Goal: Task Accomplishment & Management: Complete application form

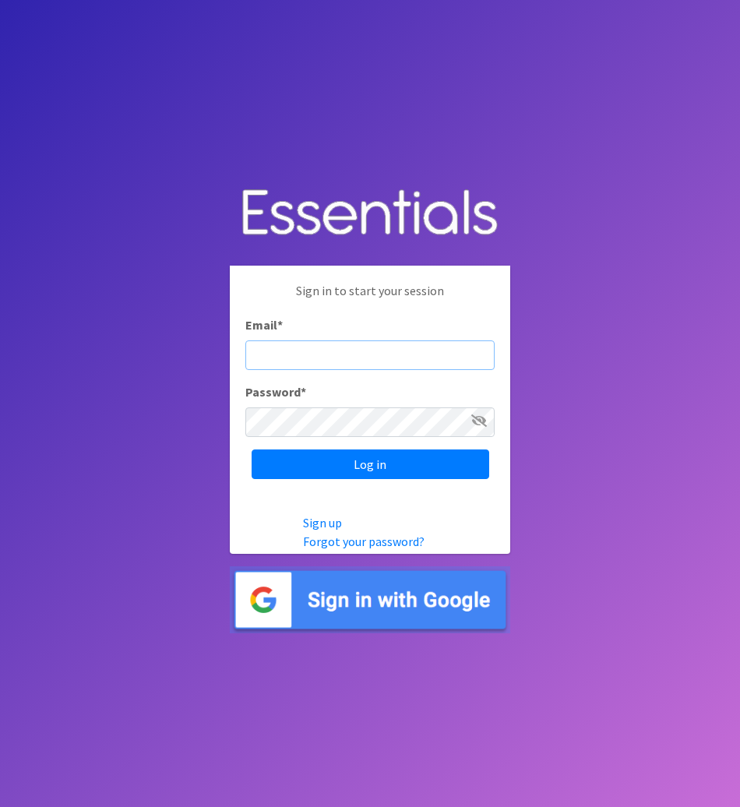
click at [355, 344] on input "Email *" at bounding box center [369, 355] width 249 height 30
click at [509, 80] on body "Sign in to start your session Email * Password * Log in Sign up Forgot your pas…" at bounding box center [370, 403] width 740 height 807
click at [352, 356] on input "Email *" at bounding box center [369, 355] width 249 height 30
drag, startPoint x: 438, startPoint y: 355, endPoint x: 219, endPoint y: 355, distance: 218.9
click at [219, 355] on body "Sign in to start your session Email * wic@familyservicelincoln.org Password * L…" at bounding box center [370, 403] width 740 height 807
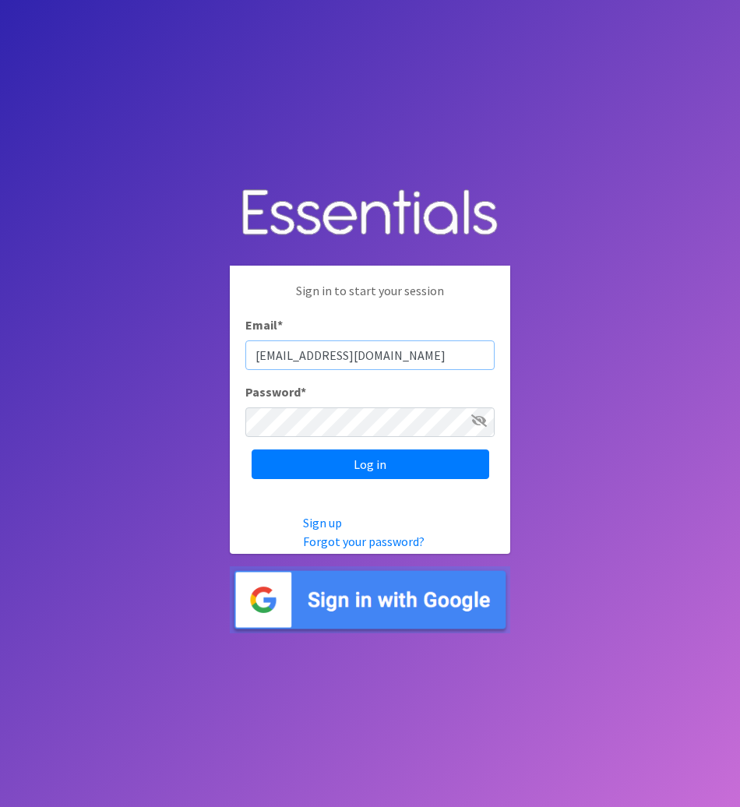
paste input "kabel"
type input "[EMAIL_ADDRESS][DOMAIN_NAME]"
click at [350, 460] on input "Log in" at bounding box center [371, 464] width 238 height 30
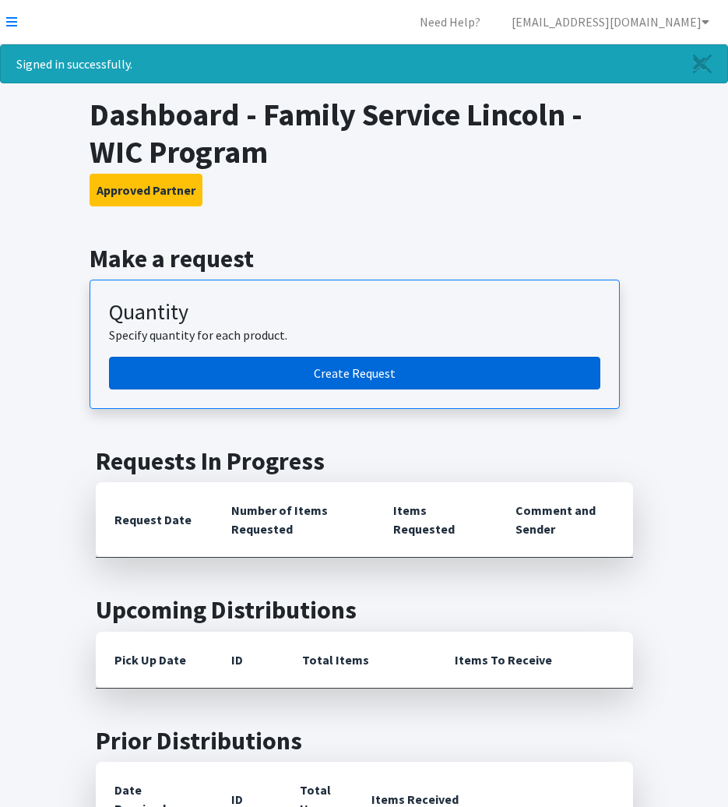
click at [329, 372] on link "Create Request" at bounding box center [355, 373] width 492 height 33
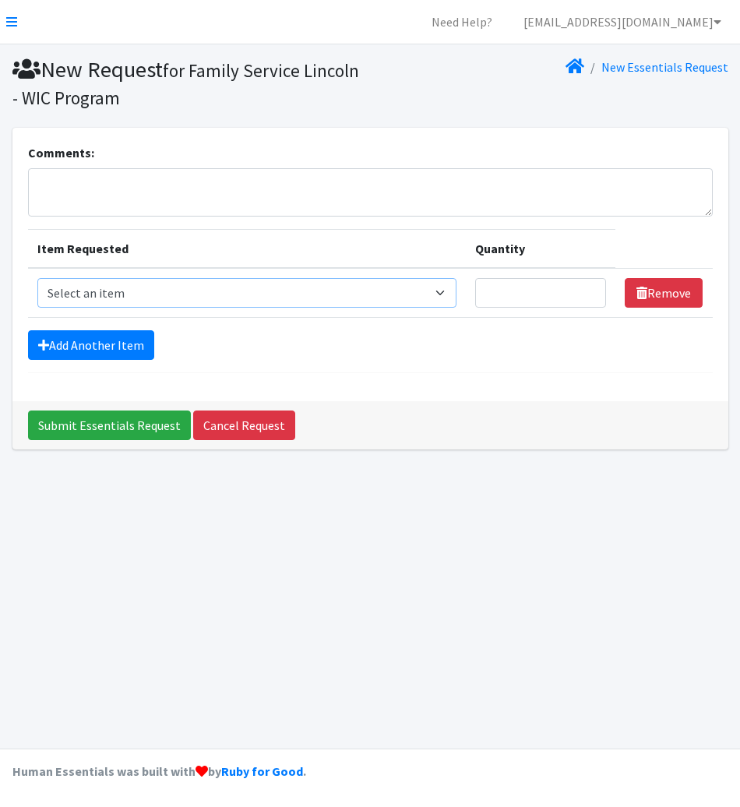
click at [161, 290] on select "Select an item Cleanse: Bar soap Clothing: Socks (list the # of pairs of socks …" at bounding box center [246, 293] width 419 height 30
click at [120, 177] on textarea "Comments:" at bounding box center [370, 192] width 685 height 48
click at [207, 303] on select "Select an item Cleanse: Bar soap Clothing: Socks (list the # of pairs of socks …" at bounding box center [246, 293] width 419 height 30
click at [671, 403] on div "Submit Essentials Request Cancel Request" at bounding box center [370, 425] width 716 height 48
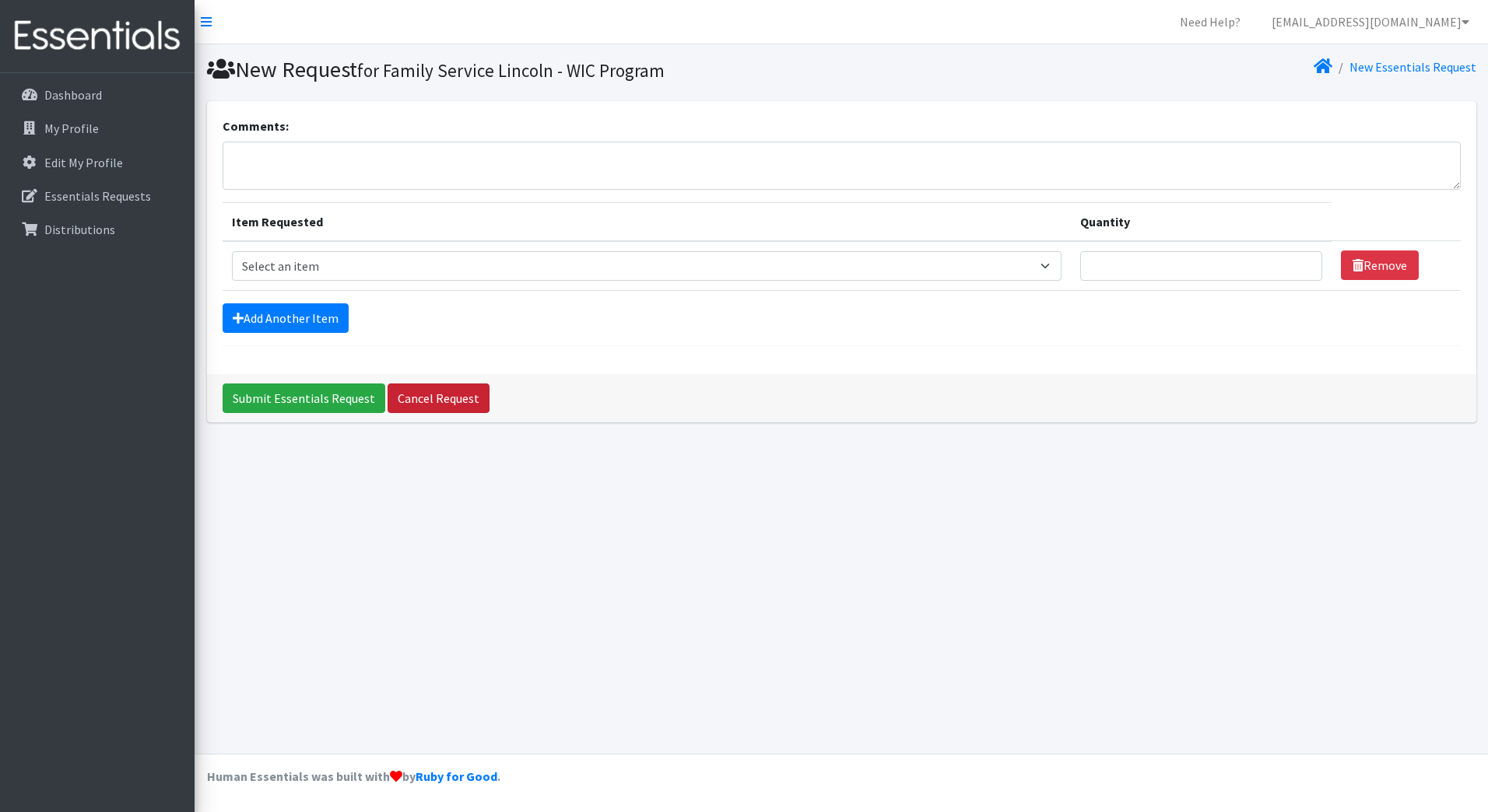
click at [475, 406] on link "Cancel Request" at bounding box center [439, 399] width 102 height 30
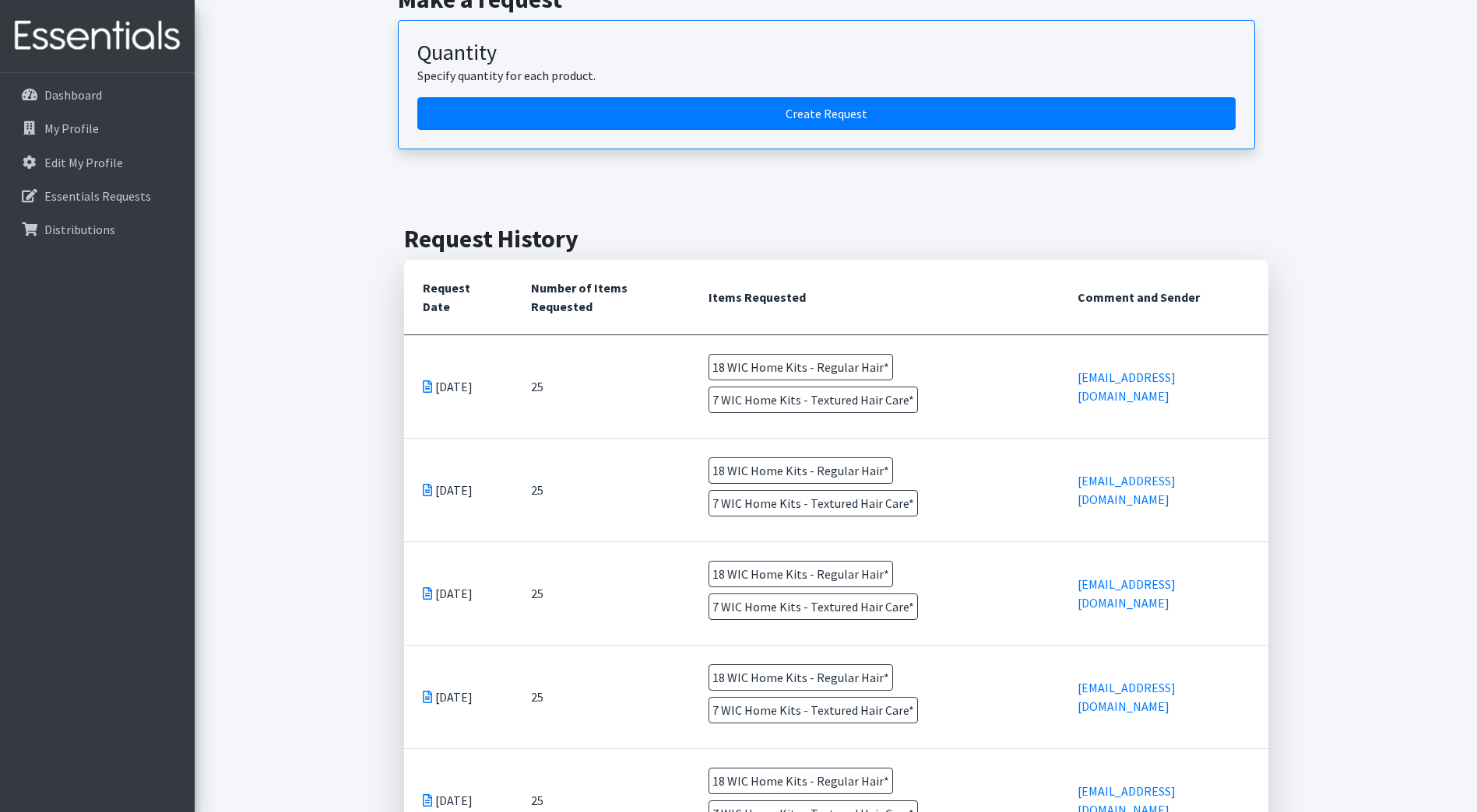
scroll to position [156, 0]
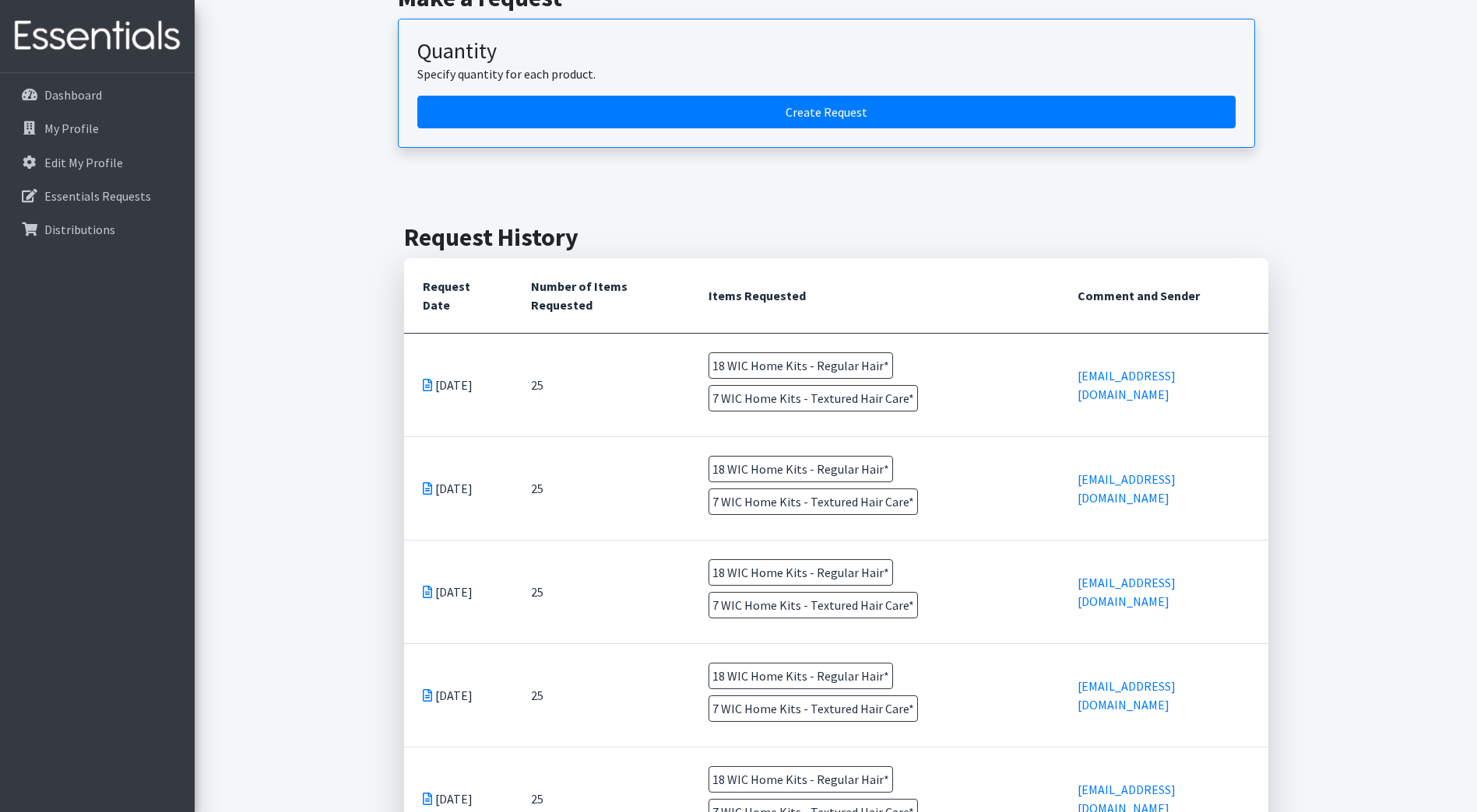
click at [758, 364] on span "18 WIC Home Kits - Regular Hair*" at bounding box center [800, 366] width 185 height 26
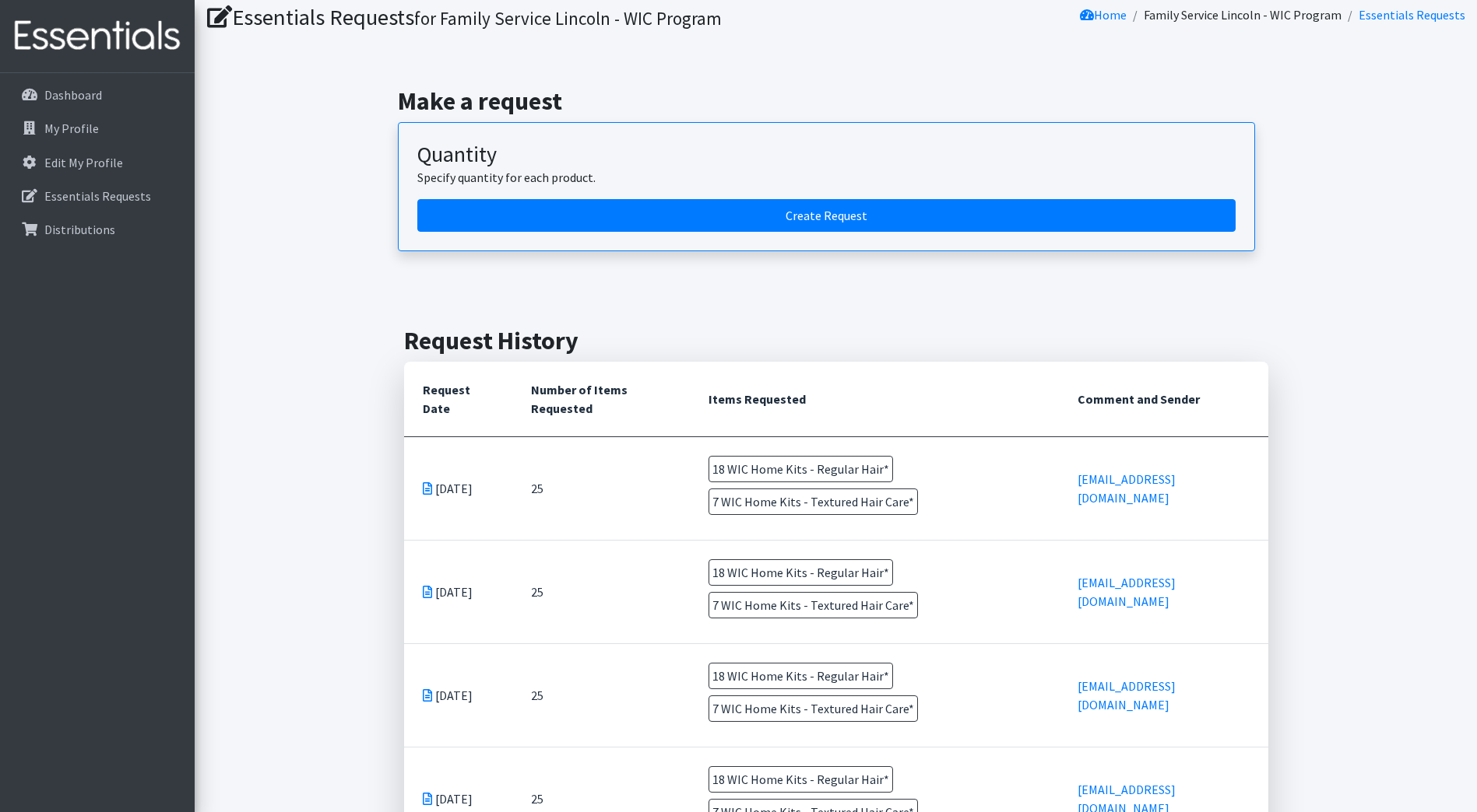
scroll to position [0, 0]
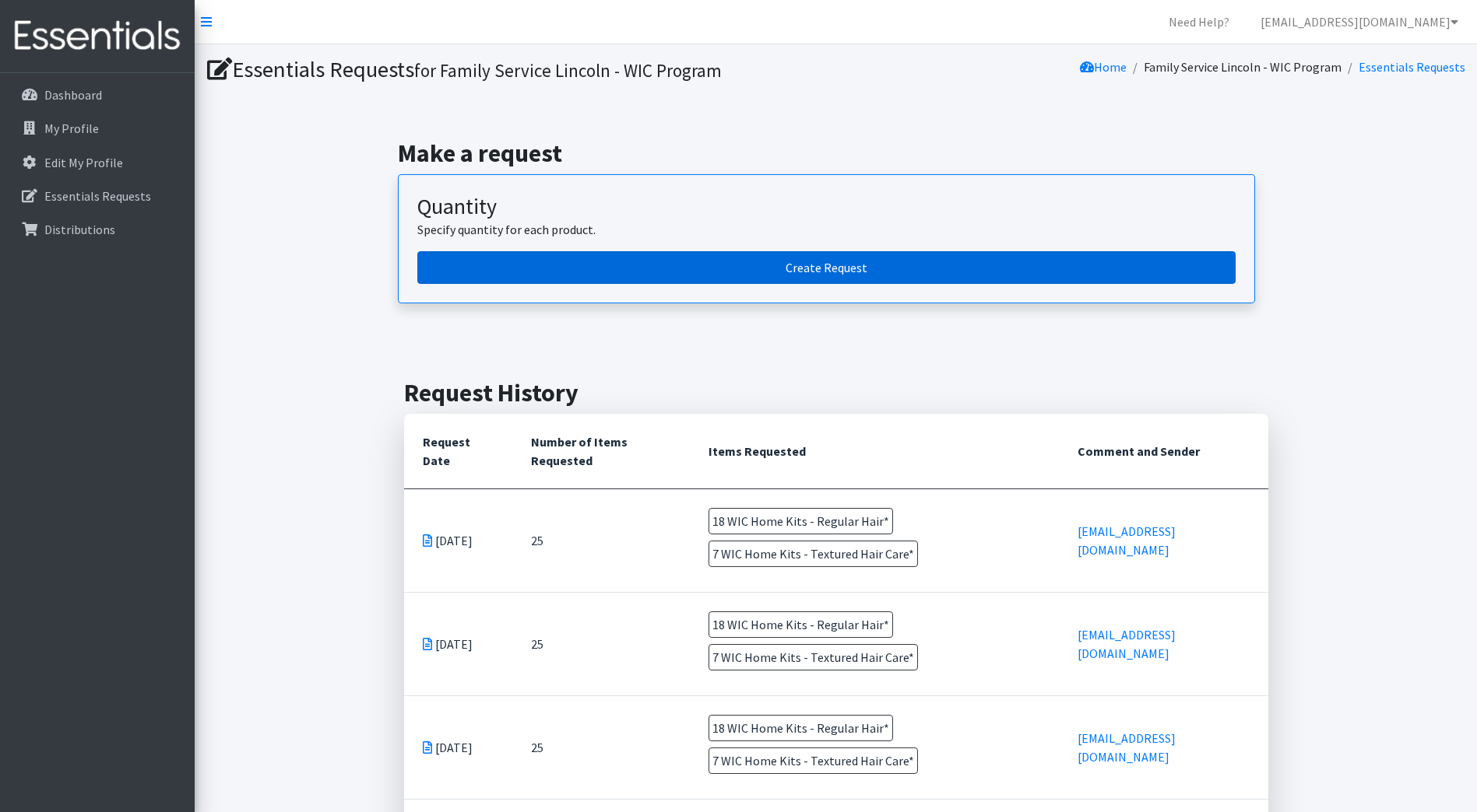
click at [740, 273] on link "Create Request" at bounding box center [826, 268] width 818 height 33
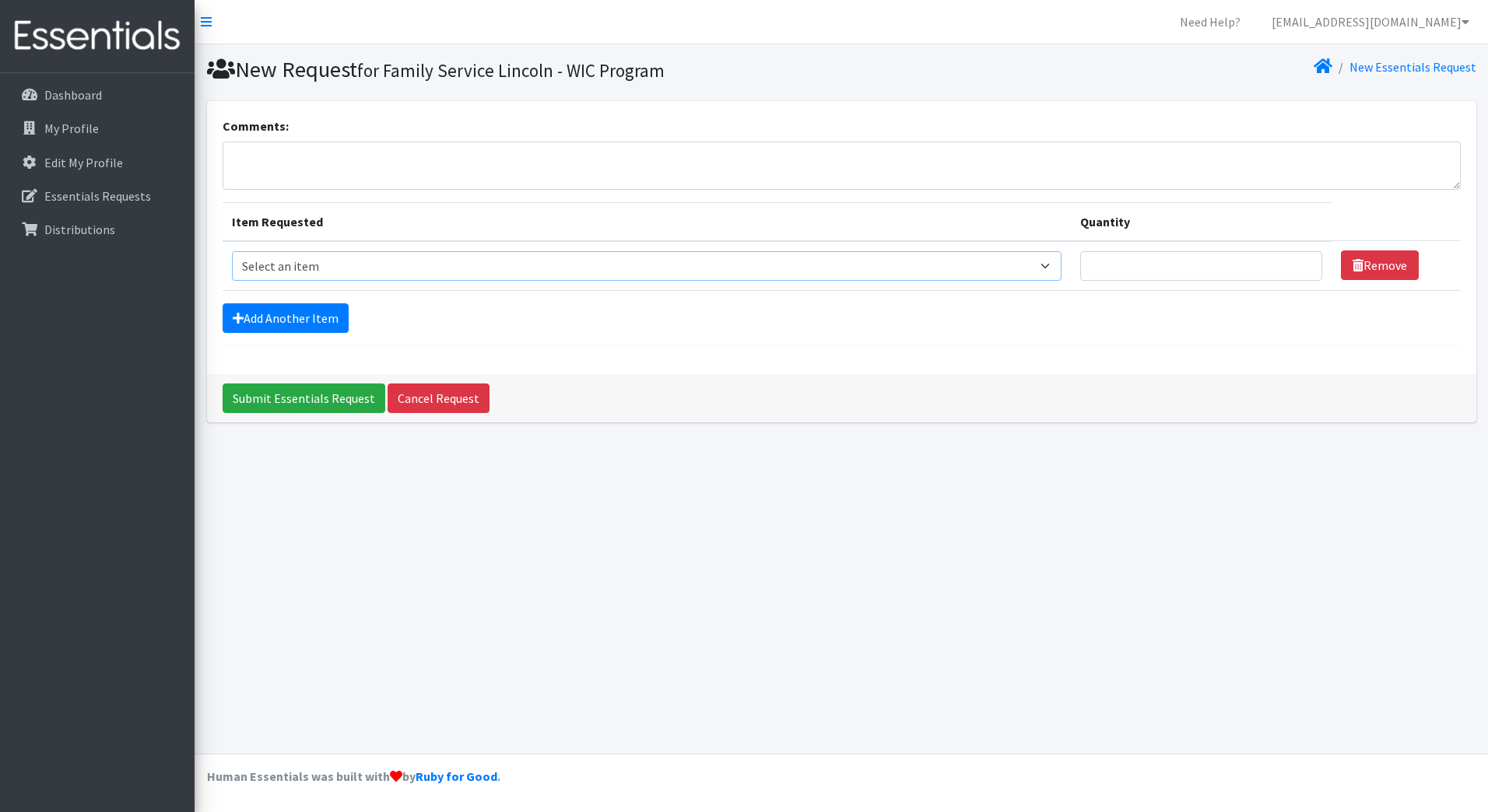
click at [413, 257] on select "Select an item Cleanse: Bar soap Clothing: Socks (list the # of pairs of socks …" at bounding box center [647, 267] width 830 height 30
click at [1222, 327] on div "Add Another Item" at bounding box center [841, 319] width 1238 height 30
click at [1347, 255] on link "Remove" at bounding box center [1380, 266] width 78 height 30
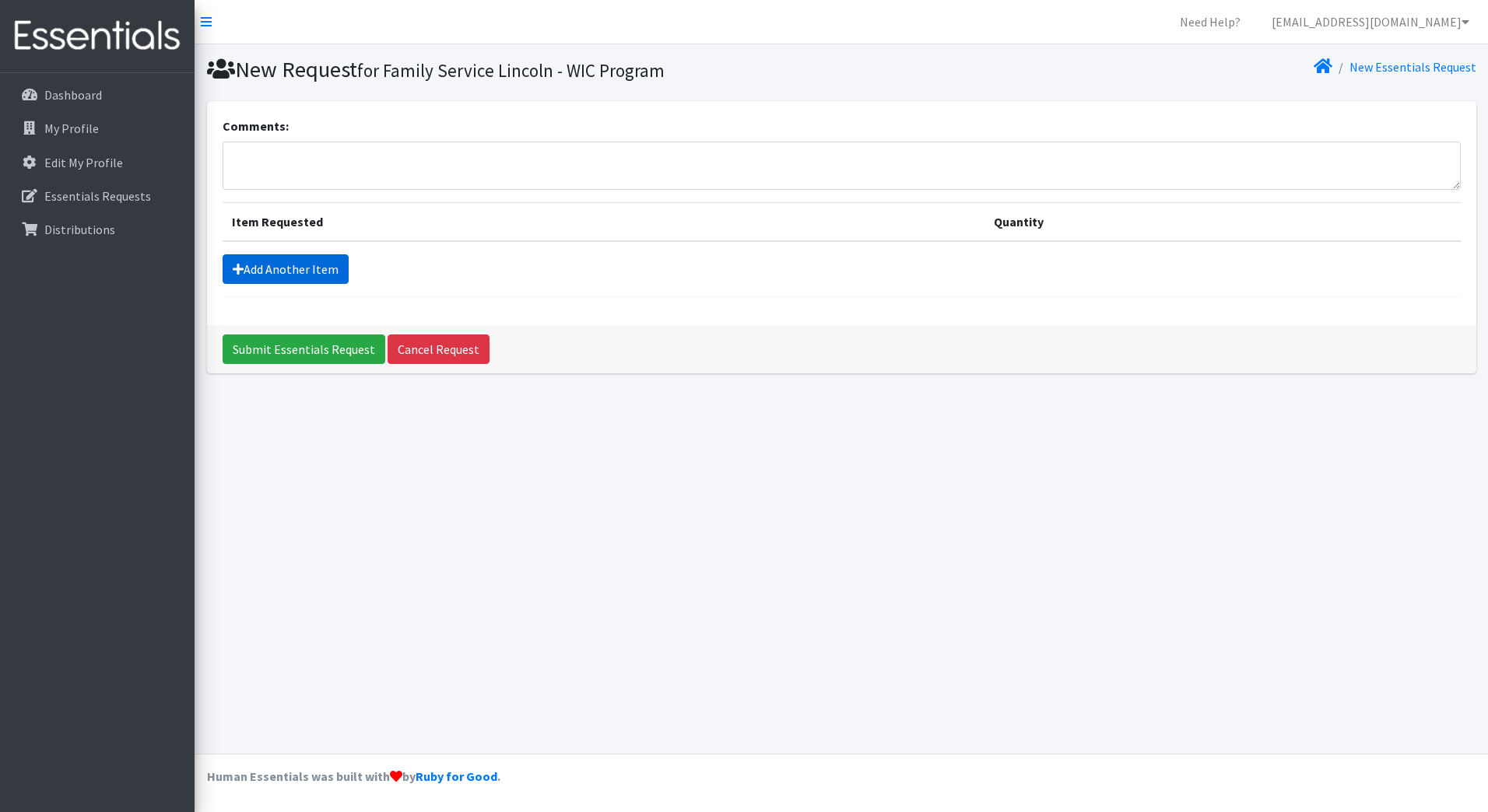
click at [301, 275] on link "Add Another Item" at bounding box center [286, 270] width 126 height 30
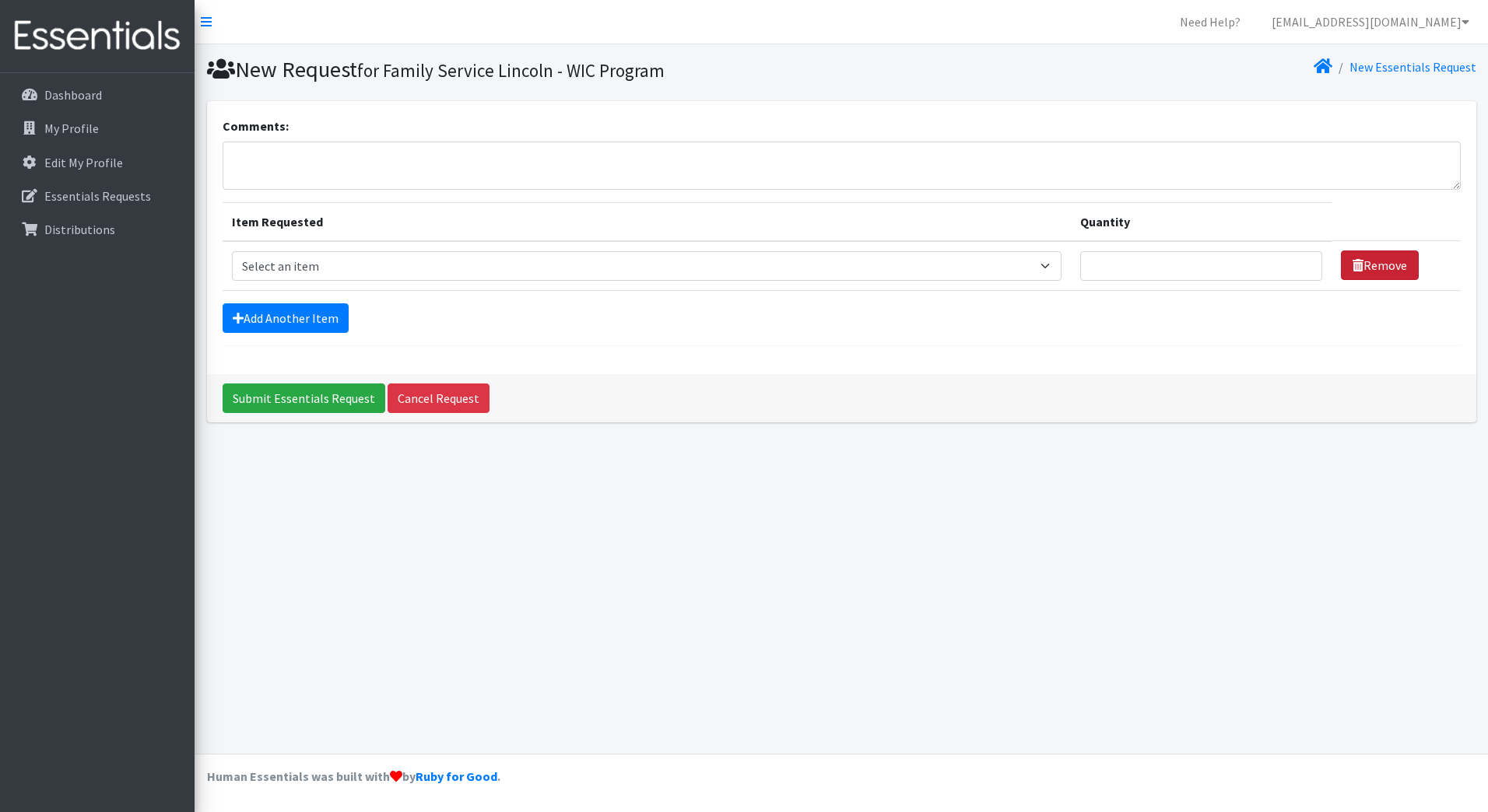
click at [1365, 263] on link "Remove" at bounding box center [1380, 266] width 78 height 30
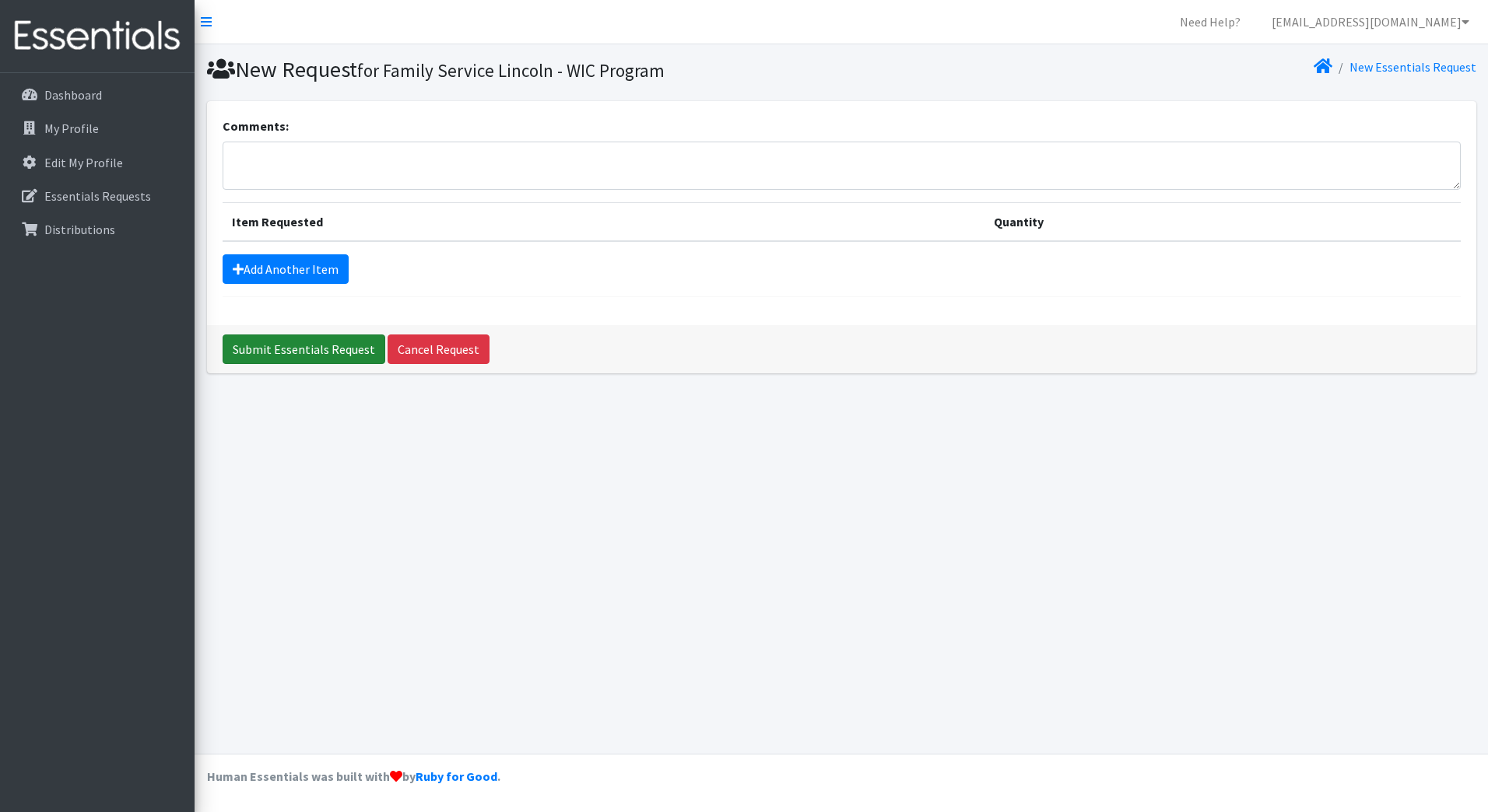
click at [304, 351] on input "Submit Essentials Request" at bounding box center [304, 350] width 163 height 30
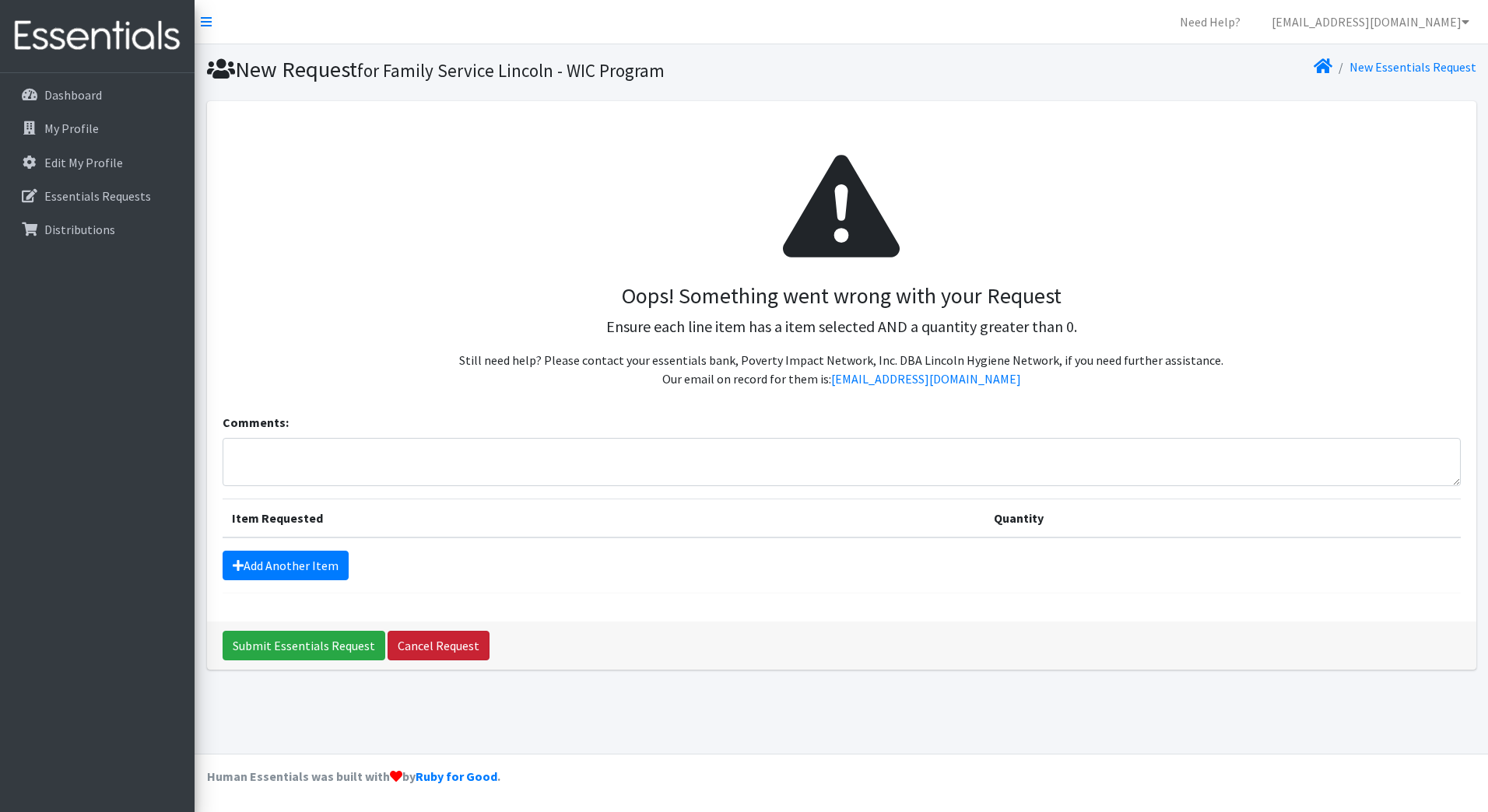
click at [439, 642] on link "Cancel Request" at bounding box center [439, 646] width 102 height 30
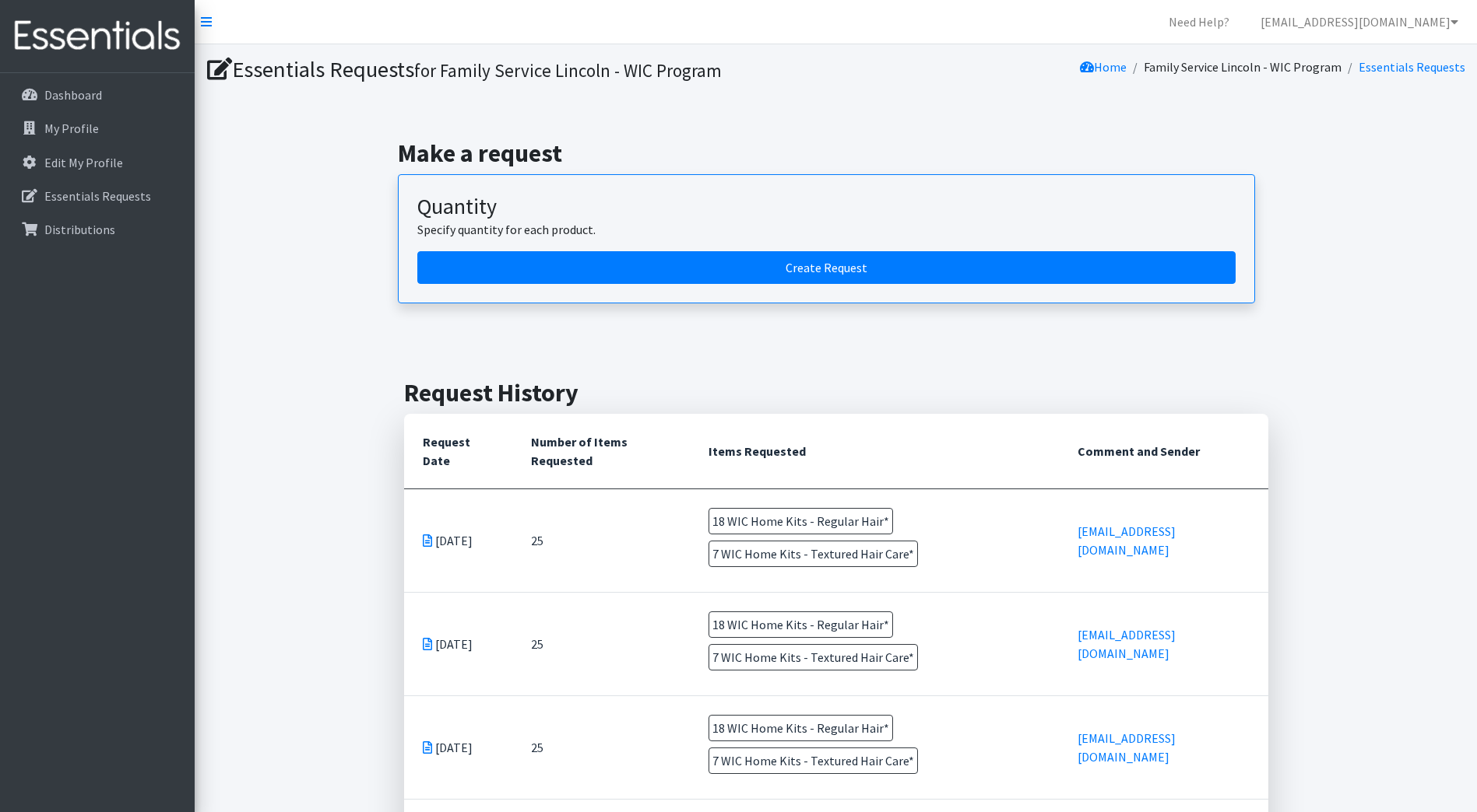
click at [783, 526] on span "18 WIC Home Kits - Regular Hair*" at bounding box center [800, 521] width 185 height 26
drag, startPoint x: 783, startPoint y: 526, endPoint x: 740, endPoint y: 512, distance: 45.2
click at [740, 512] on span "18 WIC Home Kits - Regular Hair*" at bounding box center [800, 521] width 185 height 26
drag, startPoint x: 717, startPoint y: 519, endPoint x: 888, endPoint y: 531, distance: 171.4
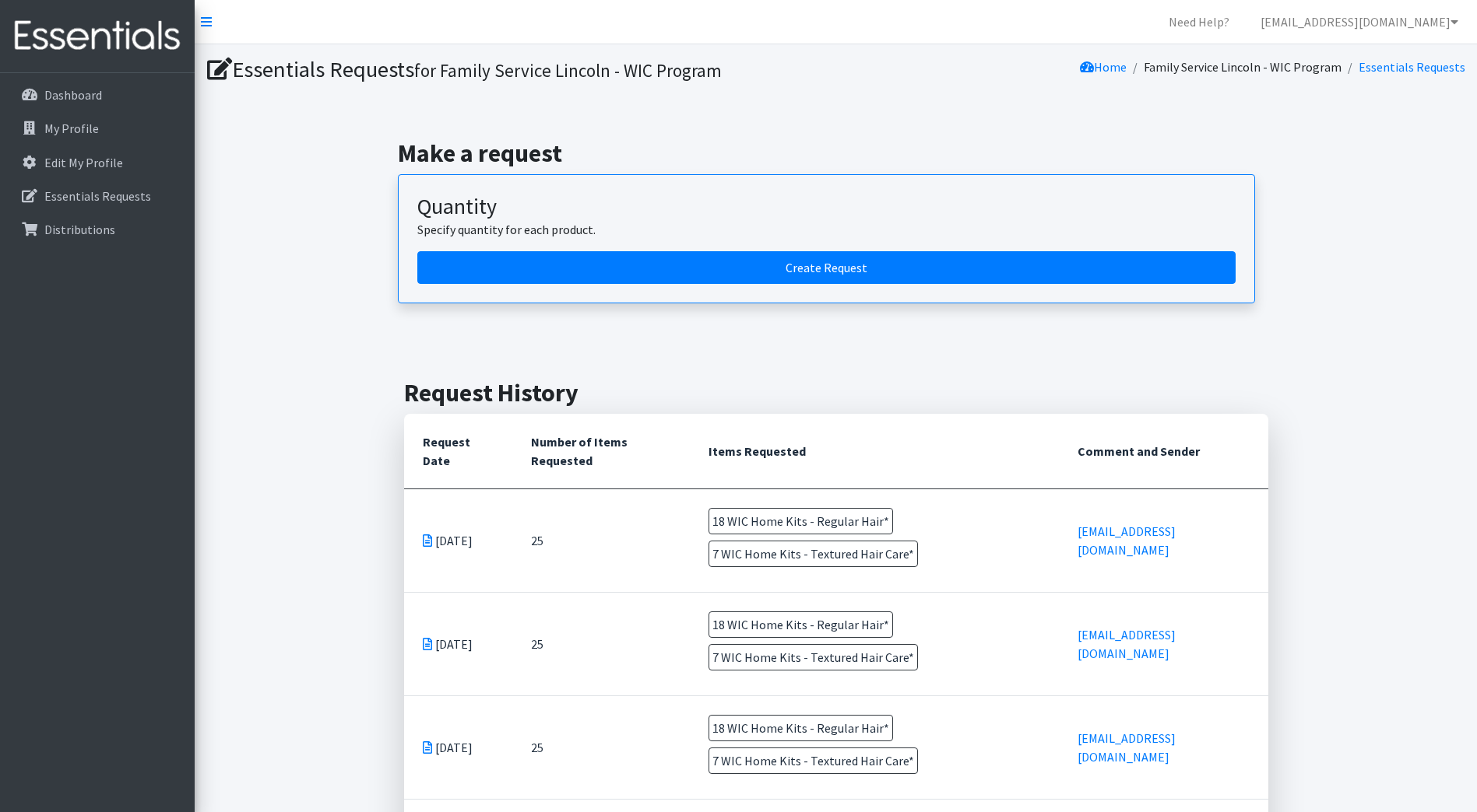
click at [888, 531] on td "18 WIC Home Kits - Regular Hair* 7 WIC Home Kits - Textured Hair Care*" at bounding box center [873, 540] width 369 height 103
drag, startPoint x: 888, startPoint y: 531, endPoint x: 938, endPoint y: 556, distance: 55.9
click at [938, 556] on td "18 WIC Home Kits - Regular Hair* 7 WIC Home Kits - Textured Hair Care*" at bounding box center [873, 540] width 369 height 103
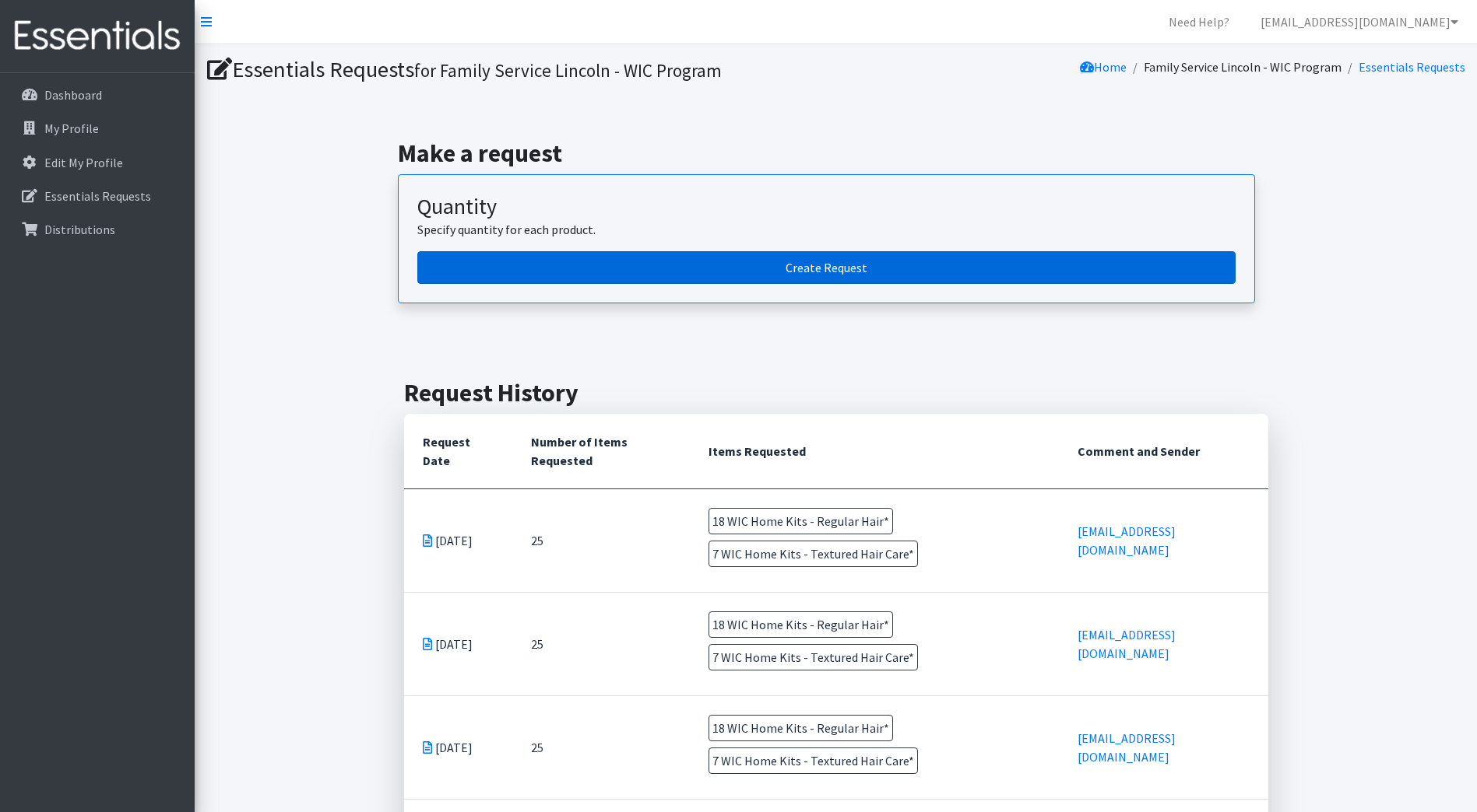
click at [828, 272] on link "Create Request" at bounding box center [826, 268] width 818 height 33
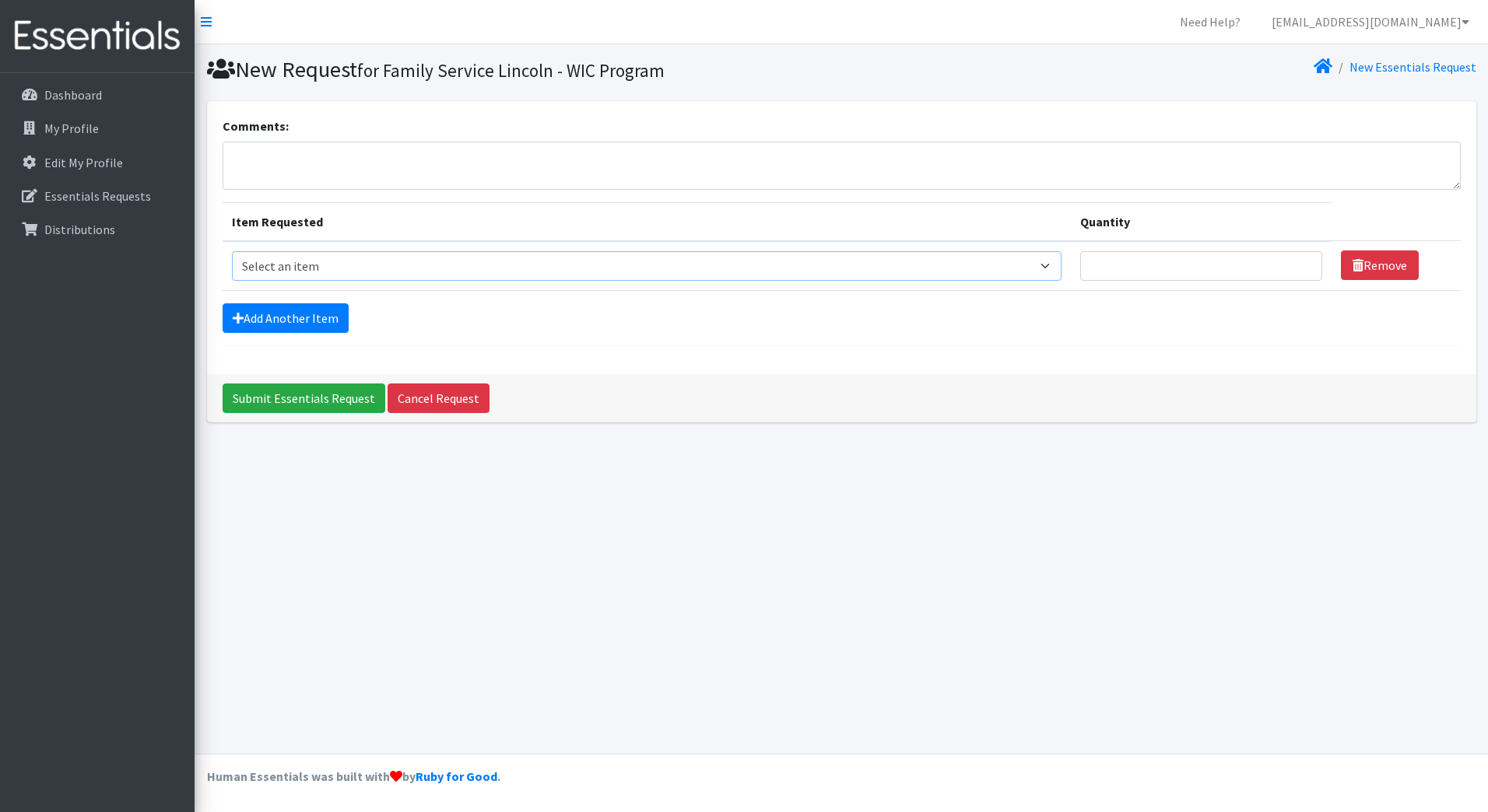
click at [654, 277] on select "Select an item Cleanse: Bar soap Clothing: Socks (list the # of pairs of socks …" at bounding box center [647, 267] width 830 height 30
select select "15546"
click at [232, 252] on select "Select an item Cleanse: Bar soap Clothing: Socks (list the # of pairs of socks …" at bounding box center [647, 267] width 830 height 30
drag, startPoint x: 1221, startPoint y: 283, endPoint x: 1224, endPoint y: 270, distance: 13.3
click at [1222, 280] on td "Quantity" at bounding box center [1201, 266] width 261 height 50
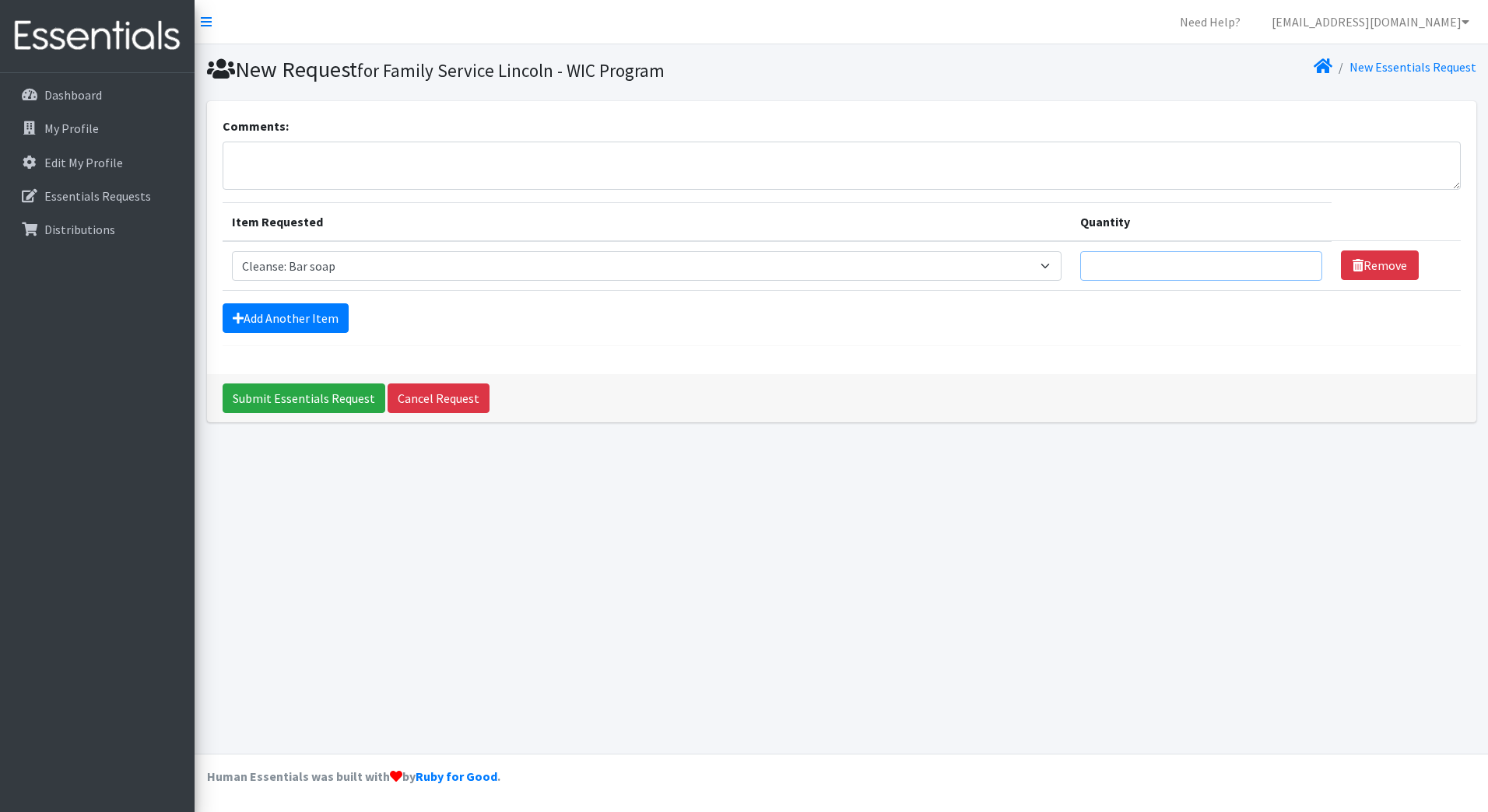
click at [1224, 270] on input "Quantity" at bounding box center [1201, 267] width 242 height 30
click at [1197, 263] on input "Quantity" at bounding box center [1201, 267] width 242 height 30
type input "25"
click at [1044, 341] on form "Comments: Item Requested Quantity Item Requested Select an item Cleanse: Bar so…" at bounding box center [841, 232] width 1238 height 230
click at [257, 308] on link "Add Another Item" at bounding box center [286, 319] width 126 height 30
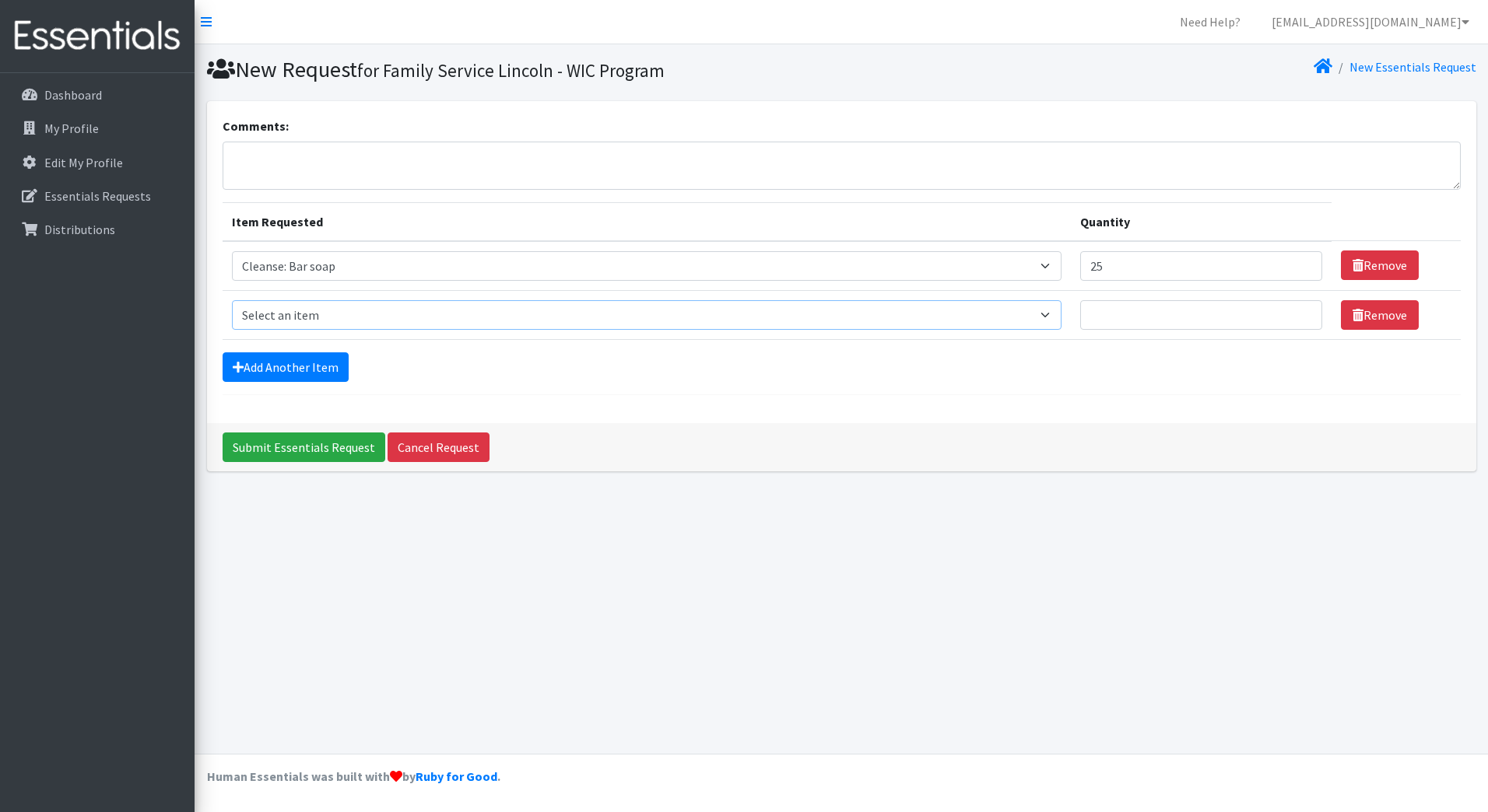
click at [321, 319] on select "Select an item Cleanse: Bar soap Clothing: Socks (list the # of pairs of socks …" at bounding box center [647, 316] width 830 height 30
select select "12029"
click at [232, 301] on select "Select an item Cleanse: Bar soap Clothing: Socks (list the # of pairs of socks …" at bounding box center [647, 316] width 830 height 30
click at [306, 371] on link "Add Another Item" at bounding box center [286, 368] width 126 height 30
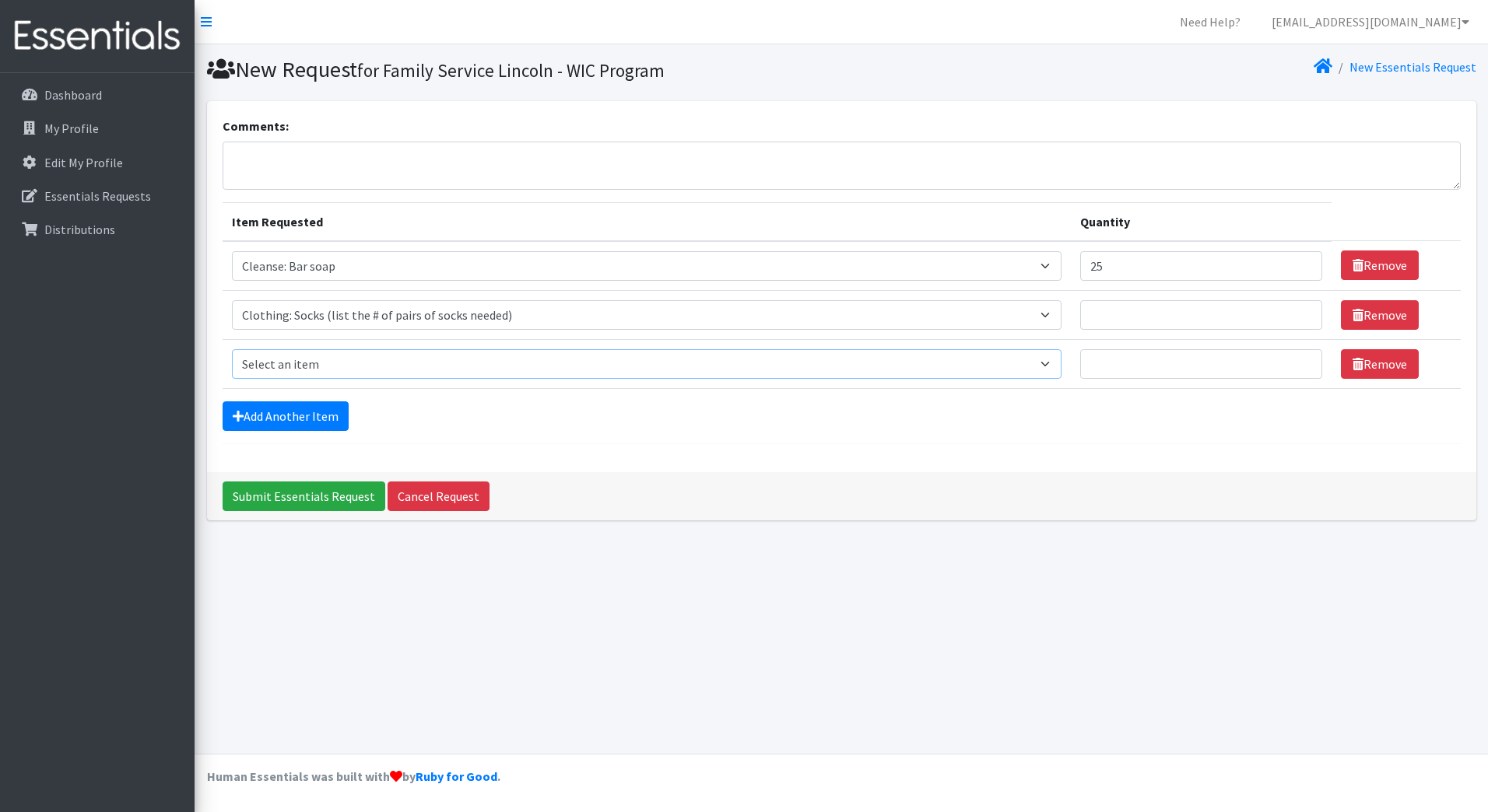
drag, startPoint x: 333, startPoint y: 370, endPoint x: 322, endPoint y: 377, distance: 13.0
click at [333, 370] on select "Select an item Cleanse: Bar soap Clothing: Socks (list the # of pairs of socks …" at bounding box center [647, 365] width 830 height 30
select select "15547"
click at [232, 350] on select "Select an item Cleanse: Bar soap Clothing: Socks (list the # of pairs of socks …" at bounding box center [647, 365] width 830 height 30
click at [309, 421] on link "Add Another Item" at bounding box center [286, 416] width 126 height 30
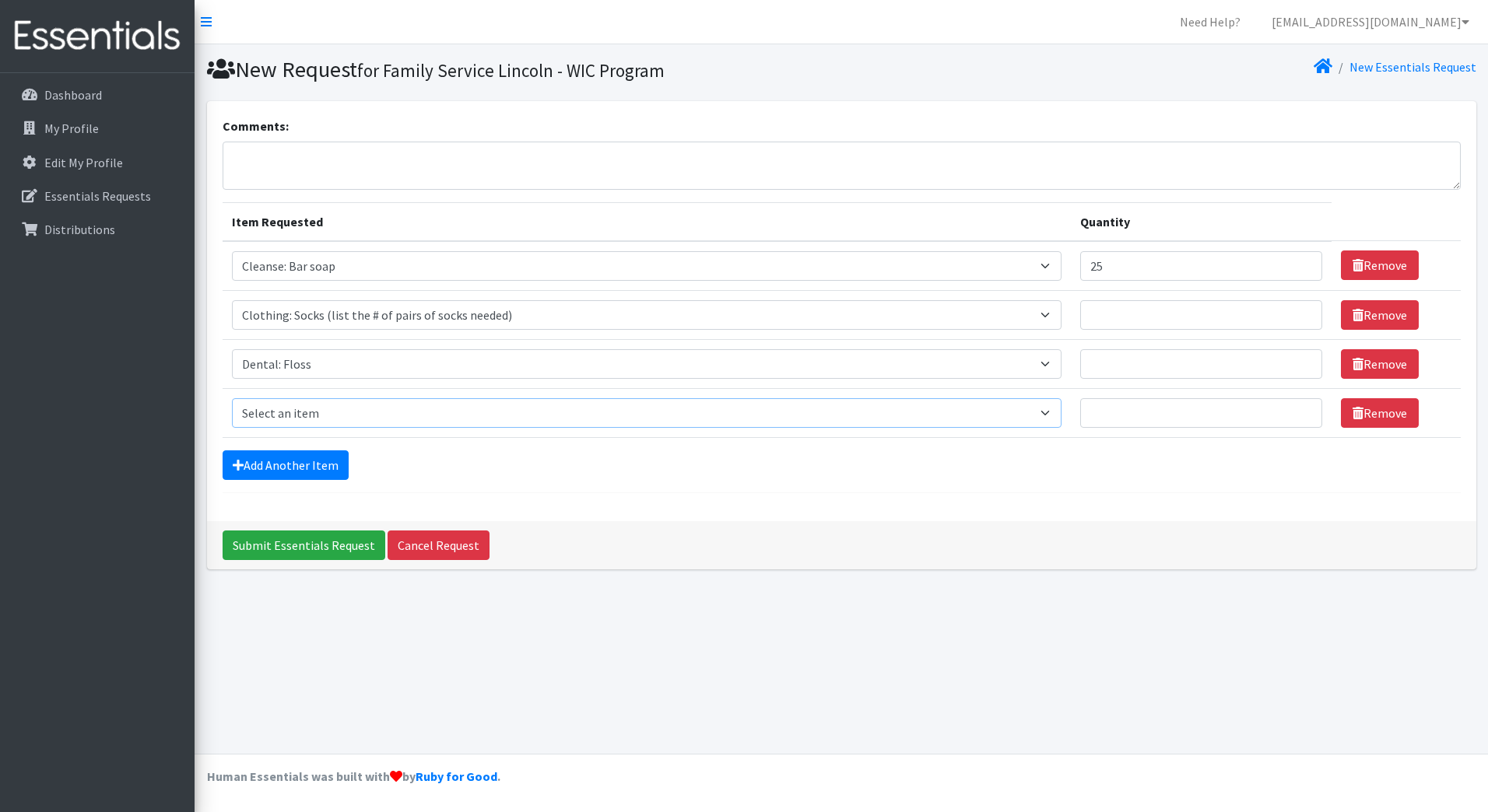
click at [339, 416] on select "Select an item Cleanse: Bar soap Clothing: Socks (list the # of pairs of socks …" at bounding box center [647, 413] width 830 height 30
select select "15549"
click at [232, 399] on select "Select an item Cleanse: Bar soap Clothing: Socks (list the # of pairs of socks …" at bounding box center [647, 413] width 830 height 30
click at [375, 404] on select "Select an item Cleanse: Bar soap Clothing: Socks (list the # of pairs of socks …" at bounding box center [647, 413] width 830 height 30
click at [313, 459] on link "Add Another Item" at bounding box center [286, 465] width 126 height 30
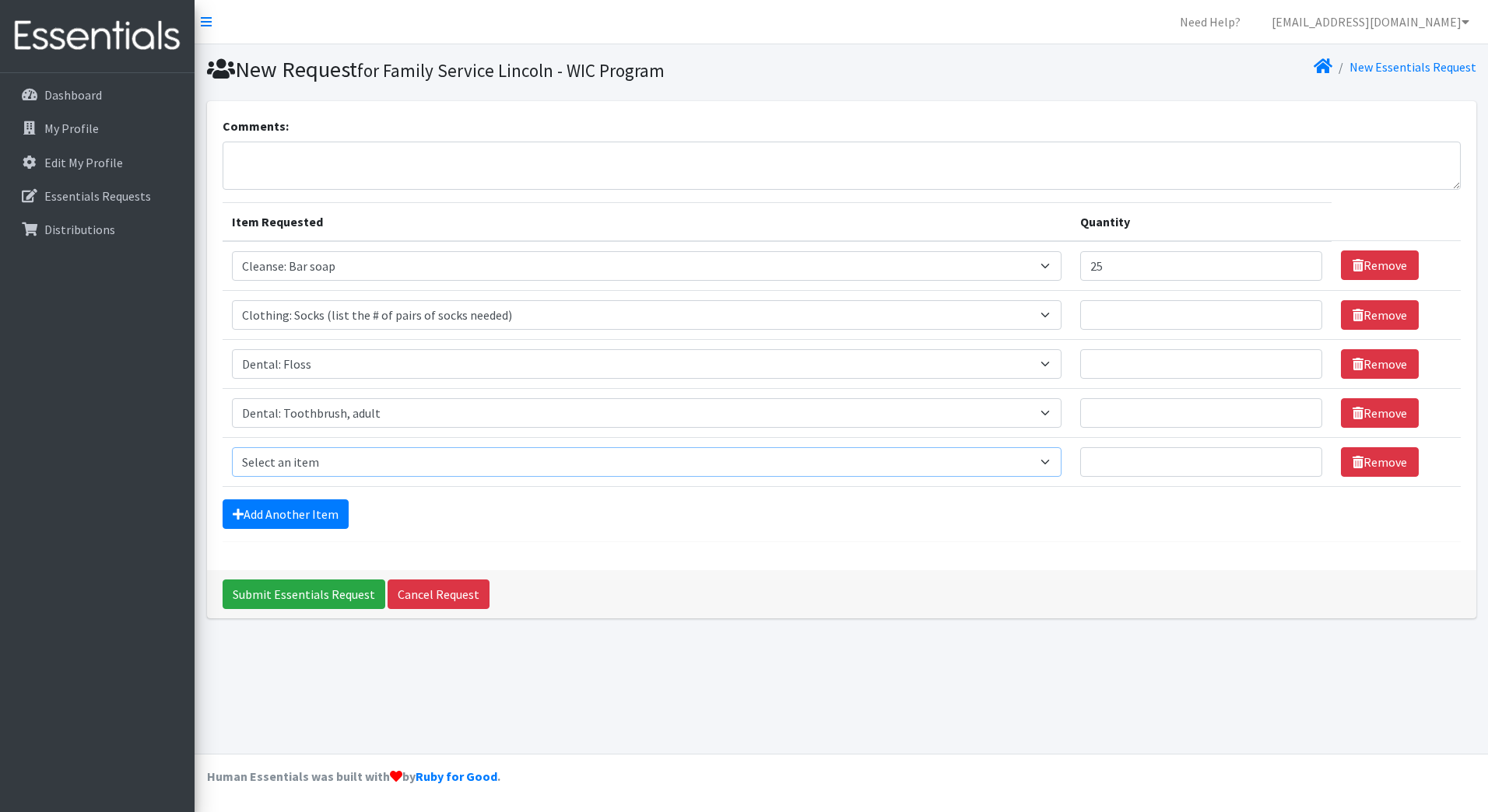
click at [339, 459] on select "Select an item Cleanse: Bar soap Clothing: Socks (list the # of pairs of socks …" at bounding box center [647, 462] width 830 height 30
select select "15550"
click at [232, 447] on select "Select an item Cleanse: Bar soap Clothing: Socks (list the # of pairs of socks …" at bounding box center [647, 462] width 830 height 30
click at [1101, 313] on input "Quantity" at bounding box center [1201, 316] width 242 height 30
type input "25"
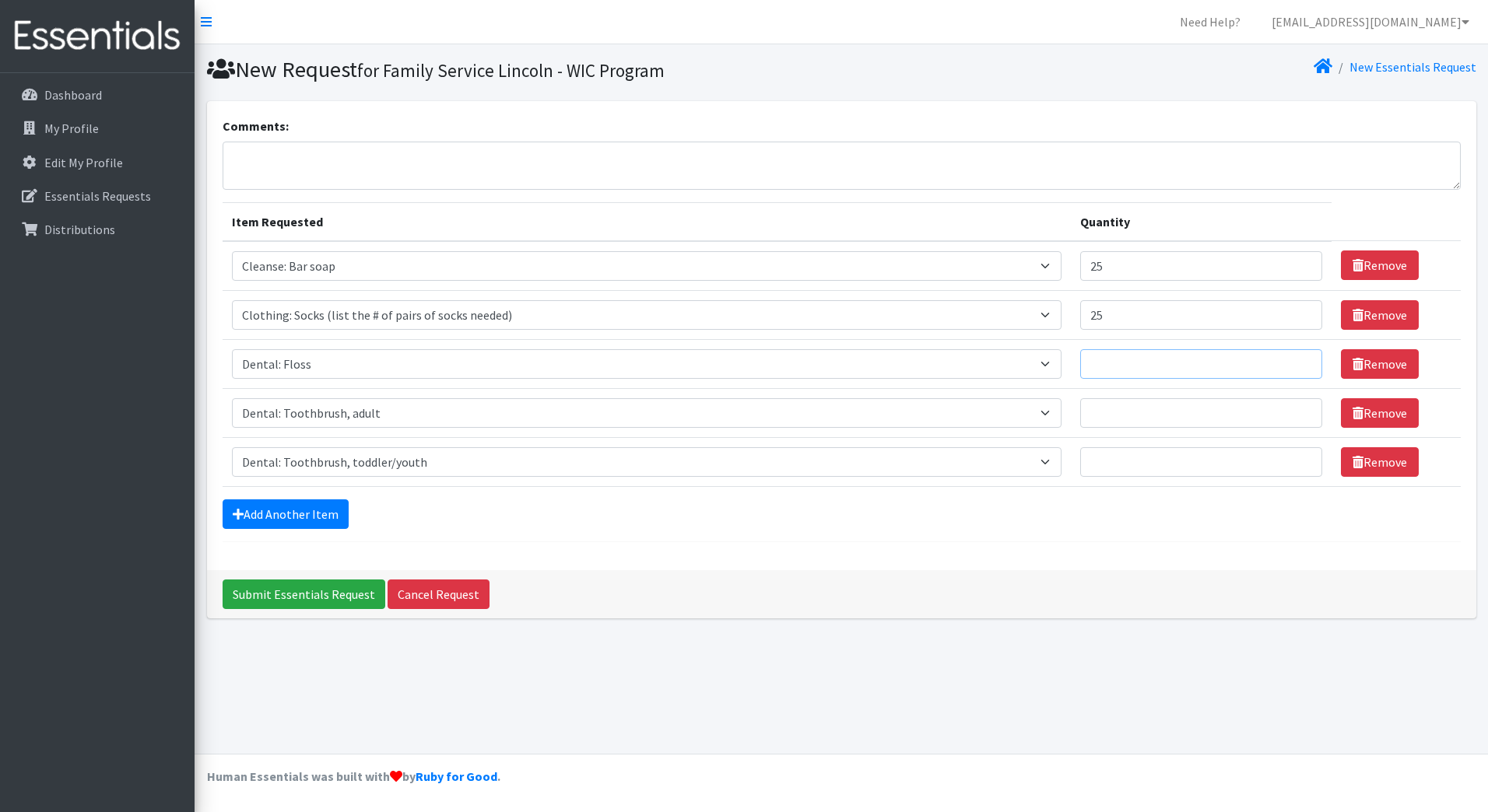
click at [1080, 361] on input "Quantity" at bounding box center [1201, 365] width 242 height 30
type input "25"
drag, startPoint x: 1061, startPoint y: 404, endPoint x: 1063, endPoint y: 411, distance: 7.3
click at [1080, 411] on input "Quantity" at bounding box center [1201, 413] width 242 height 30
type input "25"
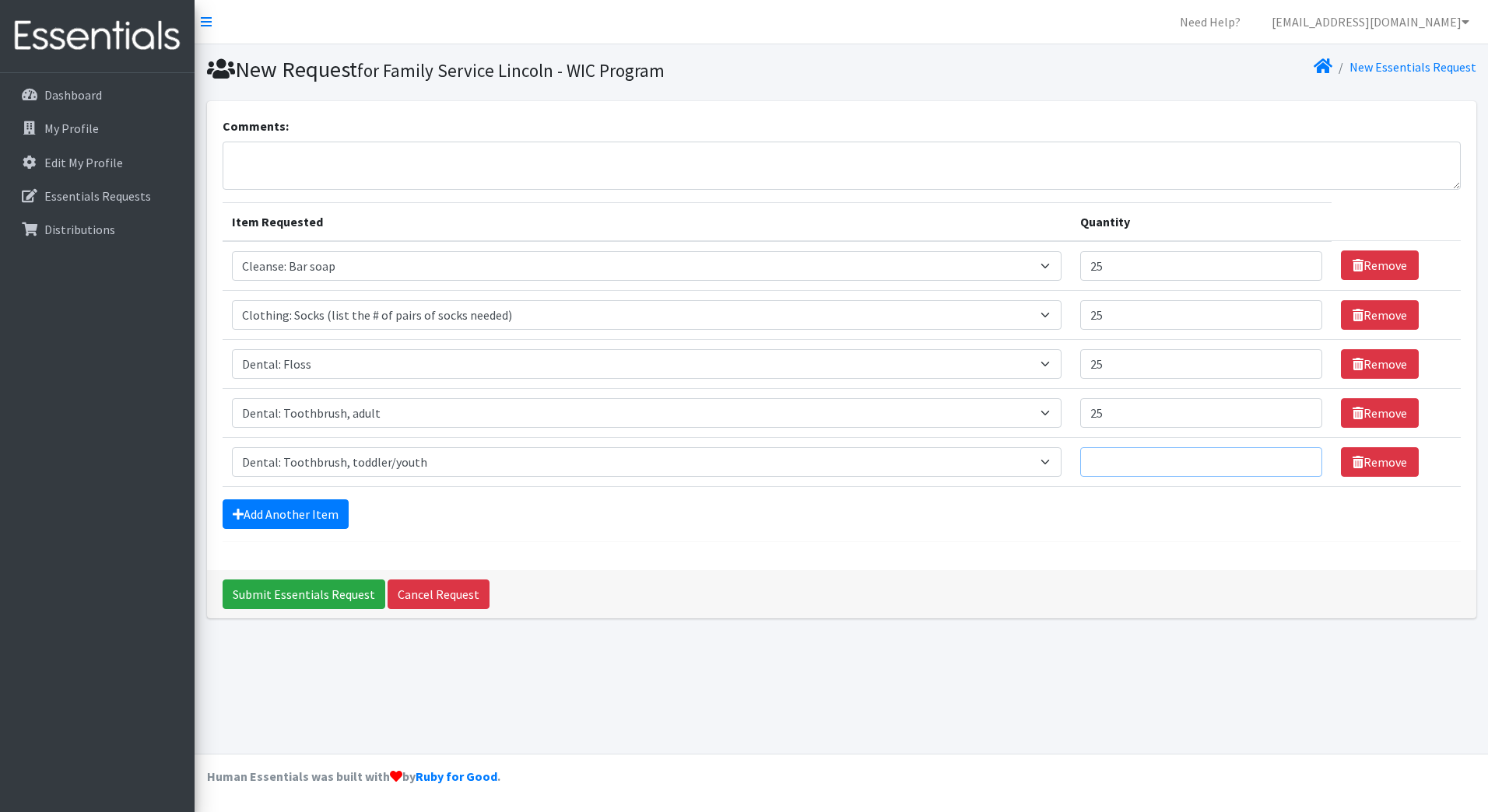
click at [1089, 459] on input "Quantity" at bounding box center [1201, 462] width 242 height 30
type input "25"
click at [290, 515] on link "Add Another Item" at bounding box center [286, 514] width 126 height 30
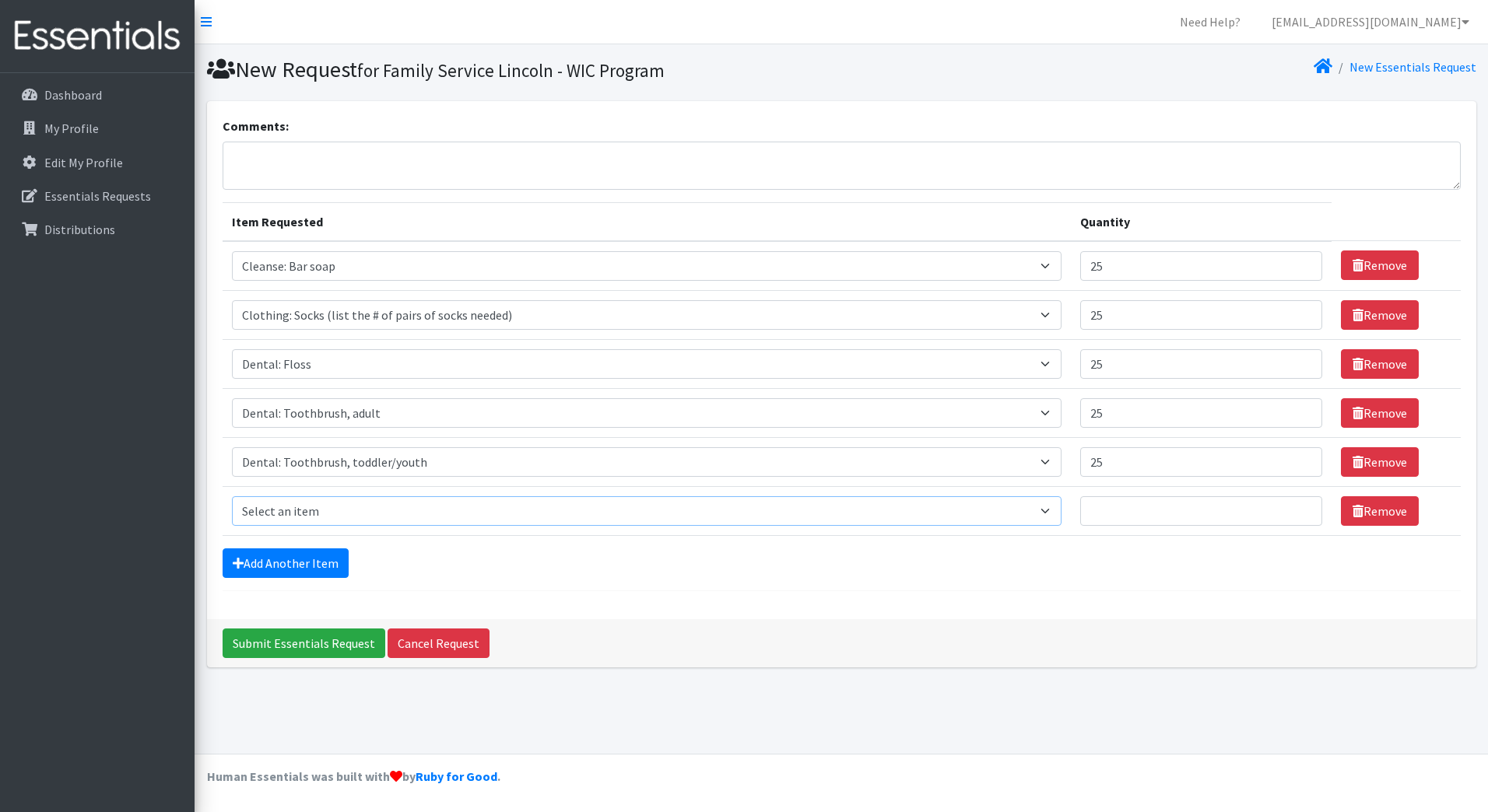
click at [308, 496] on select "Select an item Cleanse: Bar soap Clothing: Socks (list the # of pairs of socks …" at bounding box center [647, 511] width 830 height 30
select select "12032"
click at [232, 496] on select "Select an item Cleanse: Bar soap Clothing: Socks (list the # of pairs of socks …" at bounding box center [647, 511] width 830 height 30
click at [316, 569] on link "Add Another Item" at bounding box center [286, 563] width 126 height 30
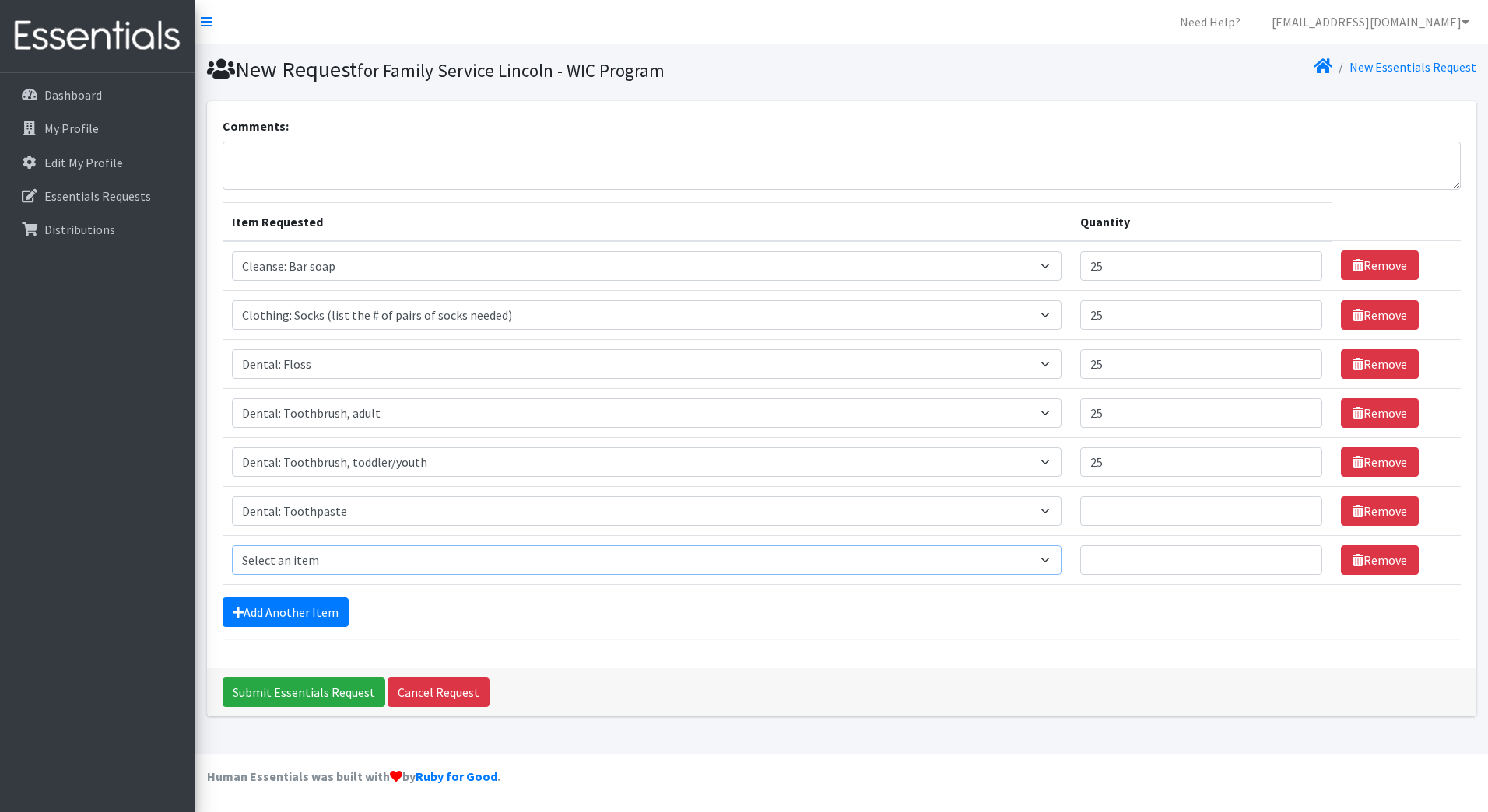
click at [305, 560] on select "Select an item Cleanse: Bar soap Clothing: Socks (list the # of pairs of socks …" at bounding box center [647, 560] width 830 height 30
select select "12011"
click at [232, 545] on select "Select an item Cleanse: Bar soap Clothing: Socks (list the # of pairs of socks …" at bounding box center [647, 560] width 830 height 30
click at [308, 603] on link "Add Another Item" at bounding box center [286, 612] width 126 height 30
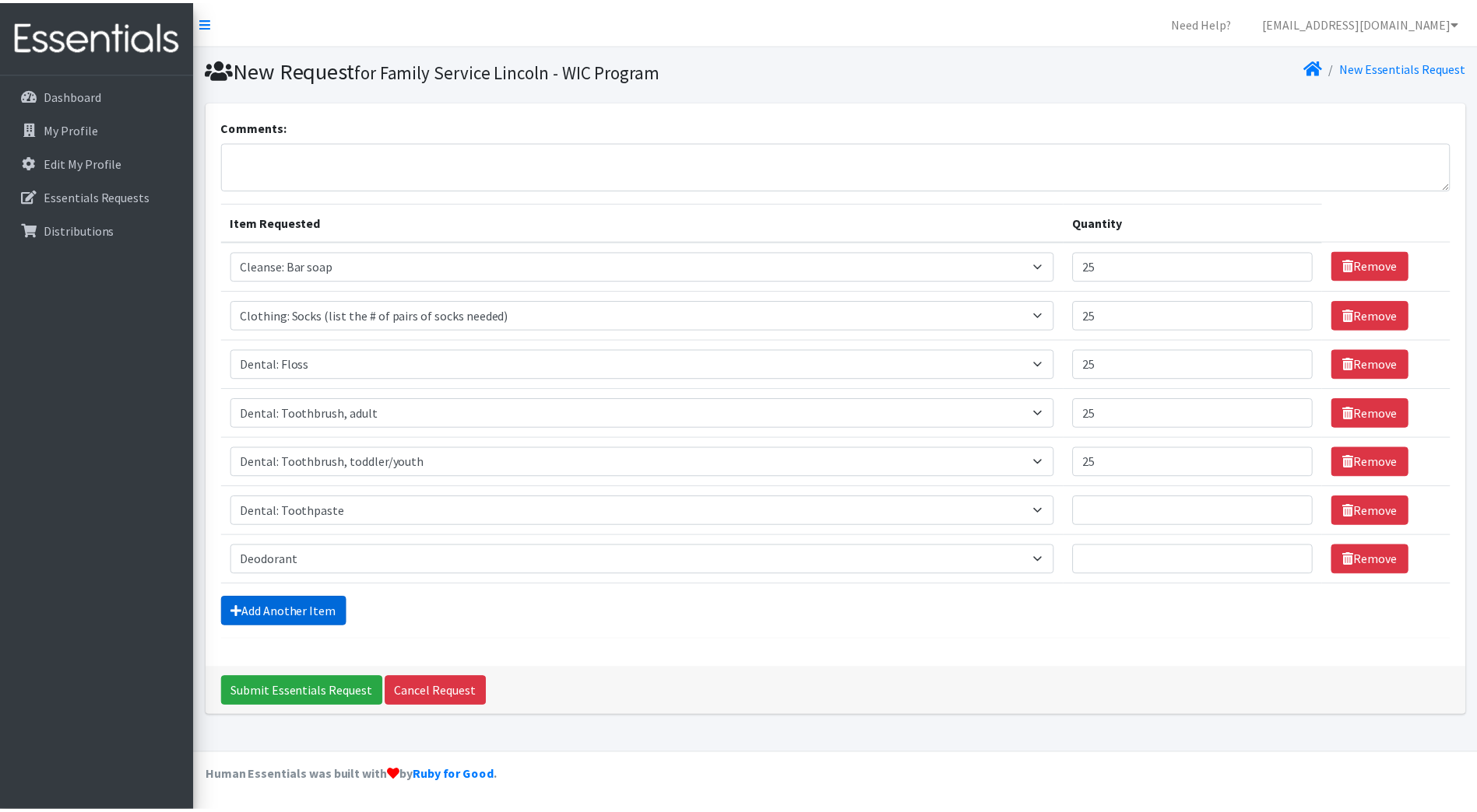
scroll to position [24, 0]
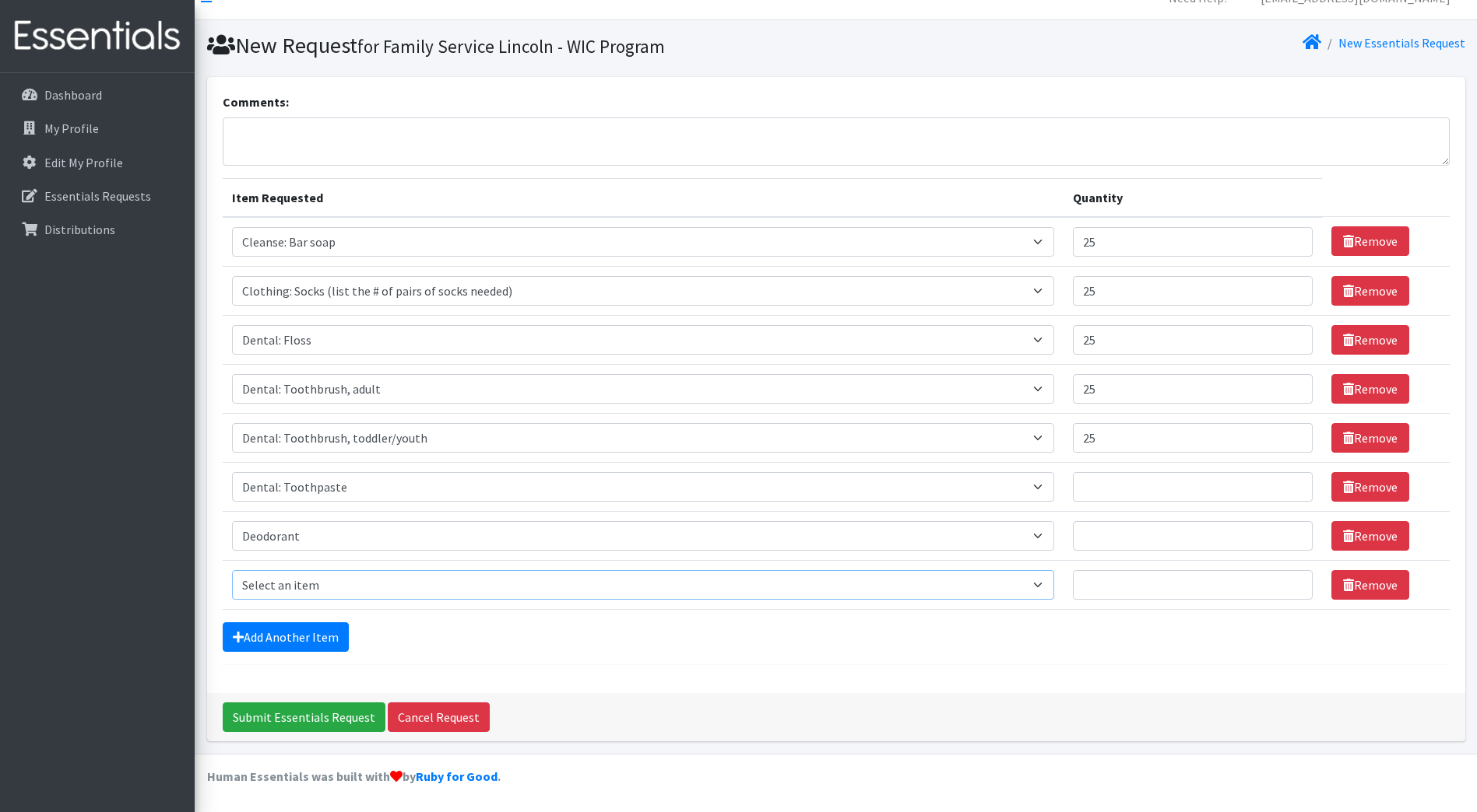
click at [308, 585] on select "Select an item Cleanse: Bar soap Clothing: Socks (list the # of pairs of socks …" at bounding box center [643, 585] width 822 height 30
select select "15542"
click at [232, 570] on select "Select an item Cleanse: Bar soap Clothing: Socks (list the # of pairs of socks …" at bounding box center [643, 585] width 822 height 30
click at [304, 632] on link "Add Another Item" at bounding box center [286, 637] width 126 height 30
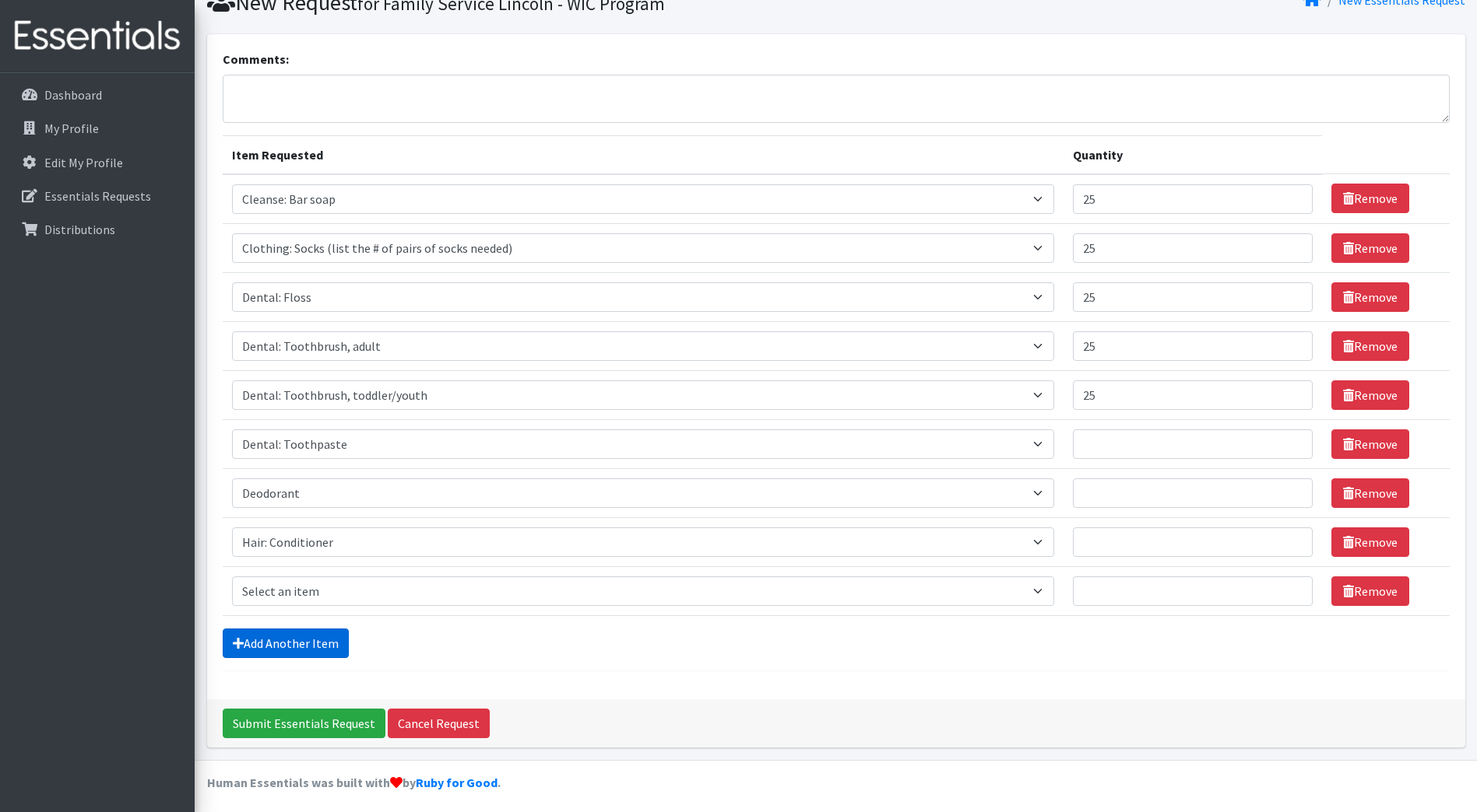
scroll to position [73, 0]
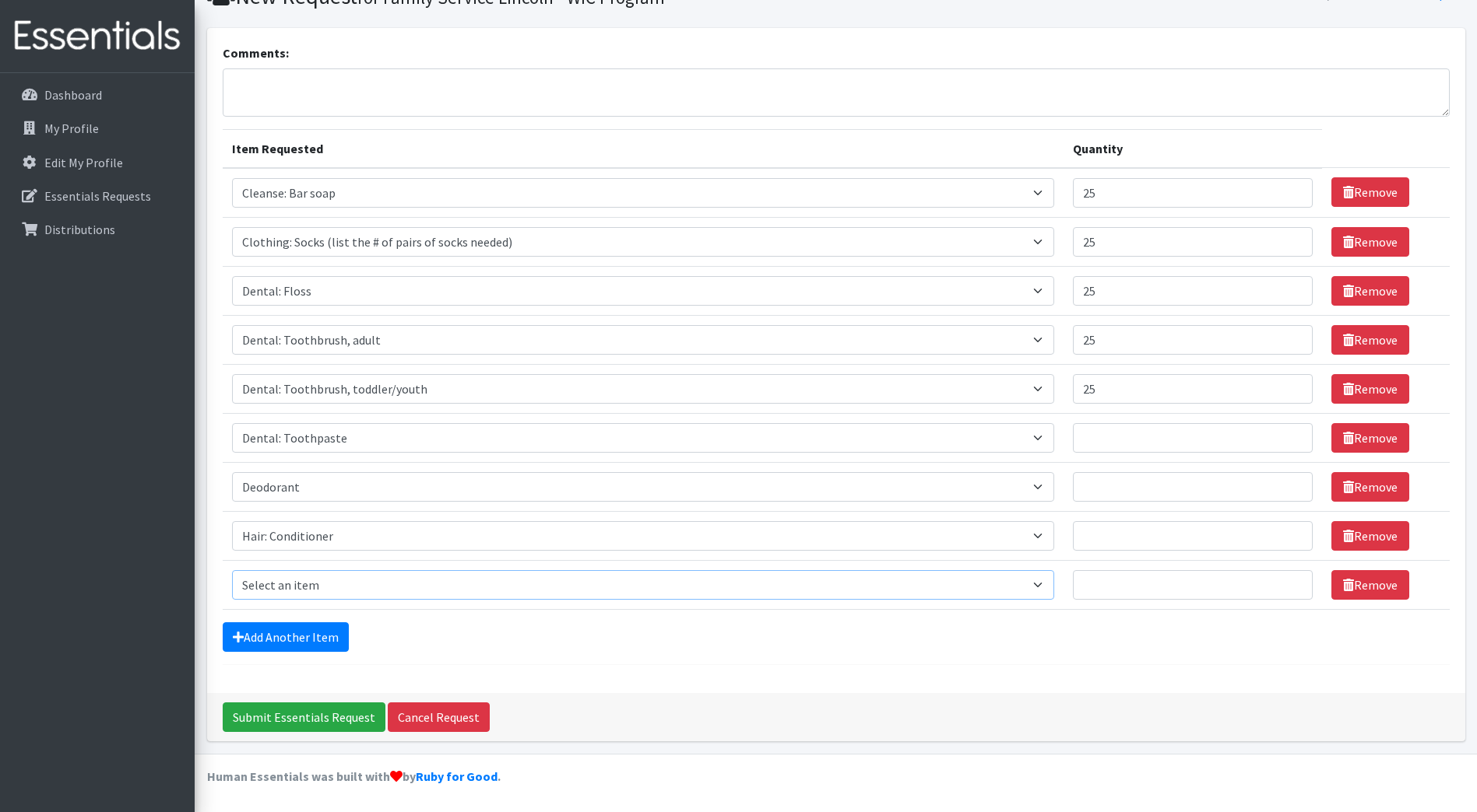
click at [346, 589] on select "Select an item Cleanse: Bar soap Clothing: Socks (list the # of pairs of socks …" at bounding box center [643, 585] width 822 height 30
select select "15543"
click at [232, 570] on select "Select an item Cleanse: Bar soap Clothing: Socks (list the # of pairs of socks …" at bounding box center [643, 585] width 822 height 30
click at [301, 648] on link "Add Another Item" at bounding box center [286, 637] width 126 height 30
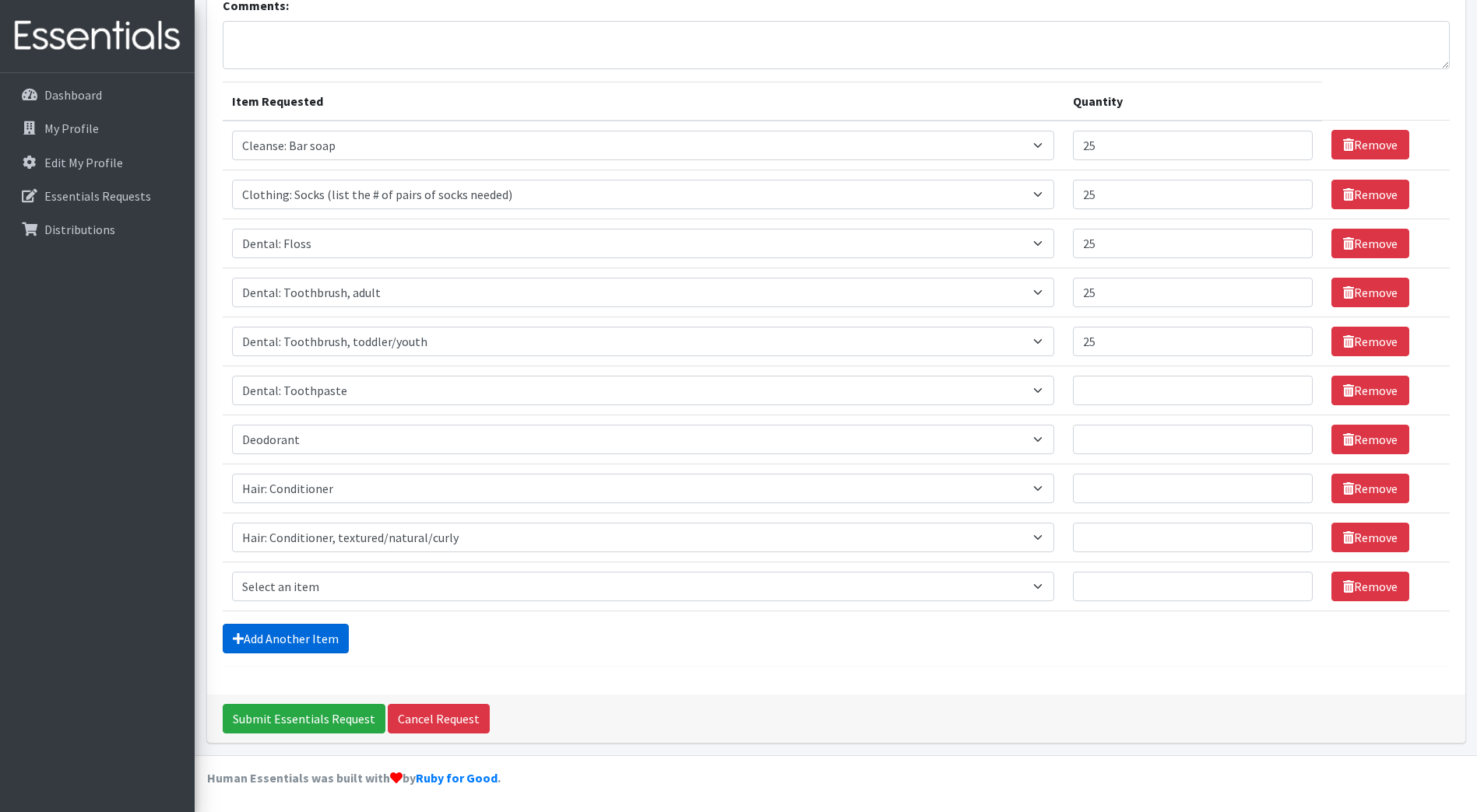
scroll to position [122, 0]
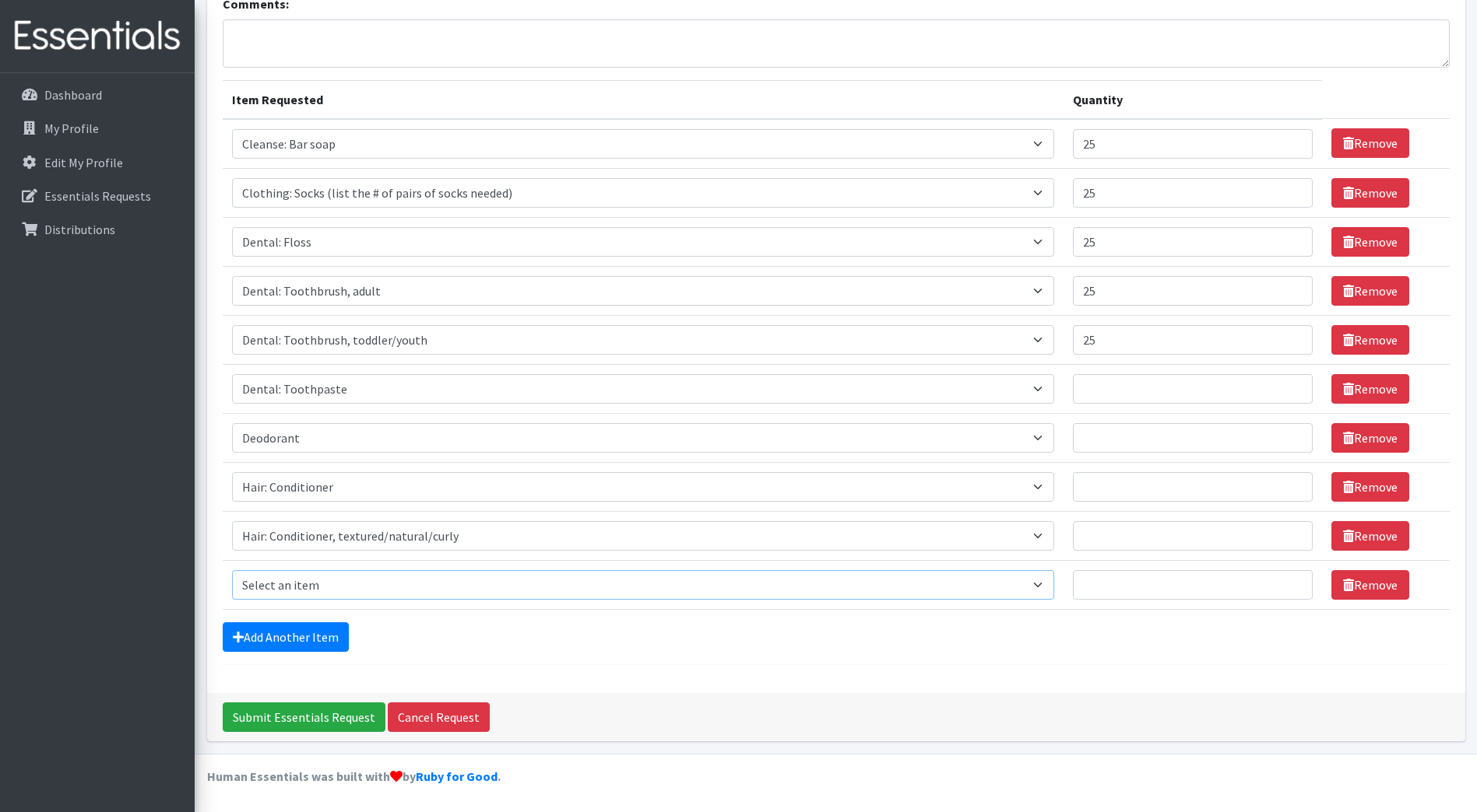
drag, startPoint x: 311, startPoint y: 589, endPoint x: 315, endPoint y: 568, distance: 21.4
click at [311, 589] on select "Select an item Cleanse: Bar soap Clothing: Socks (list the # of pairs of socks …" at bounding box center [643, 585] width 822 height 30
select select "15544"
click at [232, 570] on select "Select an item Cleanse: Bar soap Clothing: Socks (list the # of pairs of socks …" at bounding box center [643, 585] width 822 height 30
click at [312, 638] on link "Add Another Item" at bounding box center [286, 637] width 126 height 30
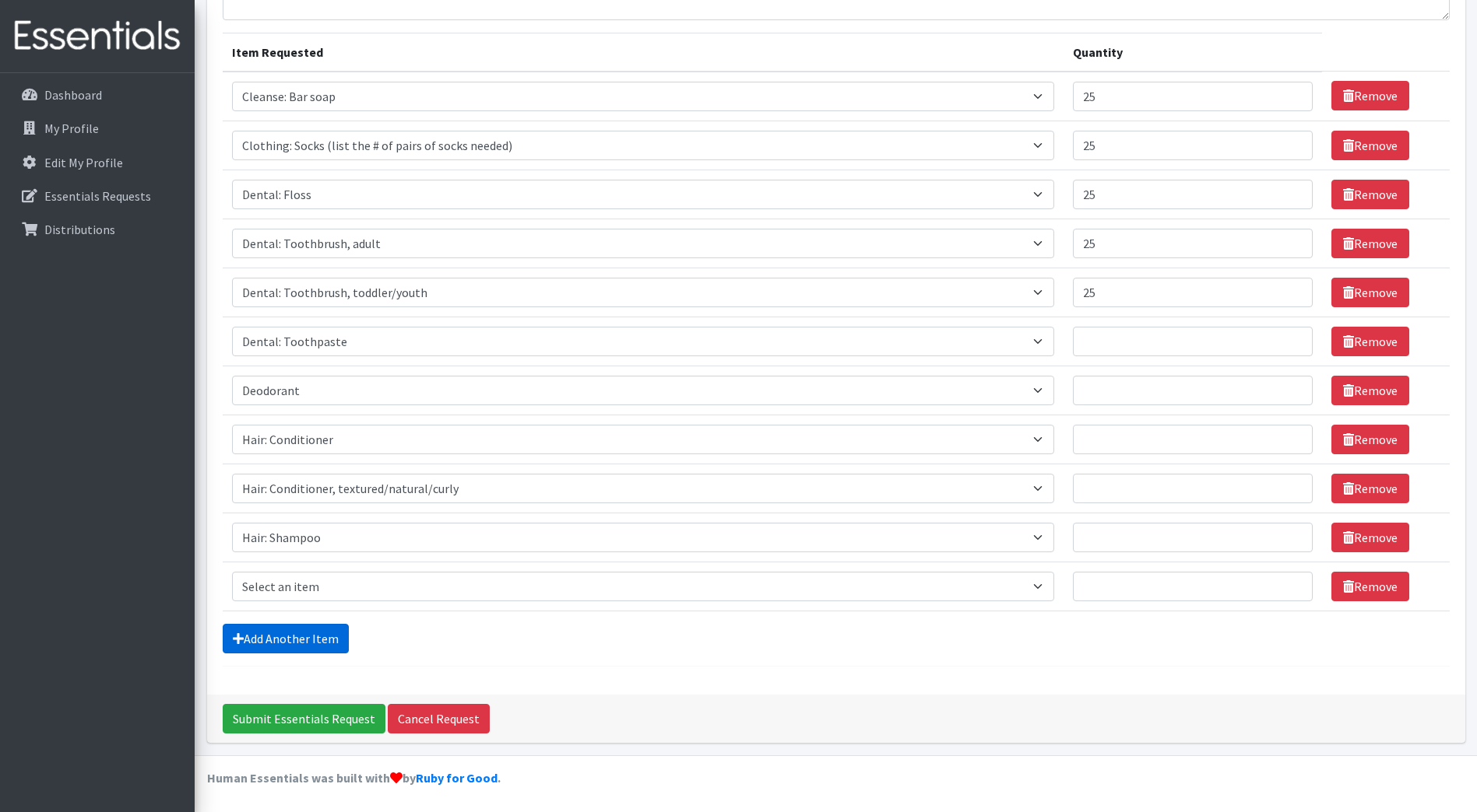
scroll to position [171, 0]
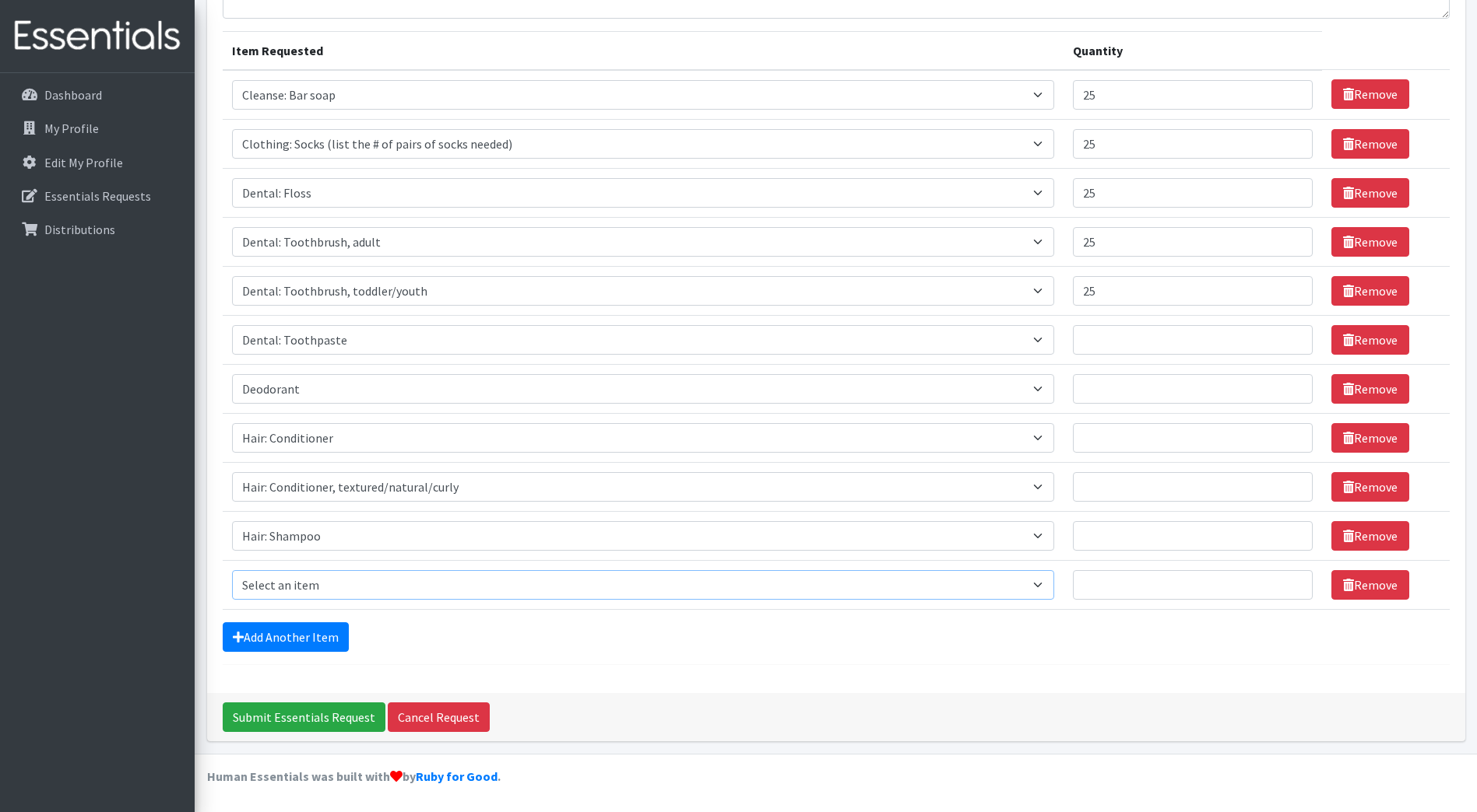
click at [314, 590] on select "Select an item Cleanse: Bar soap Clothing: Socks (list the # of pairs of socks …" at bounding box center [643, 585] width 822 height 30
select select "15545"
click at [232, 570] on select "Select an item Cleanse: Bar soap Clothing: Socks (list the # of pairs of socks …" at bounding box center [643, 585] width 822 height 30
click at [313, 639] on link "Add Another Item" at bounding box center [286, 637] width 126 height 30
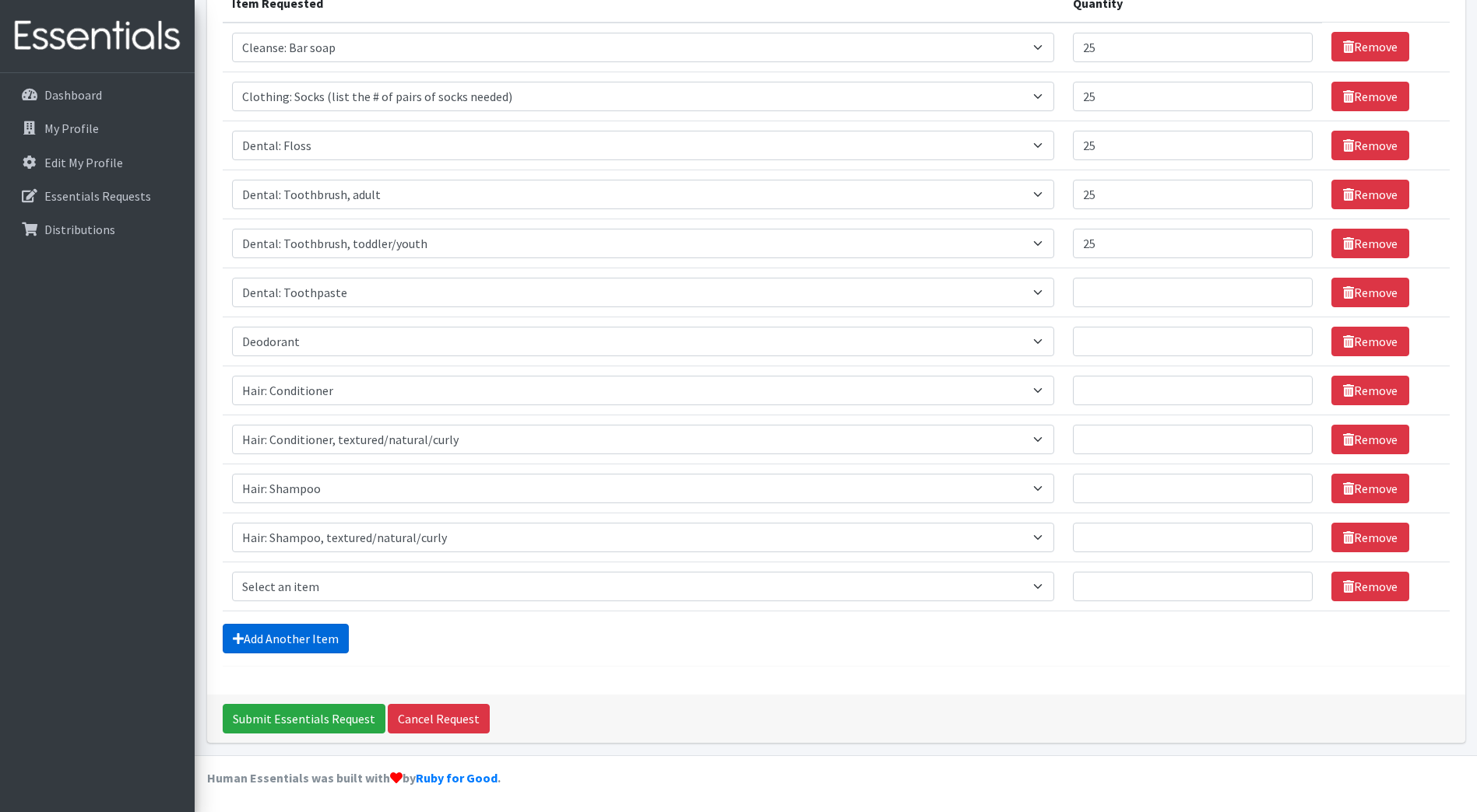
scroll to position [220, 0]
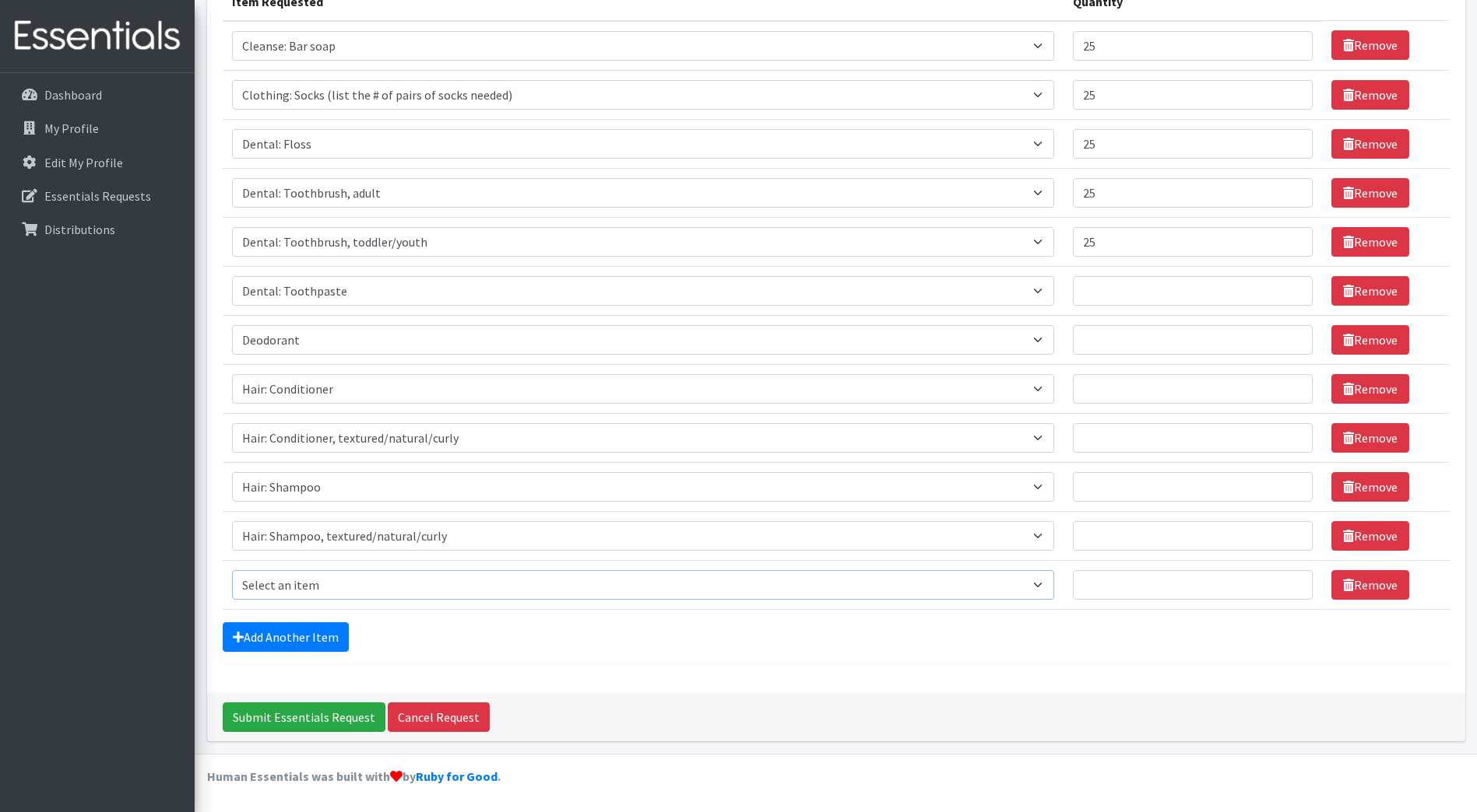
click at [312, 577] on select "Select an item Cleanse: Bar soap Clothing: Socks (list the # of pairs of socks …" at bounding box center [643, 585] width 822 height 30
select select "15113"
click at [232, 570] on select "Select an item Cleanse: Bar soap Clothing: Socks (list the # of pairs of socks …" at bounding box center [643, 585] width 822 height 30
click at [320, 641] on link "Add Another Item" at bounding box center [286, 637] width 126 height 30
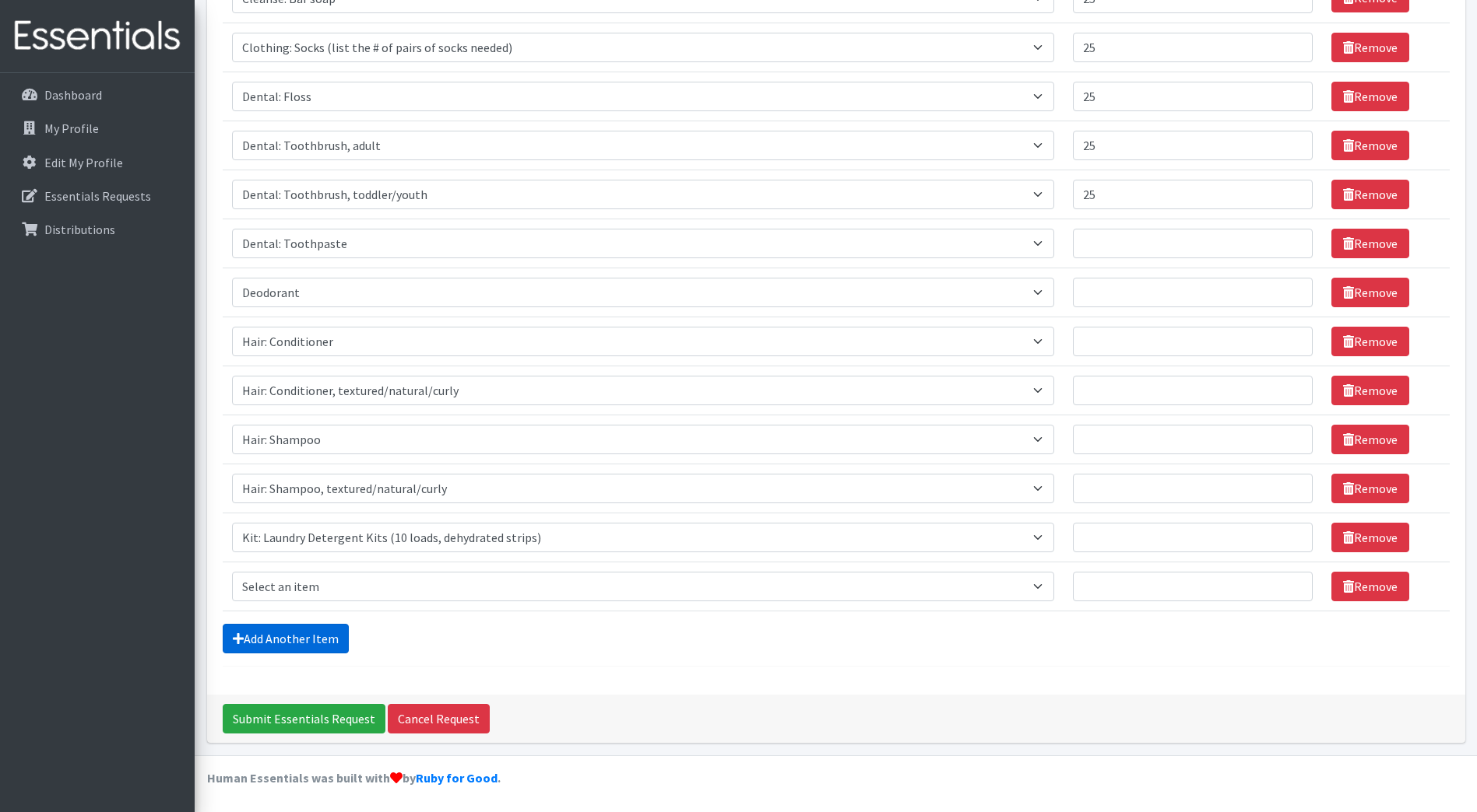
scroll to position [270, 0]
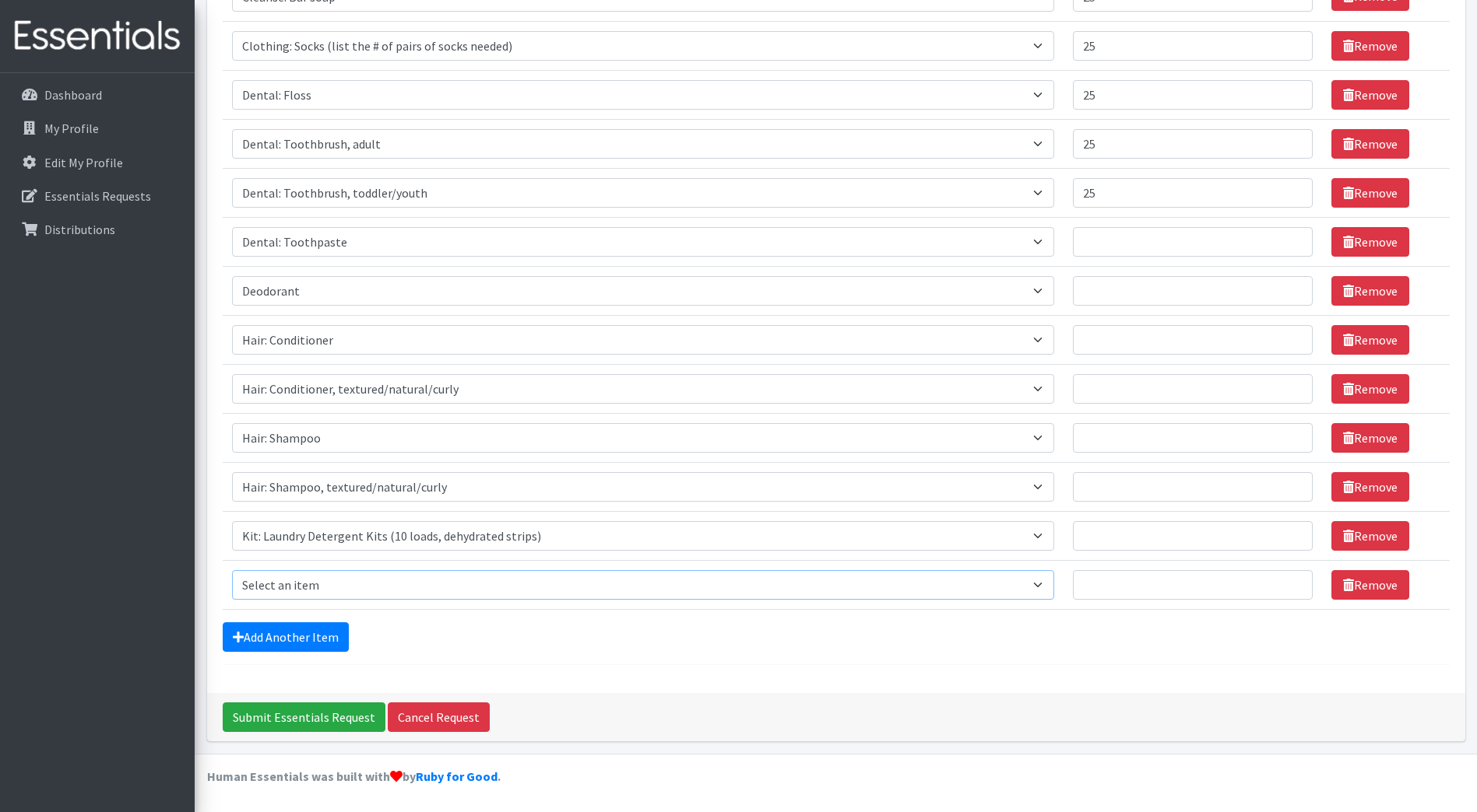
click at [333, 573] on select "Select an item Cleanse: Bar soap Clothing: Socks (list the # of pairs of socks …" at bounding box center [643, 585] width 822 height 30
select select "14896"
click at [232, 570] on select "Select an item Cleanse: Bar soap Clothing: Socks (list the # of pairs of socks …" at bounding box center [643, 585] width 822 height 30
click at [322, 635] on link "Add Another Item" at bounding box center [286, 637] width 126 height 30
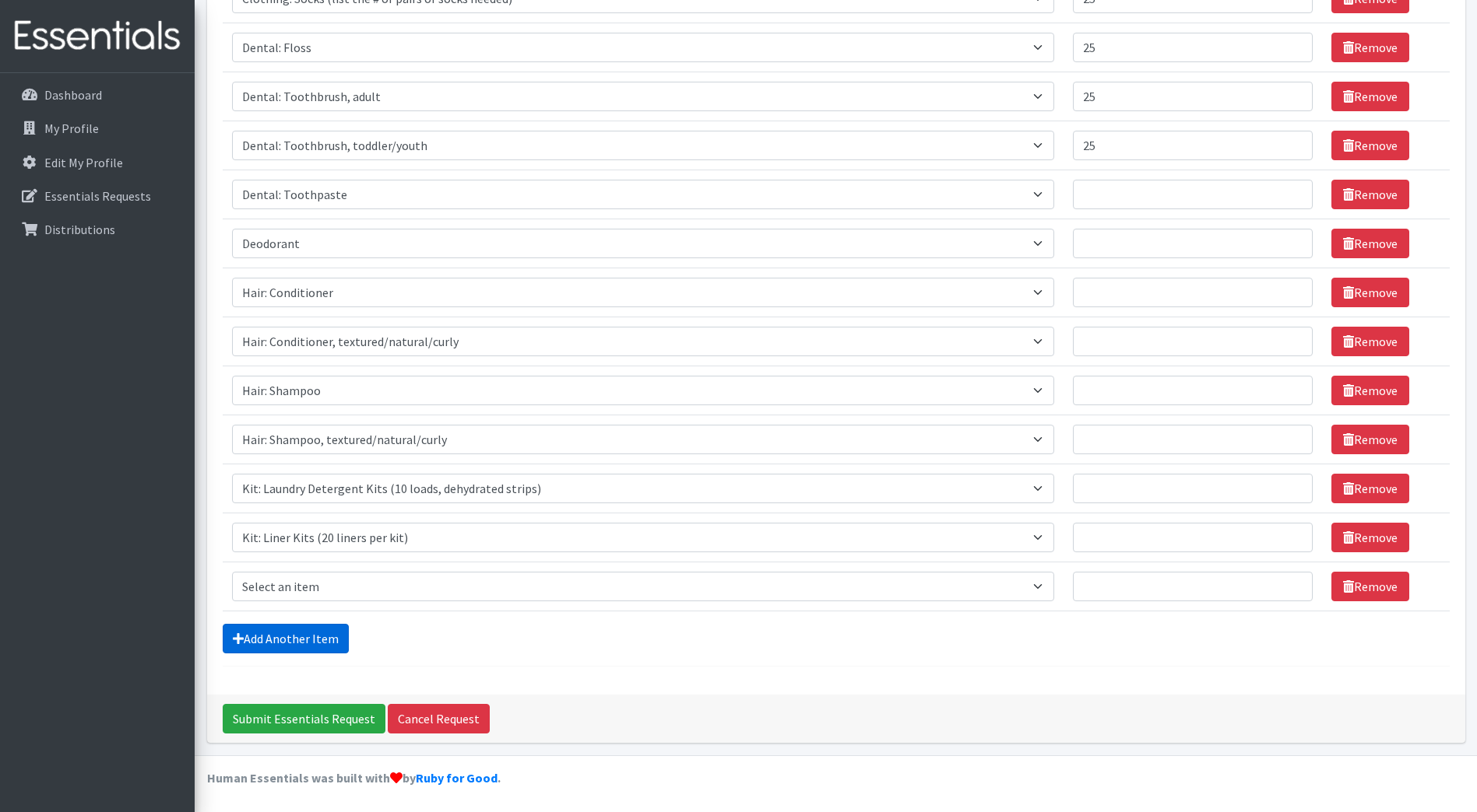
scroll to position [319, 0]
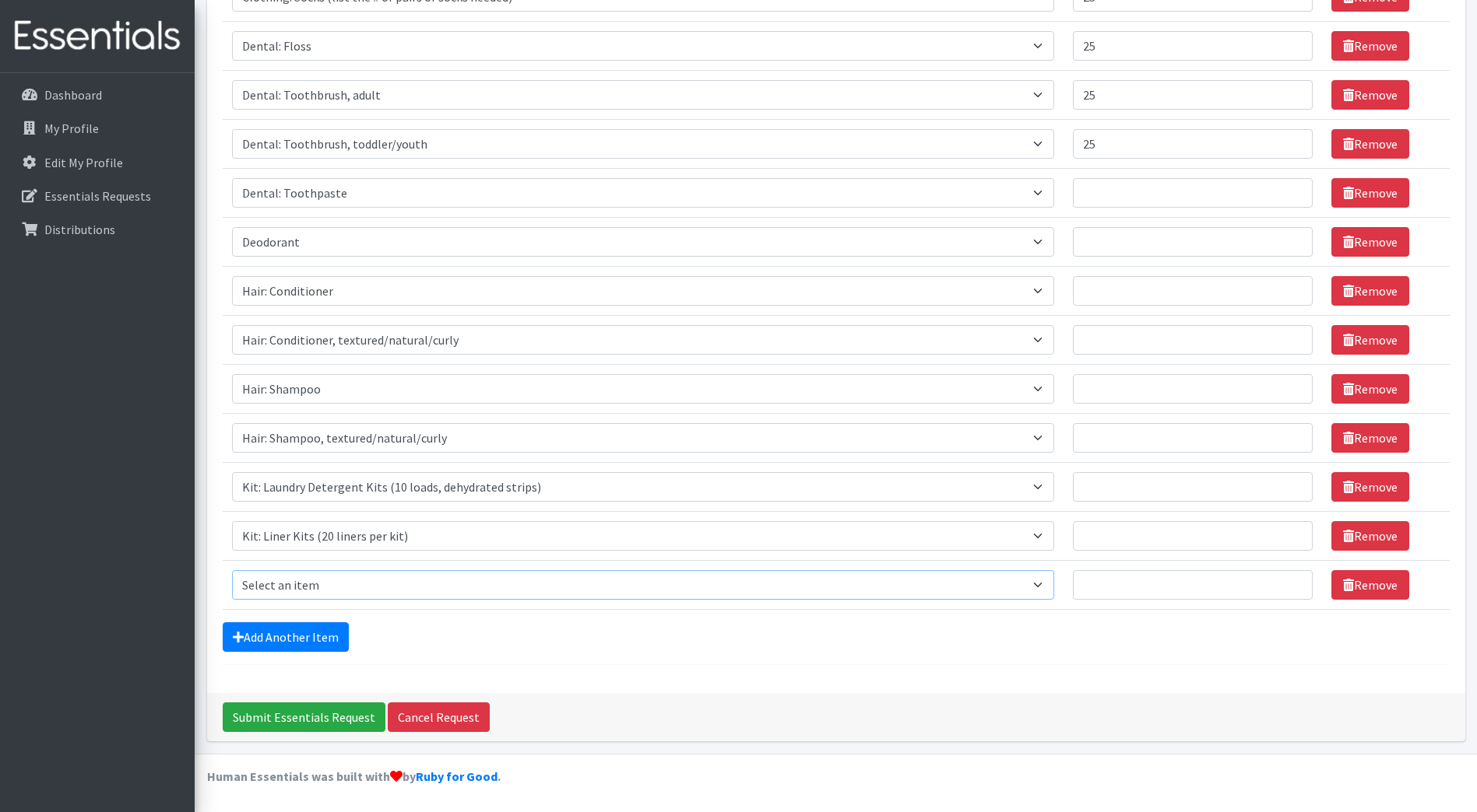
click at [315, 579] on select "Select an item Cleanse: Bar soap Clothing: Socks (list the # of pairs of socks …" at bounding box center [643, 585] width 822 height 30
select select "12838"
click at [232, 570] on select "Select an item Cleanse: Bar soap Clothing: Socks (list the # of pairs of socks …" at bounding box center [643, 585] width 822 height 30
click at [305, 641] on link "Add Another Item" at bounding box center [286, 637] width 126 height 30
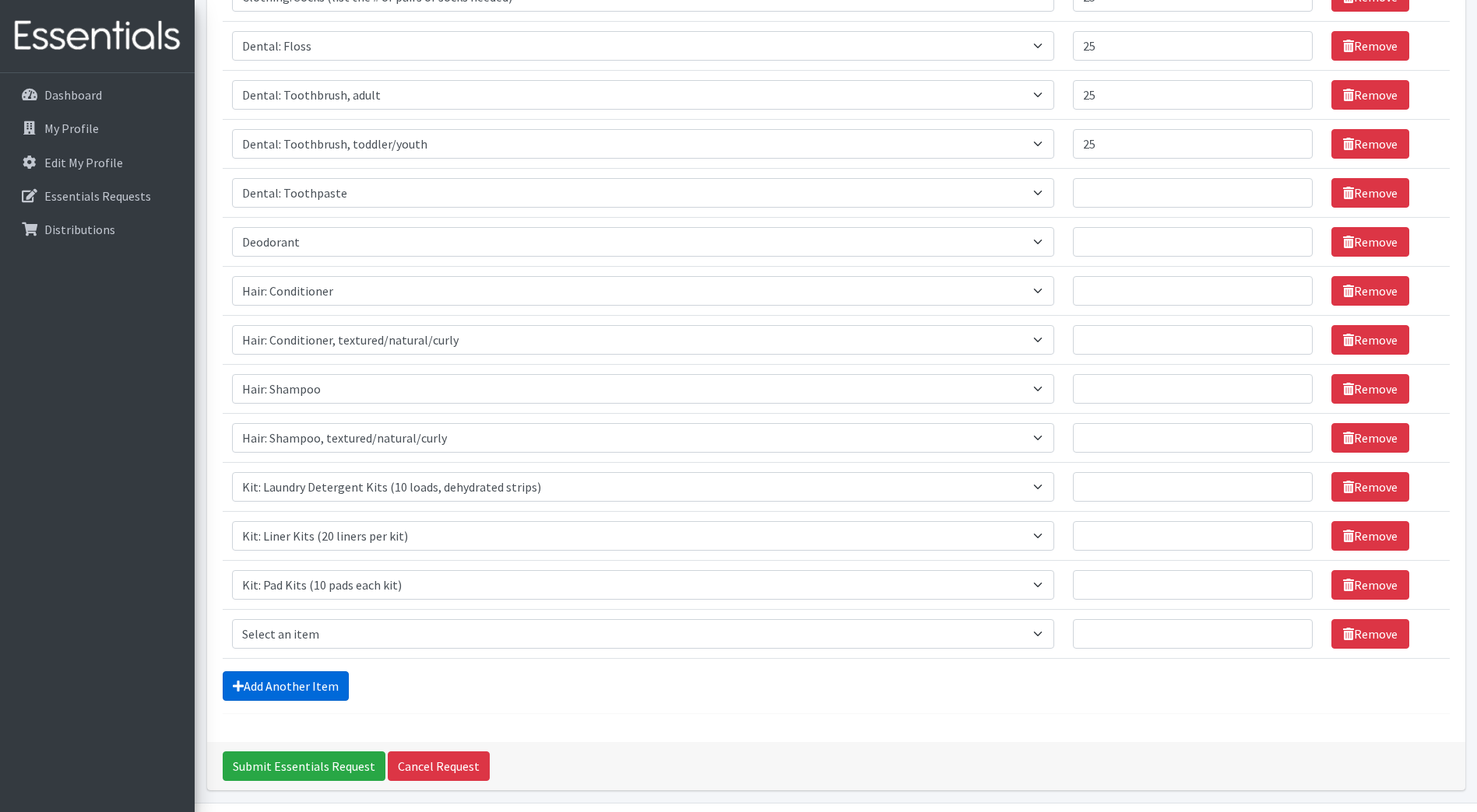
scroll to position [368, 0]
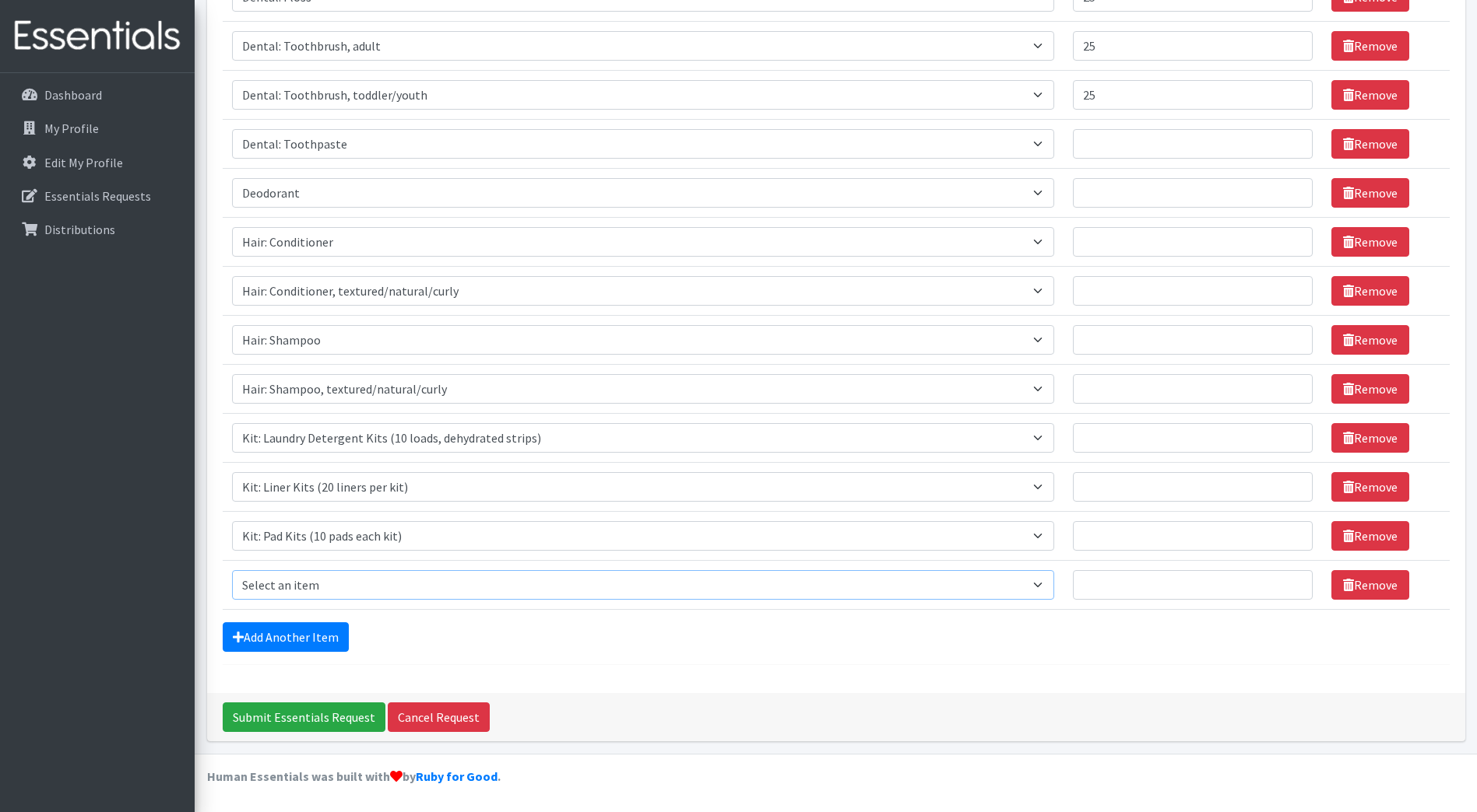
click at [312, 582] on select "Select an item Cleanse: Bar soap Clothing: Socks (list the # of pairs of socks …" at bounding box center [643, 585] width 822 height 30
select select "12333"
click at [232, 570] on select "Select an item Cleanse: Bar soap Clothing: Socks (list the # of pairs of socks …" at bounding box center [643, 585] width 822 height 30
click at [312, 641] on link "Add Another Item" at bounding box center [286, 637] width 126 height 30
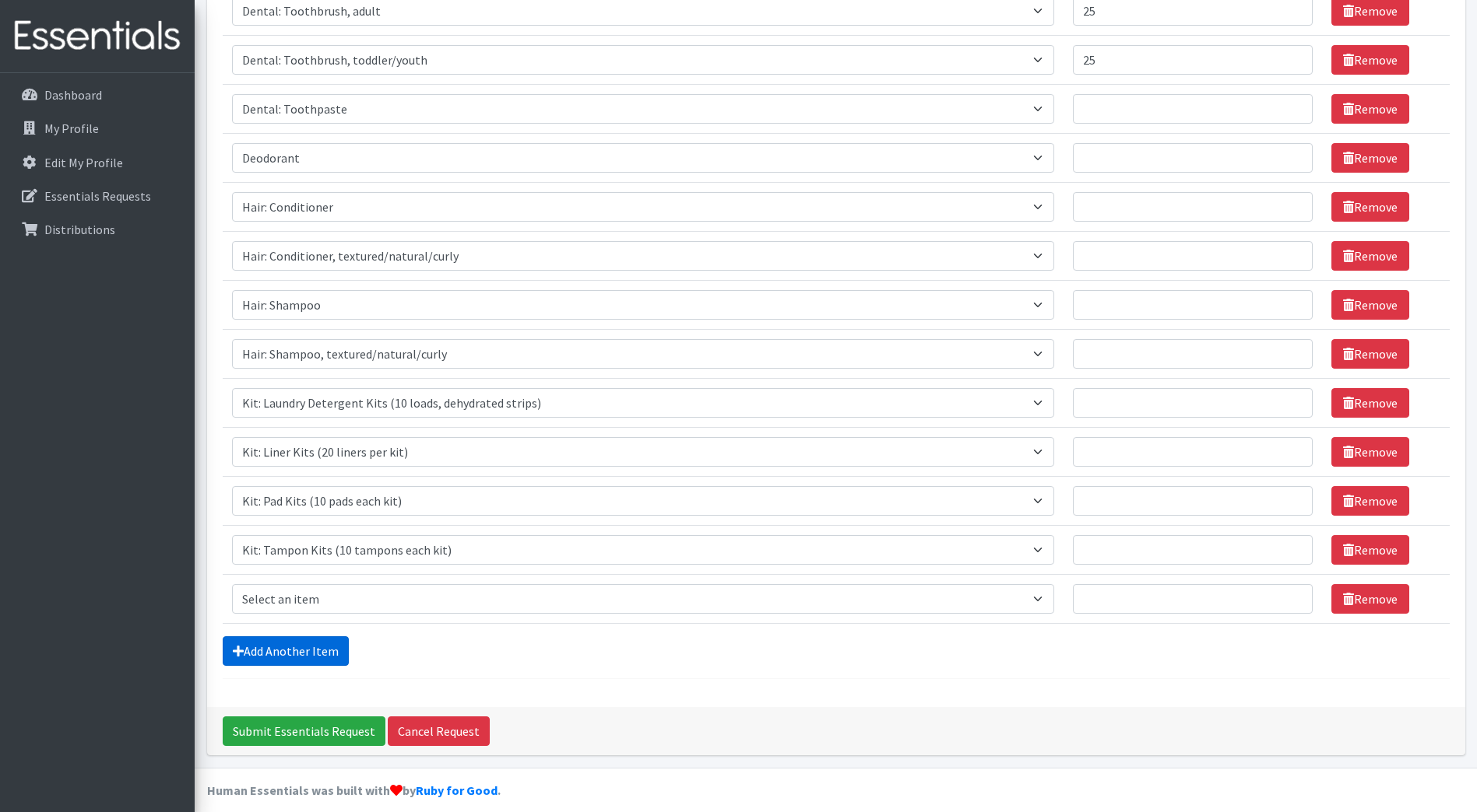
scroll to position [416, 0]
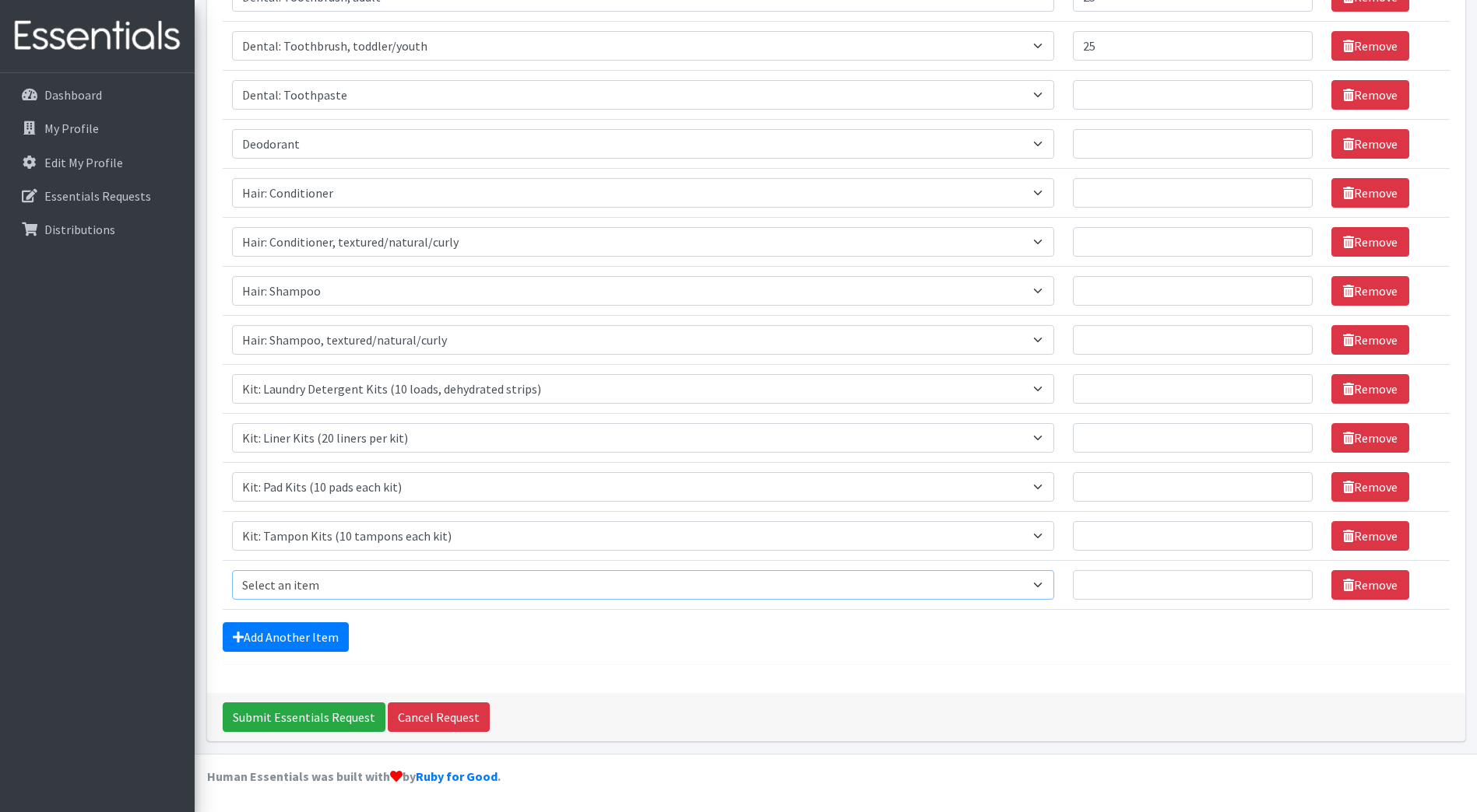
click at [316, 586] on select "Select an item Cleanse: Bar soap Clothing: Socks (list the # of pairs of socks …" at bounding box center [643, 585] width 822 height 30
select select "12014"
click at [232, 570] on select "Select an item Cleanse: Bar soap Clothing: Socks (list the # of pairs of socks …" at bounding box center [643, 585] width 822 height 30
click at [298, 632] on link "Add Another Item" at bounding box center [286, 637] width 126 height 30
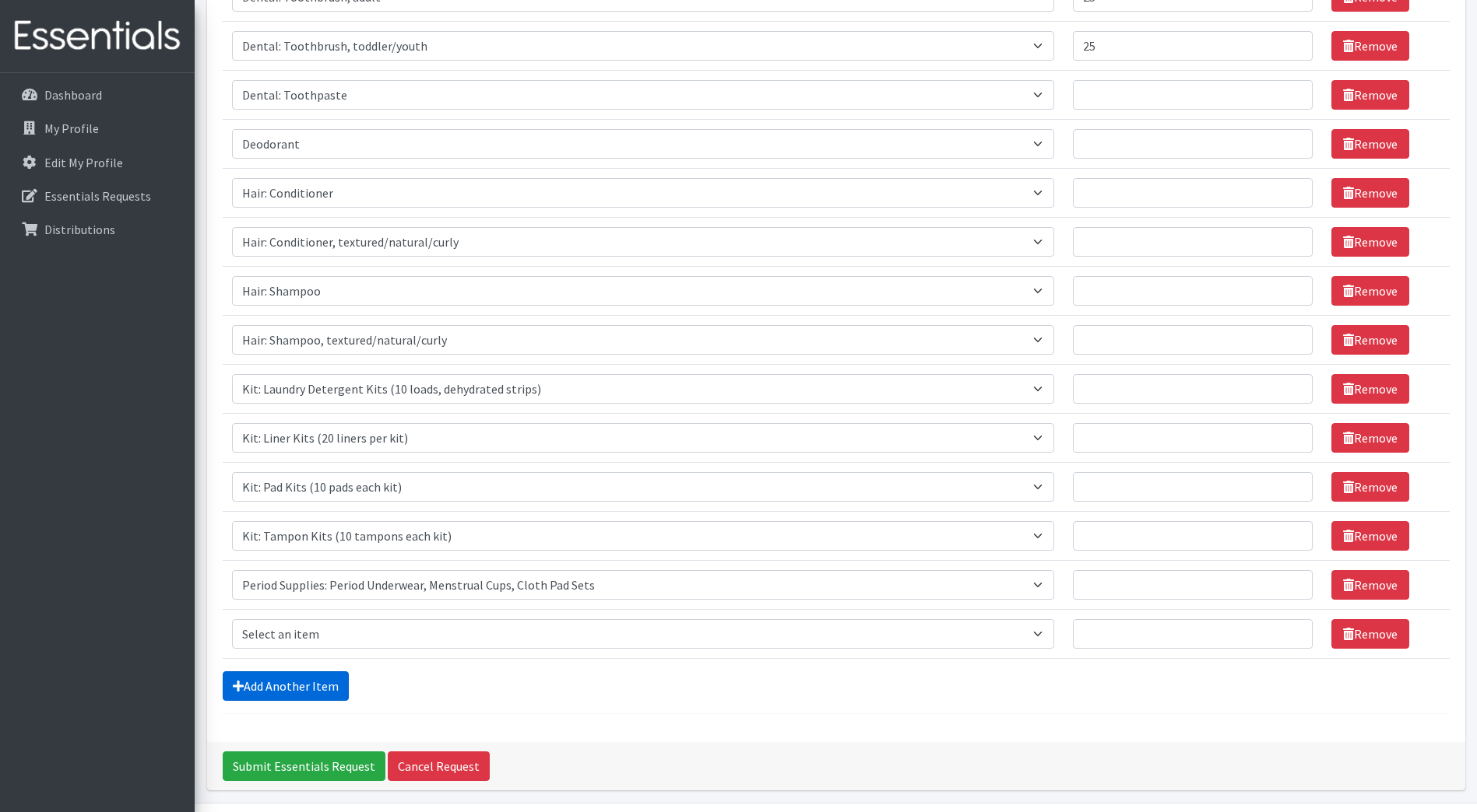
scroll to position [465, 0]
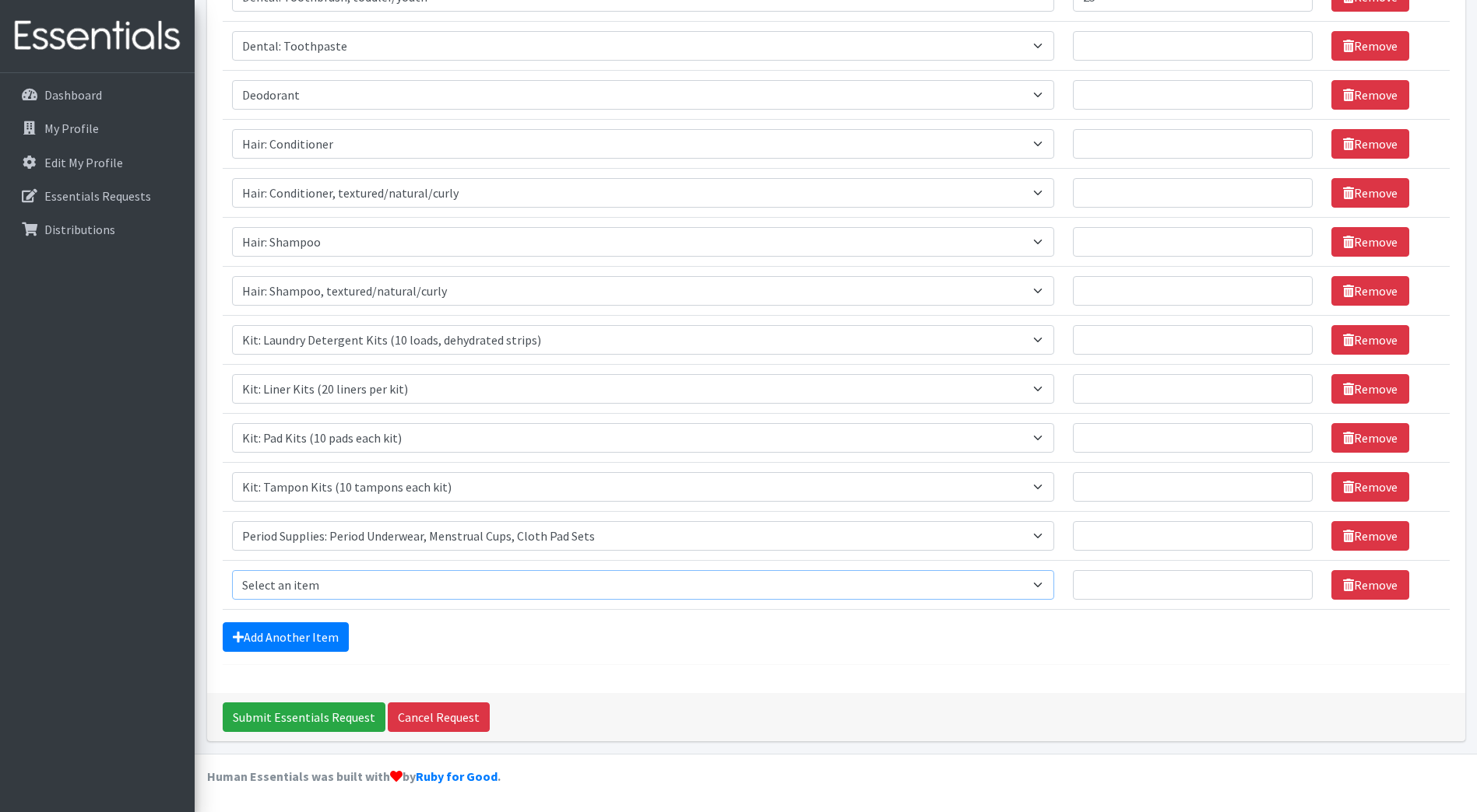
click at [282, 582] on select "Select an item Cleanse: Bar soap Clothing: Socks (list the # of pairs of socks …" at bounding box center [643, 585] width 822 height 30
select select "15551"
click at [232, 570] on select "Select an item Cleanse: Bar soap Clothing: Socks (list the # of pairs of socks …" at bounding box center [643, 585] width 822 height 30
click at [307, 628] on link "Add Another Item" at bounding box center [286, 637] width 126 height 30
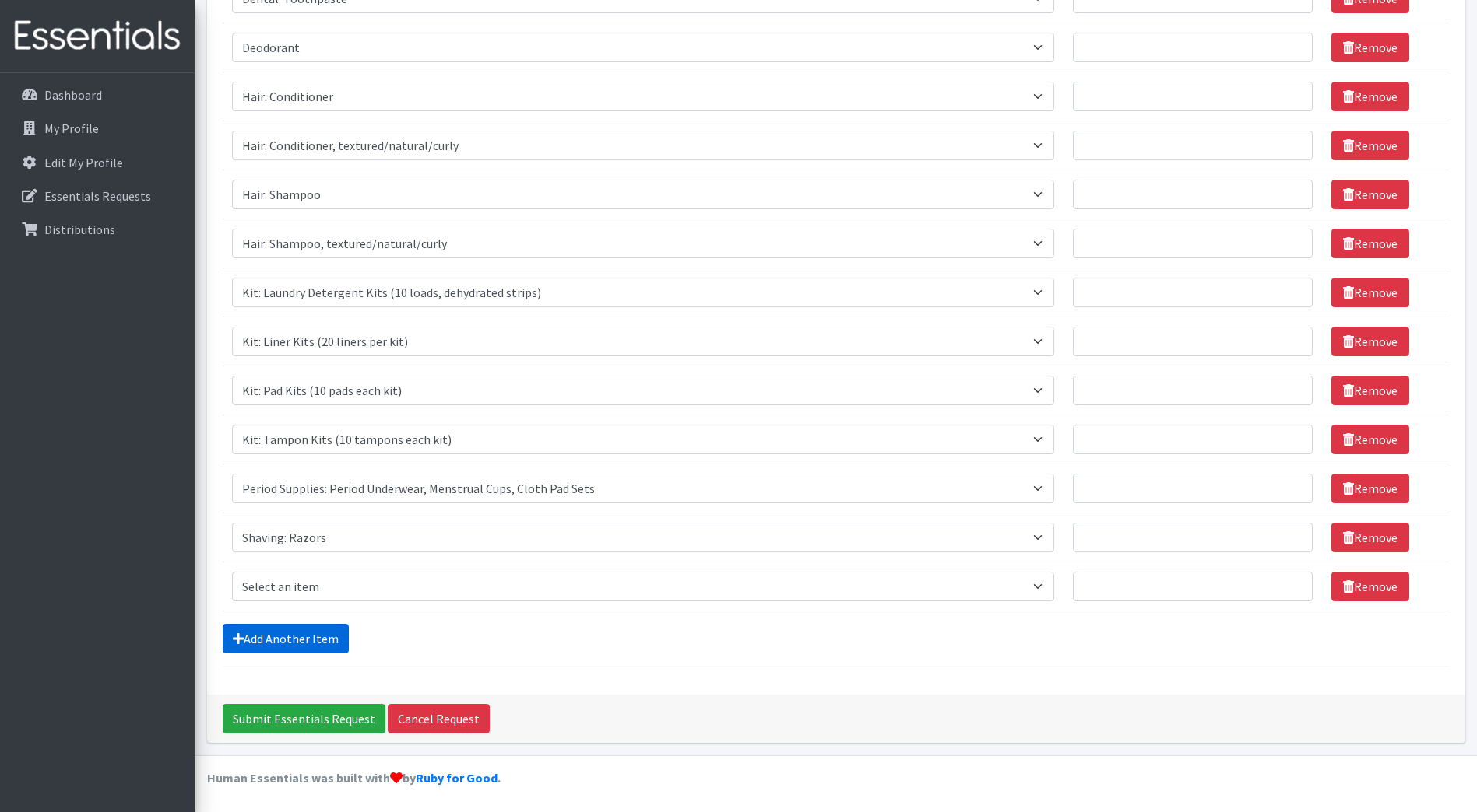
scroll to position [514, 0]
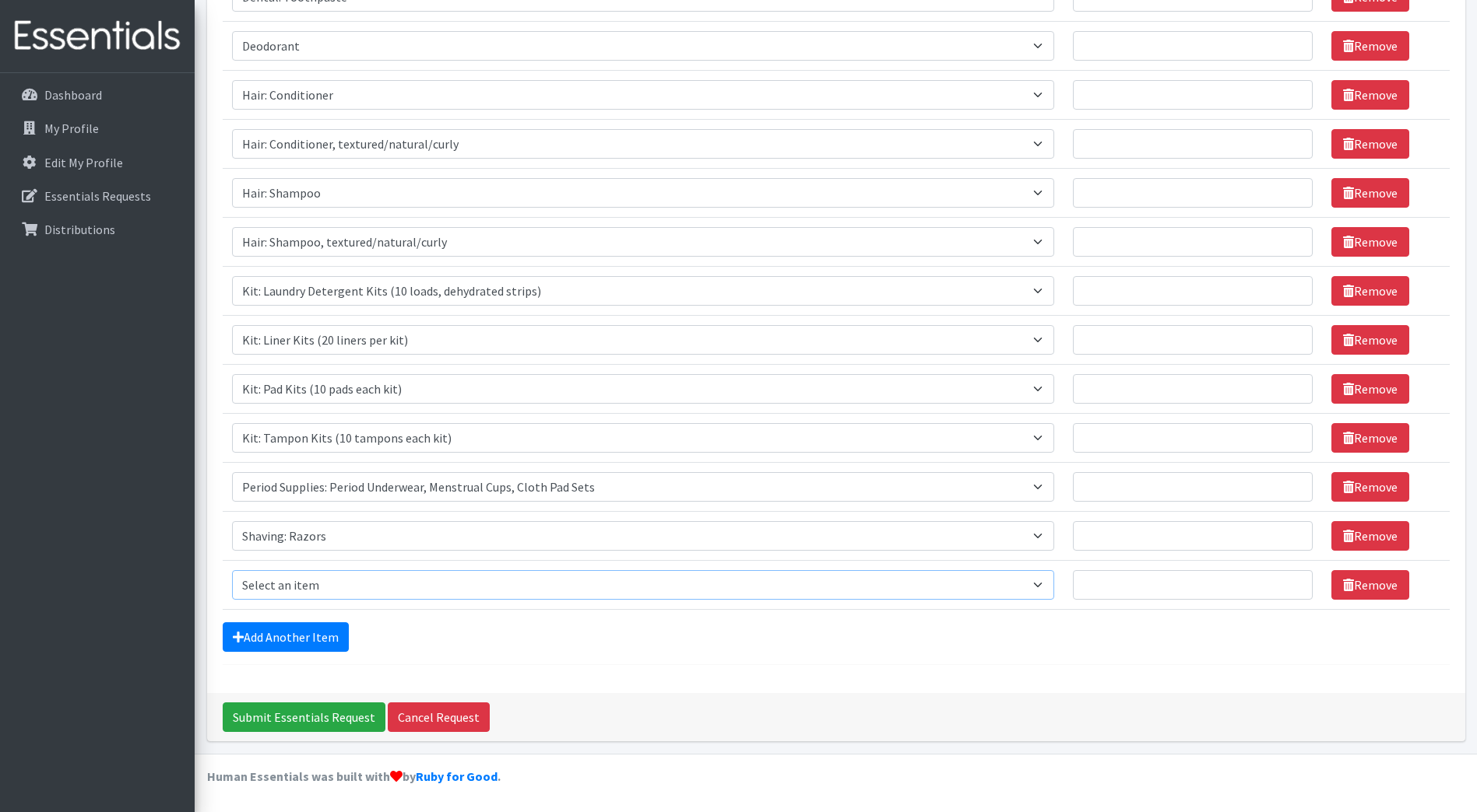
click at [326, 577] on select "Select an item Cleanse: Bar soap Clothing: Socks (list the # of pairs of socks …" at bounding box center [643, 585] width 822 height 30
select select "15548"
click at [232, 570] on select "Select an item Cleanse: Bar soap Clothing: Socks (list the # of pairs of socks …" at bounding box center [643, 585] width 822 height 30
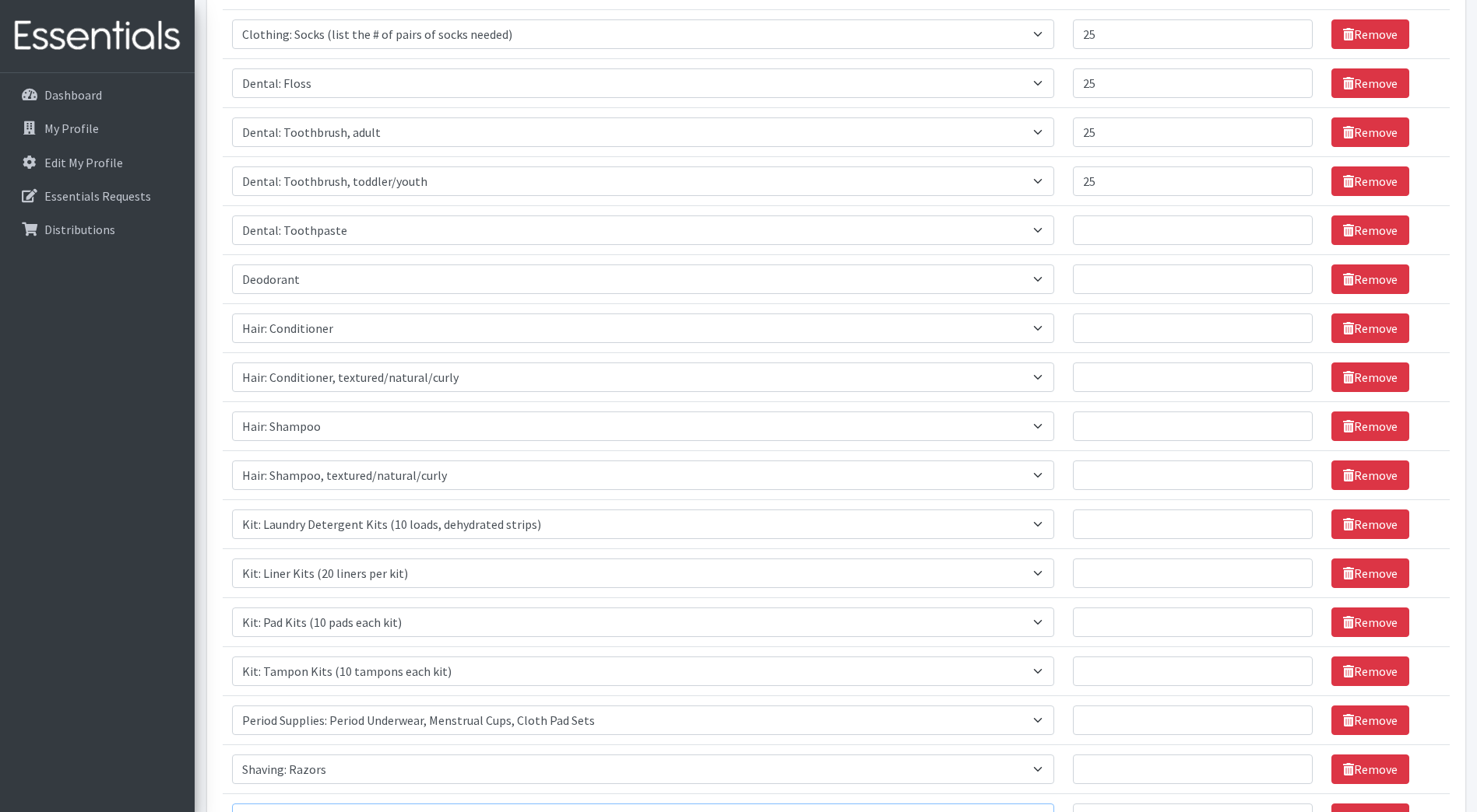
scroll to position [203, 0]
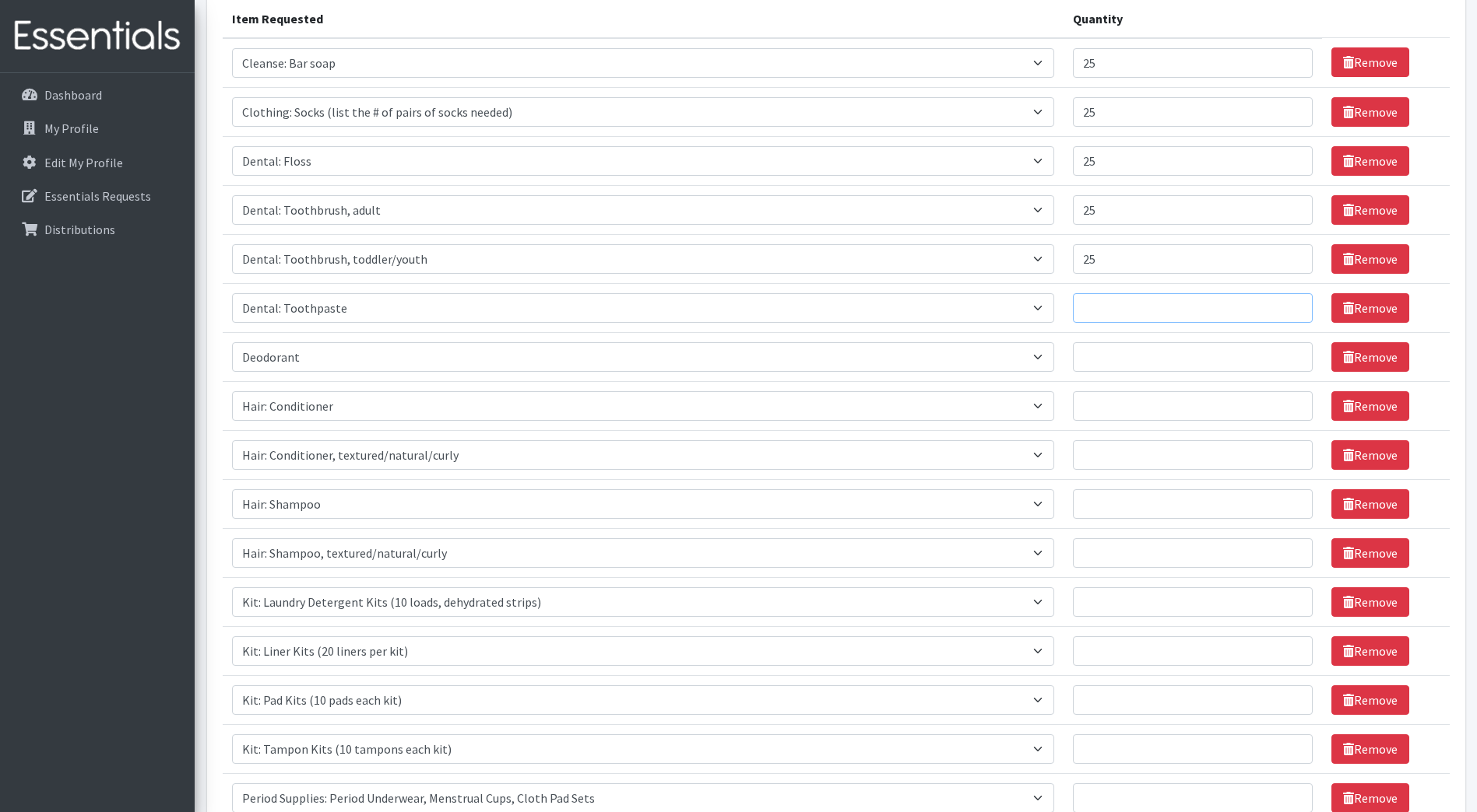
click at [1080, 306] on input "Quantity" at bounding box center [1192, 309] width 240 height 30
type input "25"
click at [1090, 358] on input "Quantity" at bounding box center [1192, 358] width 240 height 30
type input "25"
click at [1072, 403] on input "Quantity" at bounding box center [1192, 406] width 240 height 30
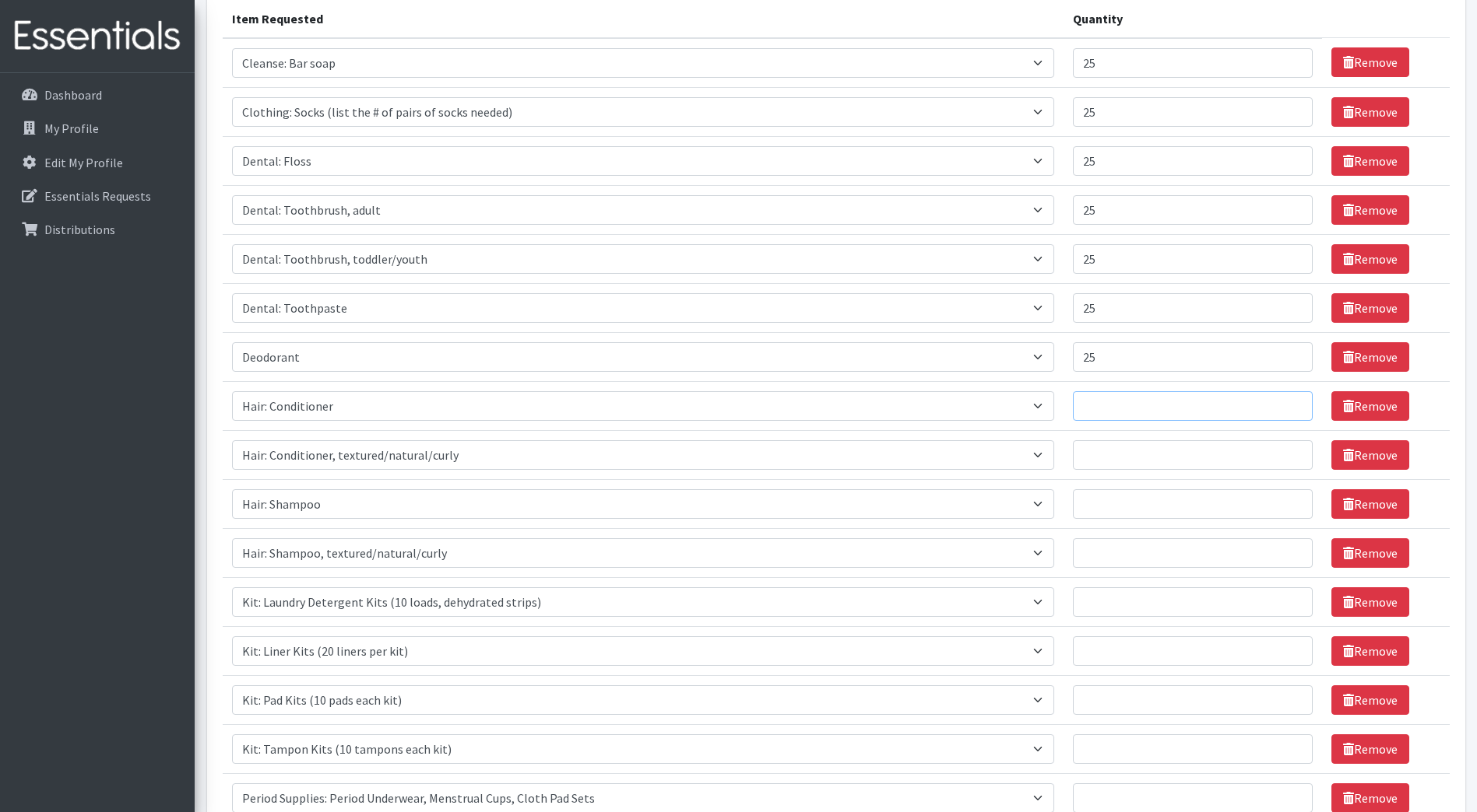
type input "2"
type input "18"
click at [1072, 465] on input "Quantity" at bounding box center [1192, 455] width 240 height 30
type input "7"
click at [1072, 505] on input "Quantity" at bounding box center [1192, 504] width 240 height 30
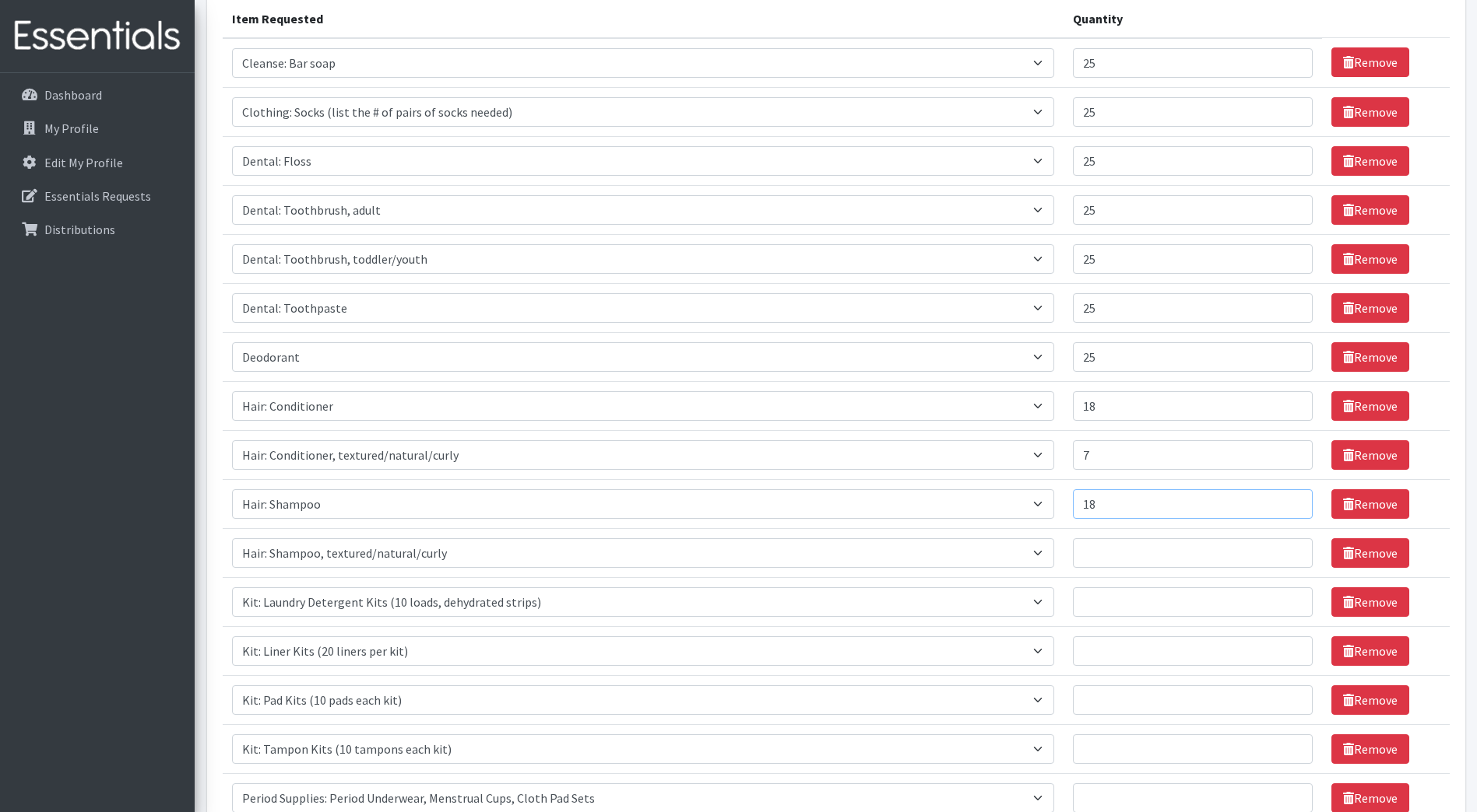
type input "18"
click at [1072, 555] on input "Quantity" at bounding box center [1192, 553] width 240 height 30
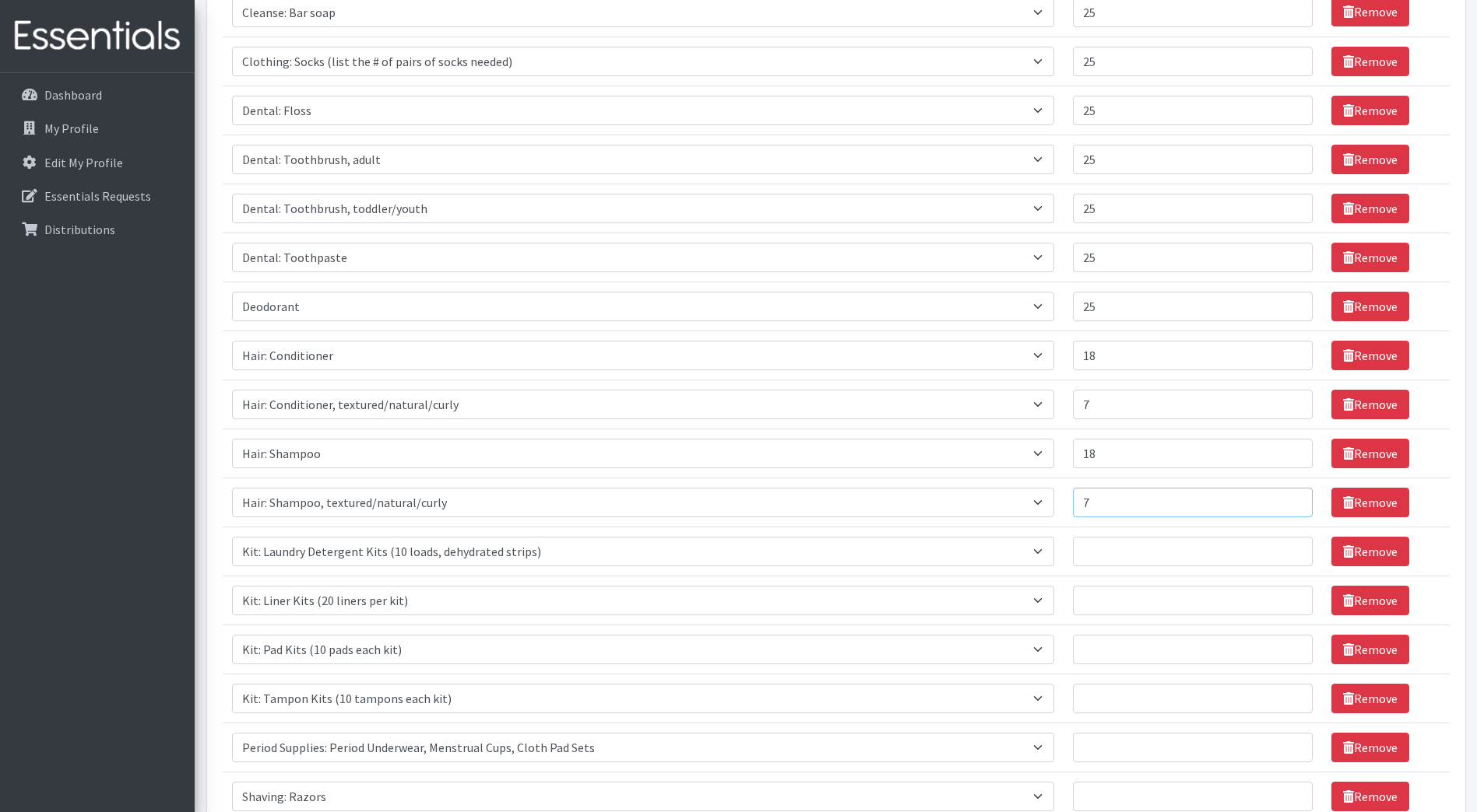
scroll to position [281, 0]
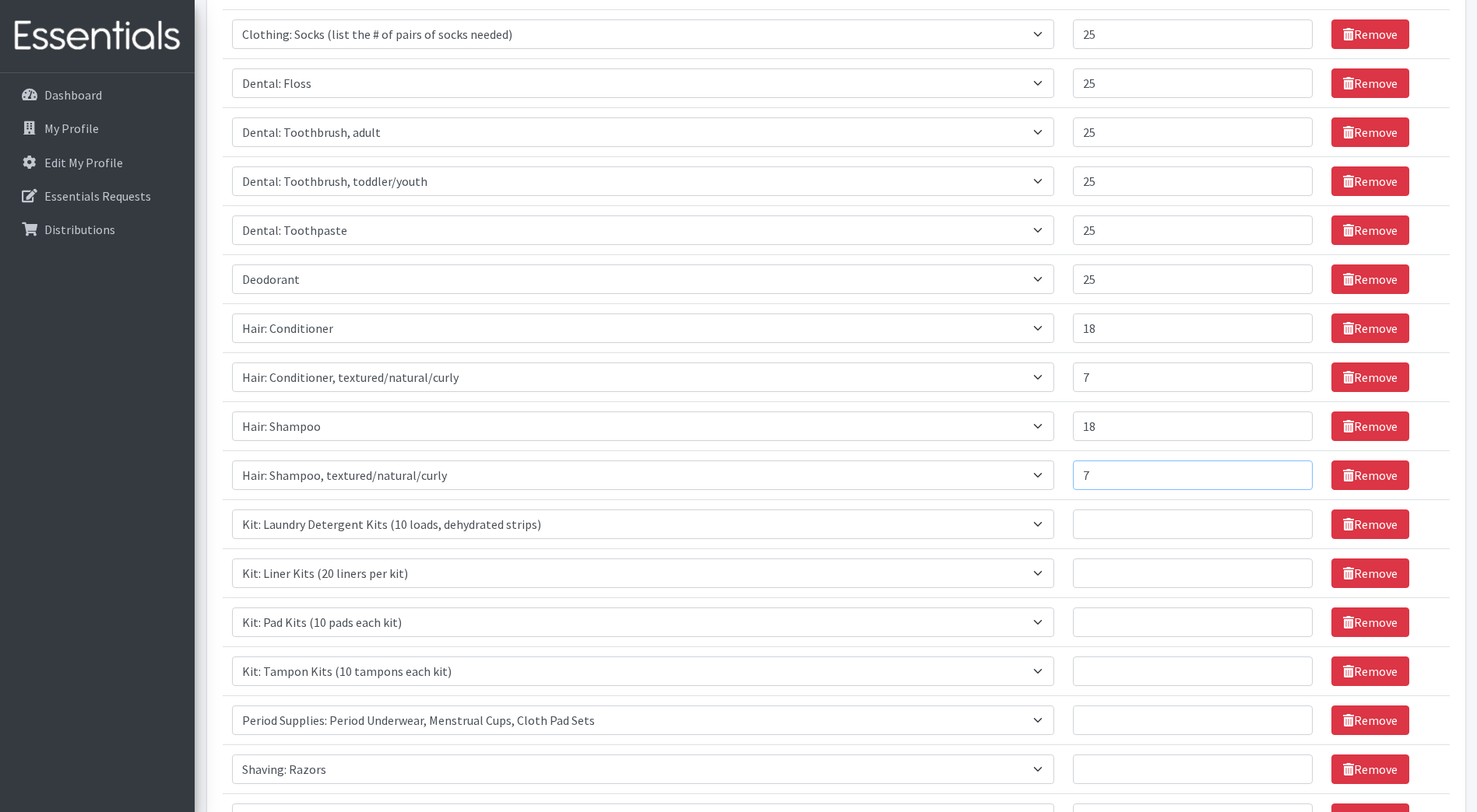
type input "7"
click at [1072, 522] on input "Quantity" at bounding box center [1192, 524] width 240 height 30
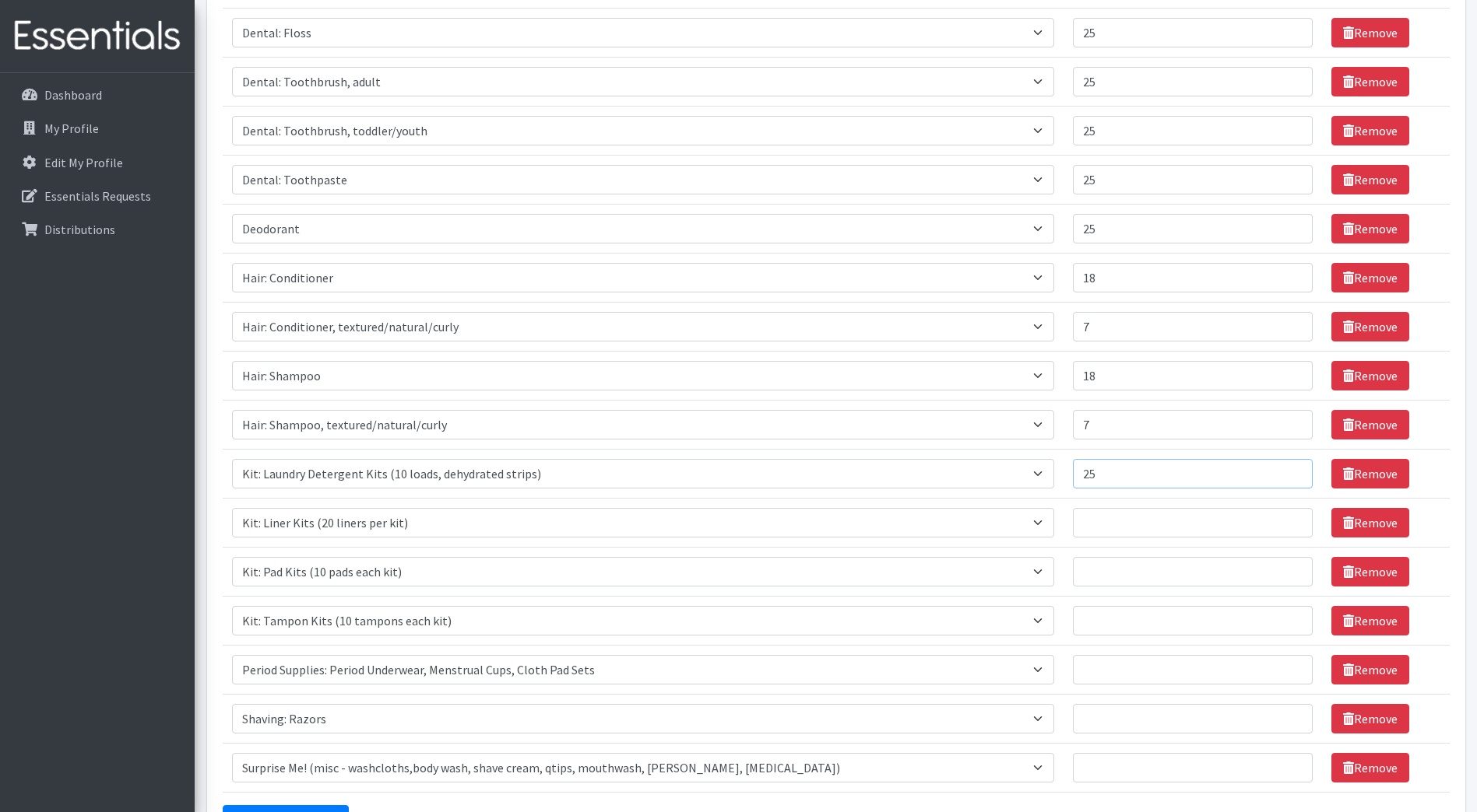
scroll to position [359, 0]
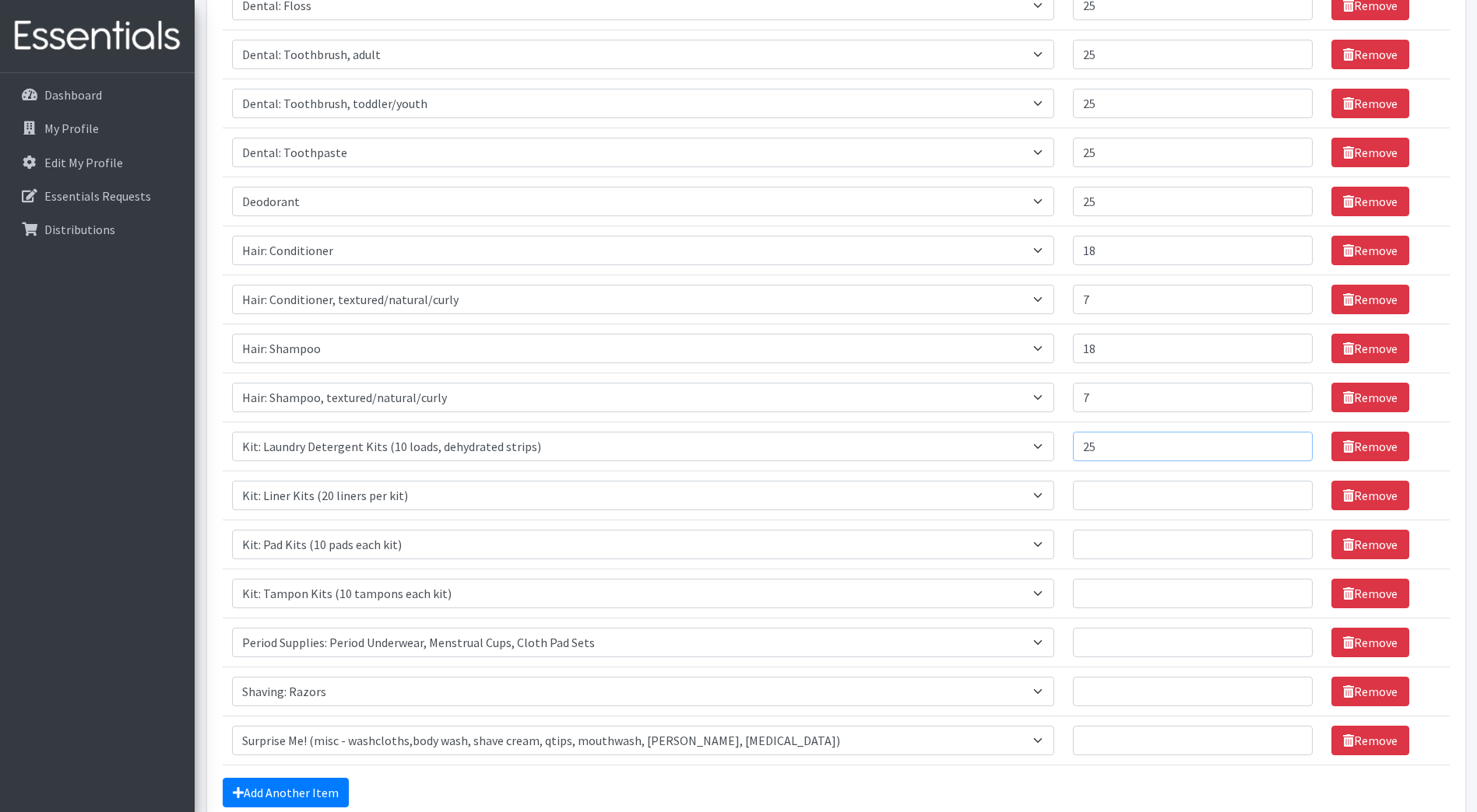
type input "25"
click at [1072, 494] on input "Quantity" at bounding box center [1192, 495] width 240 height 30
type input "25"
click at [1072, 539] on input "Quantity" at bounding box center [1192, 544] width 240 height 30
type input "25"
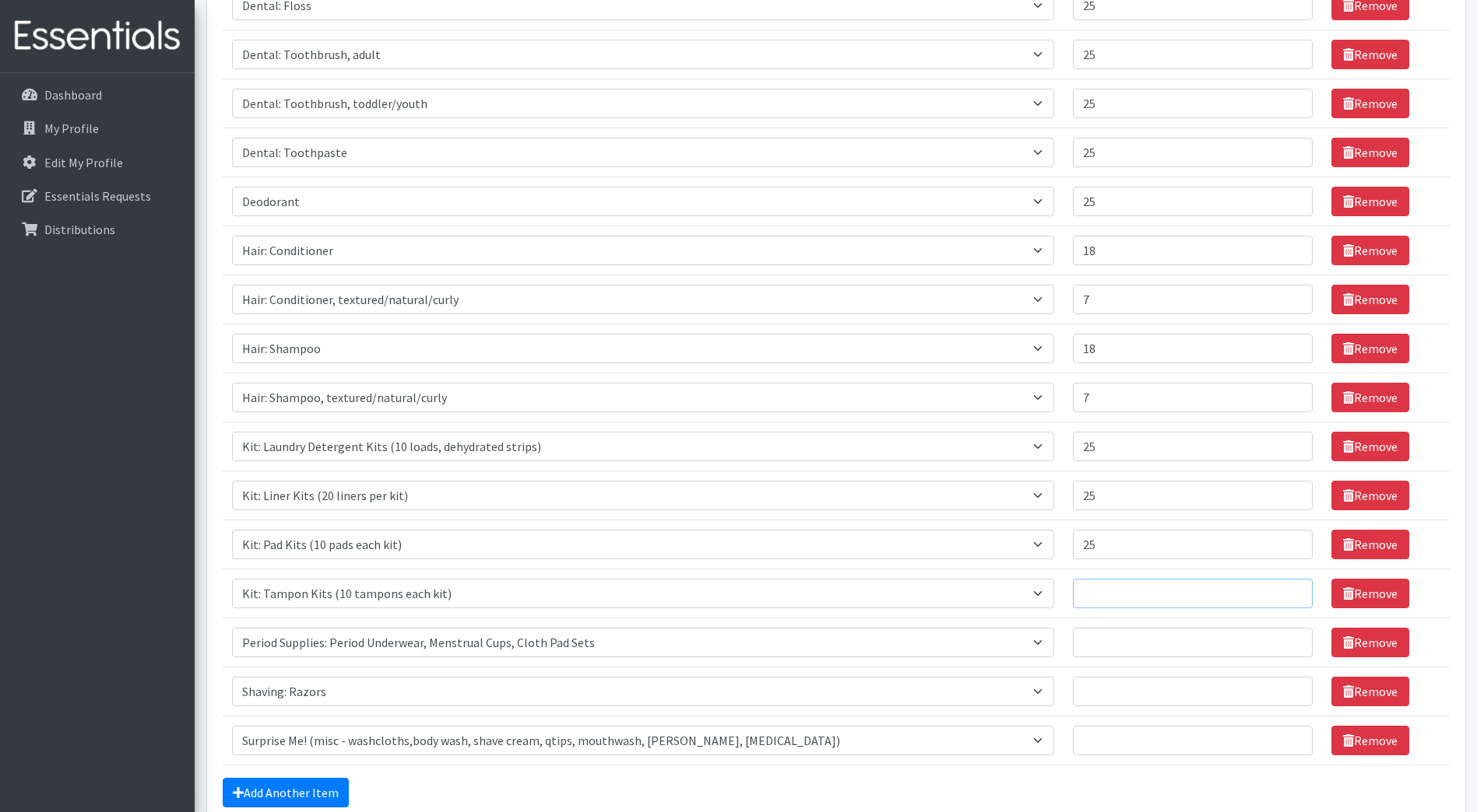
click at [1107, 595] on input "Quantity" at bounding box center [1192, 594] width 240 height 30
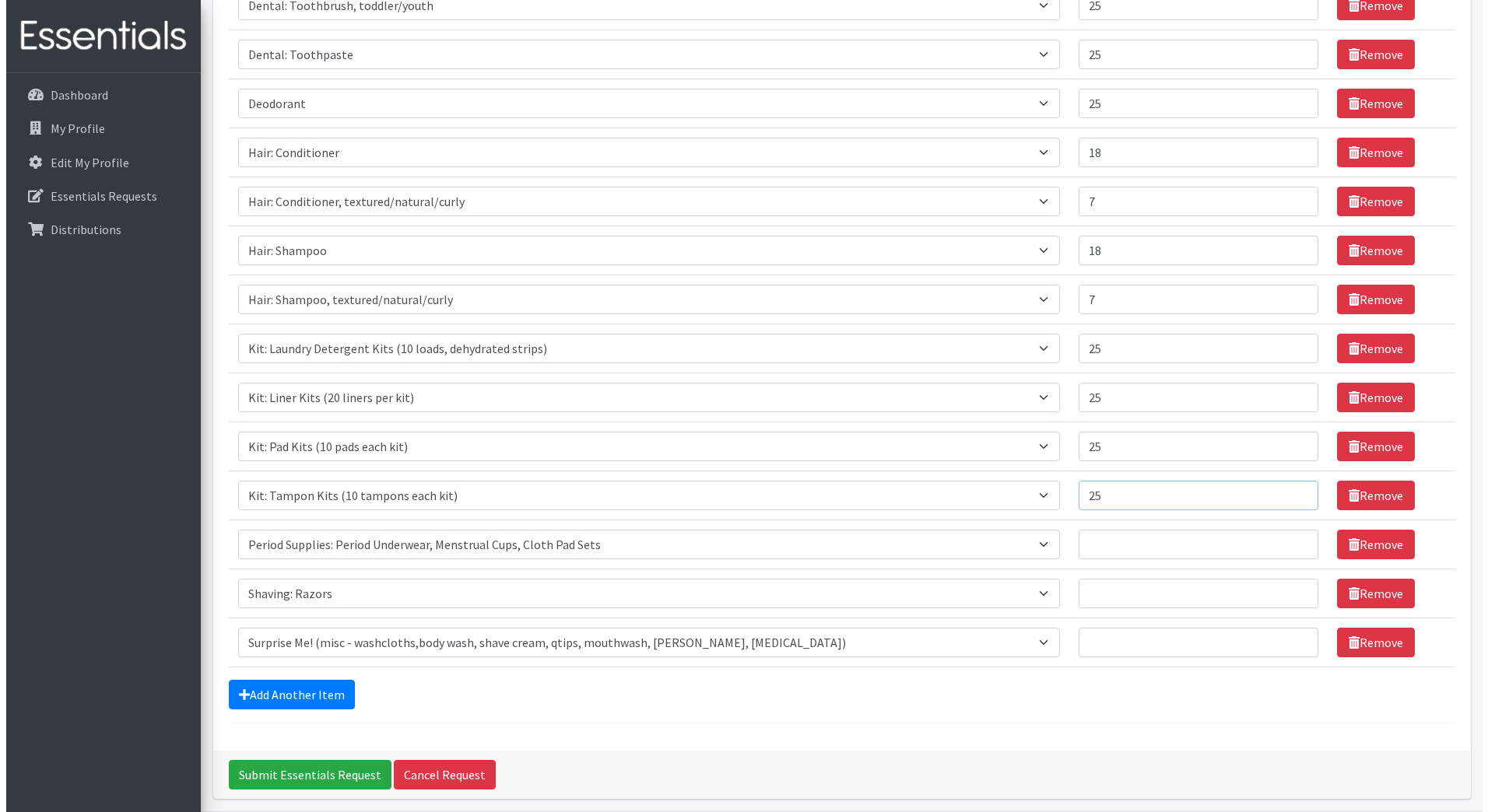
scroll to position [514, 0]
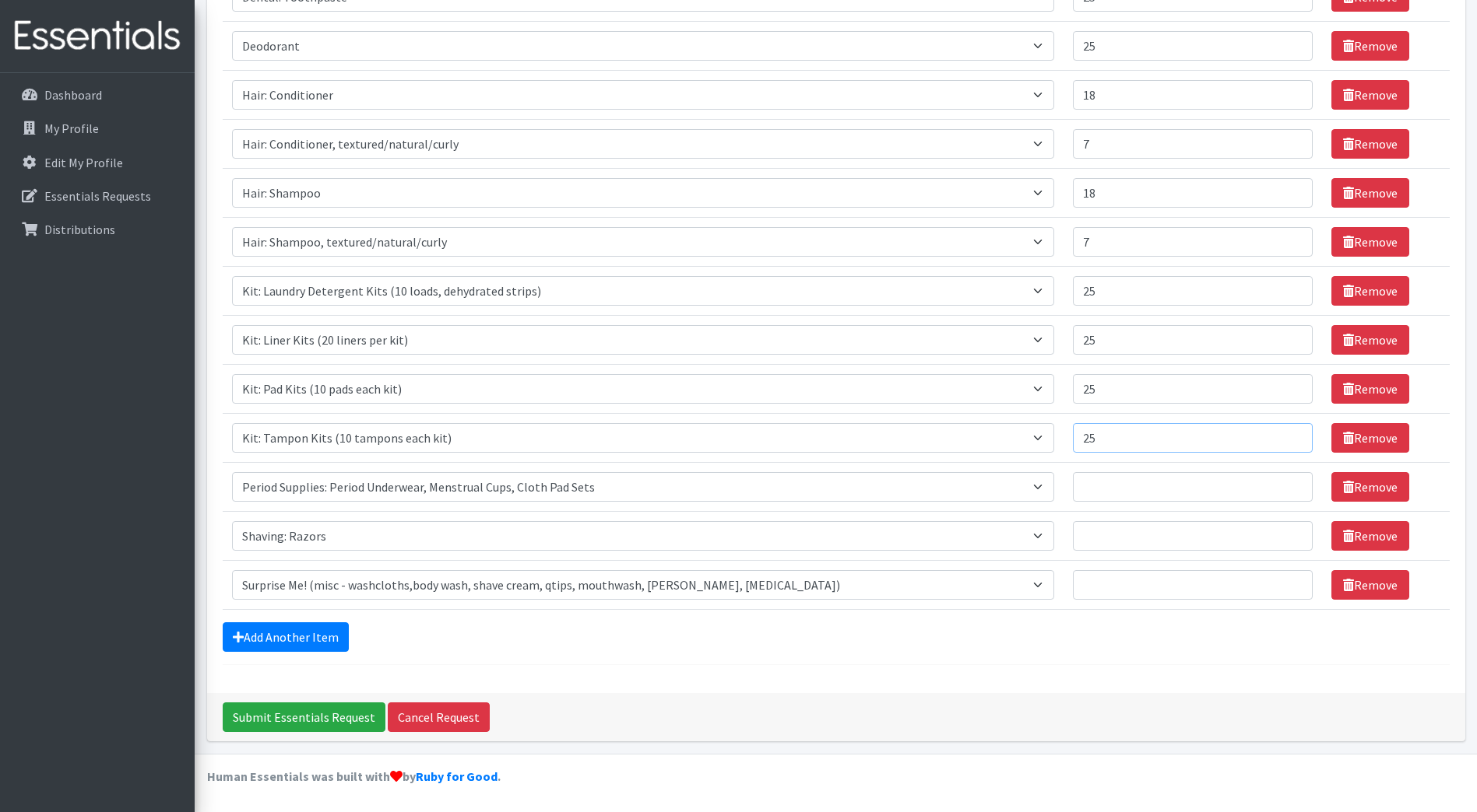
type input "25"
click at [1072, 480] on input "Quantity" at bounding box center [1192, 487] width 240 height 30
type input "5"
type input "25"
click at [1072, 535] on input "Quantity" at bounding box center [1192, 536] width 240 height 30
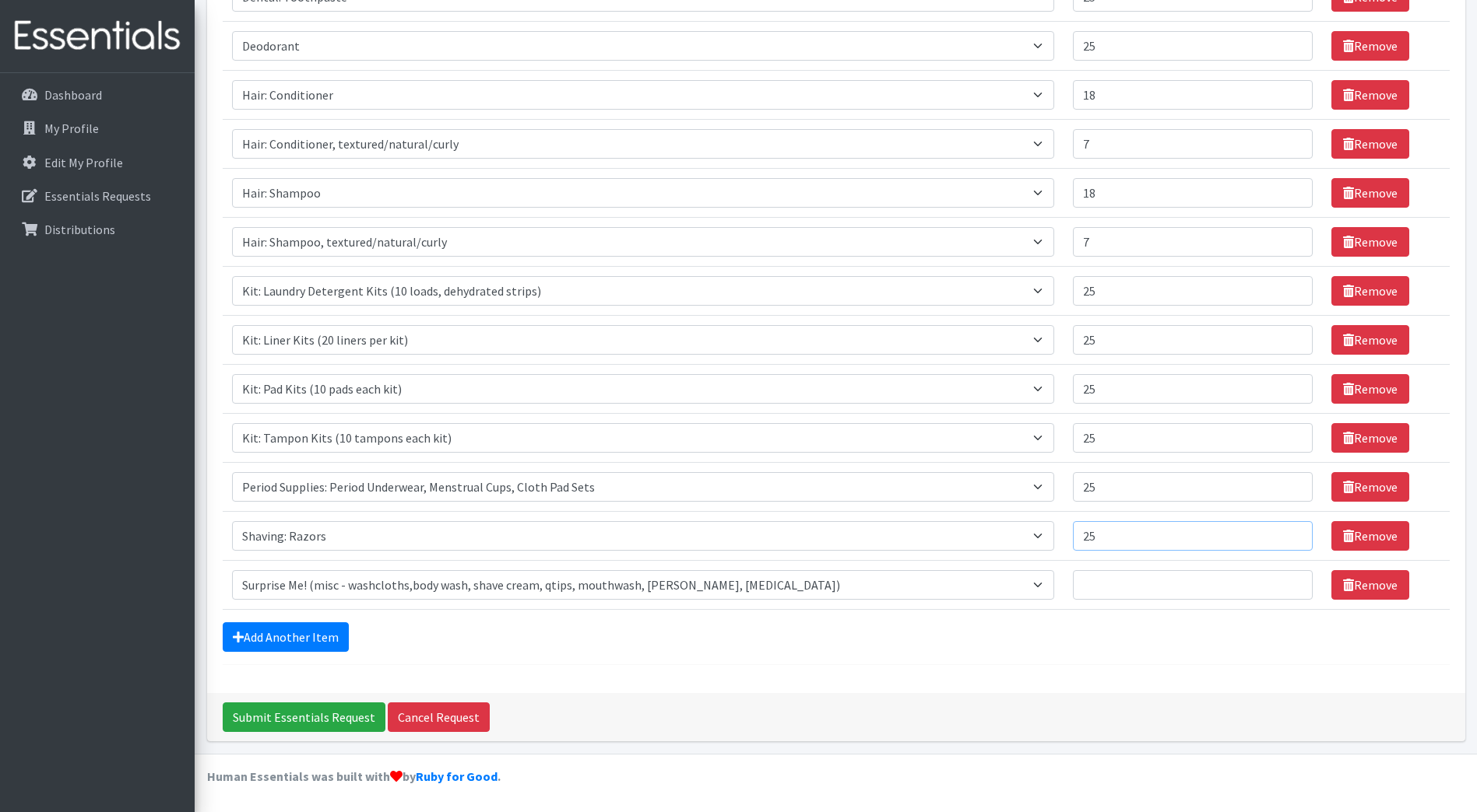
type input "25"
click at [1072, 590] on input "Quantity" at bounding box center [1192, 585] width 240 height 30
type input "25"
click at [913, 594] on select "Select an item Cleanse: Bar soap Clothing: Socks (list the # of pairs of socks …" at bounding box center [643, 585] width 822 height 30
click at [544, 620] on form "Comments: Item Requested Quantity Item Requested Select an item Cleanse: Bar so…" at bounding box center [836, 134] width 1227 height 1063
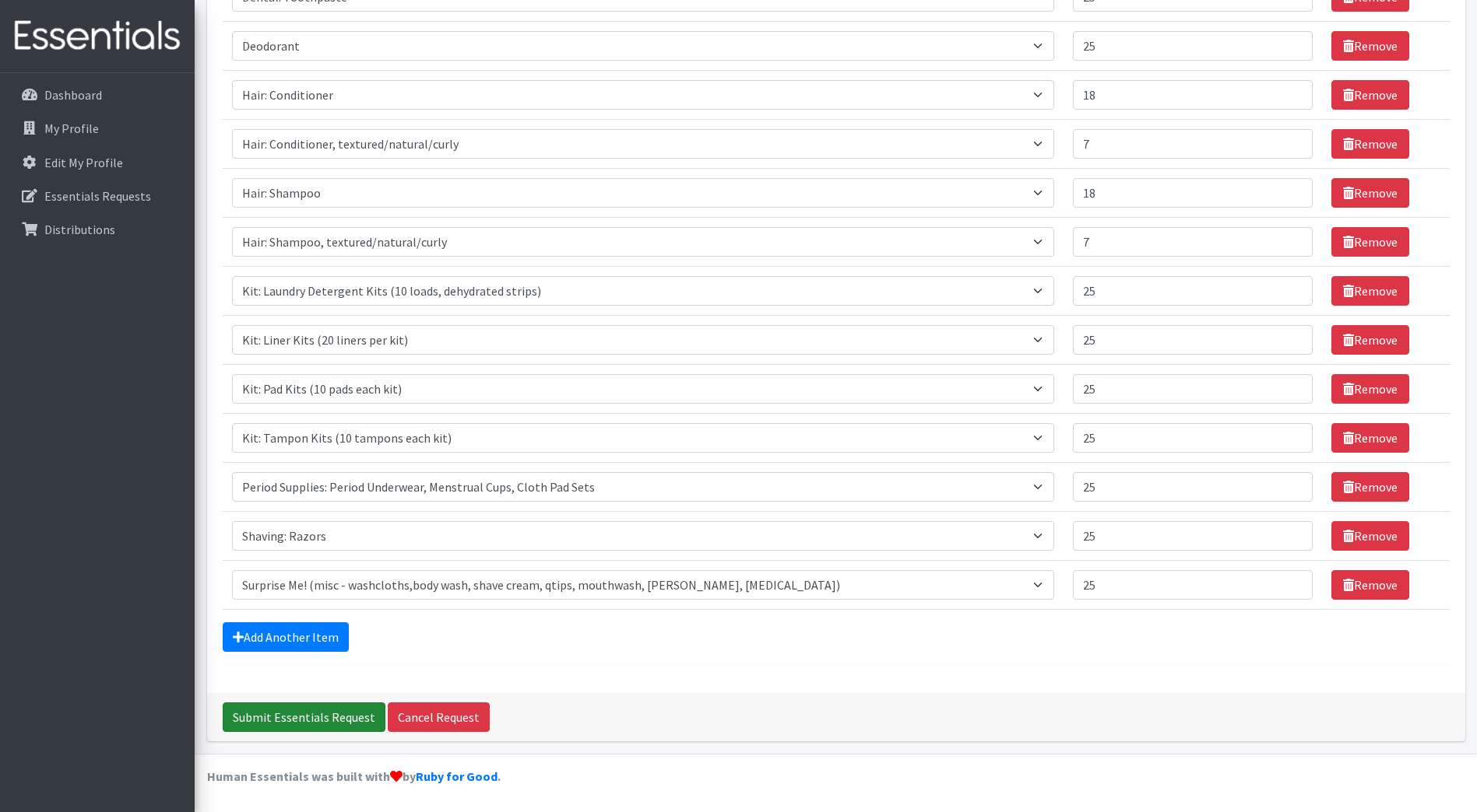
click at [337, 713] on input "Submit Essentials Request" at bounding box center [304, 717] width 163 height 30
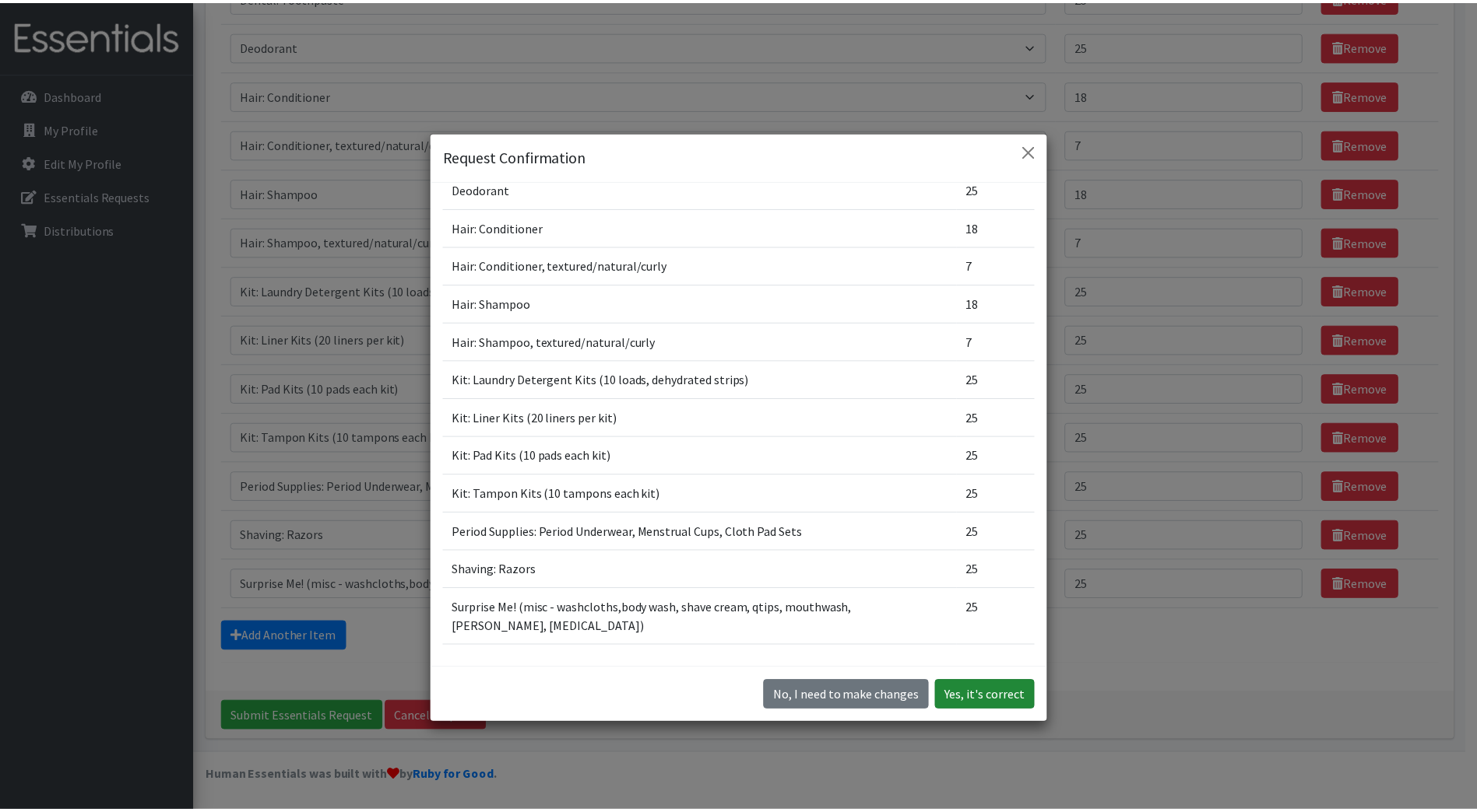
scroll to position [312, 0]
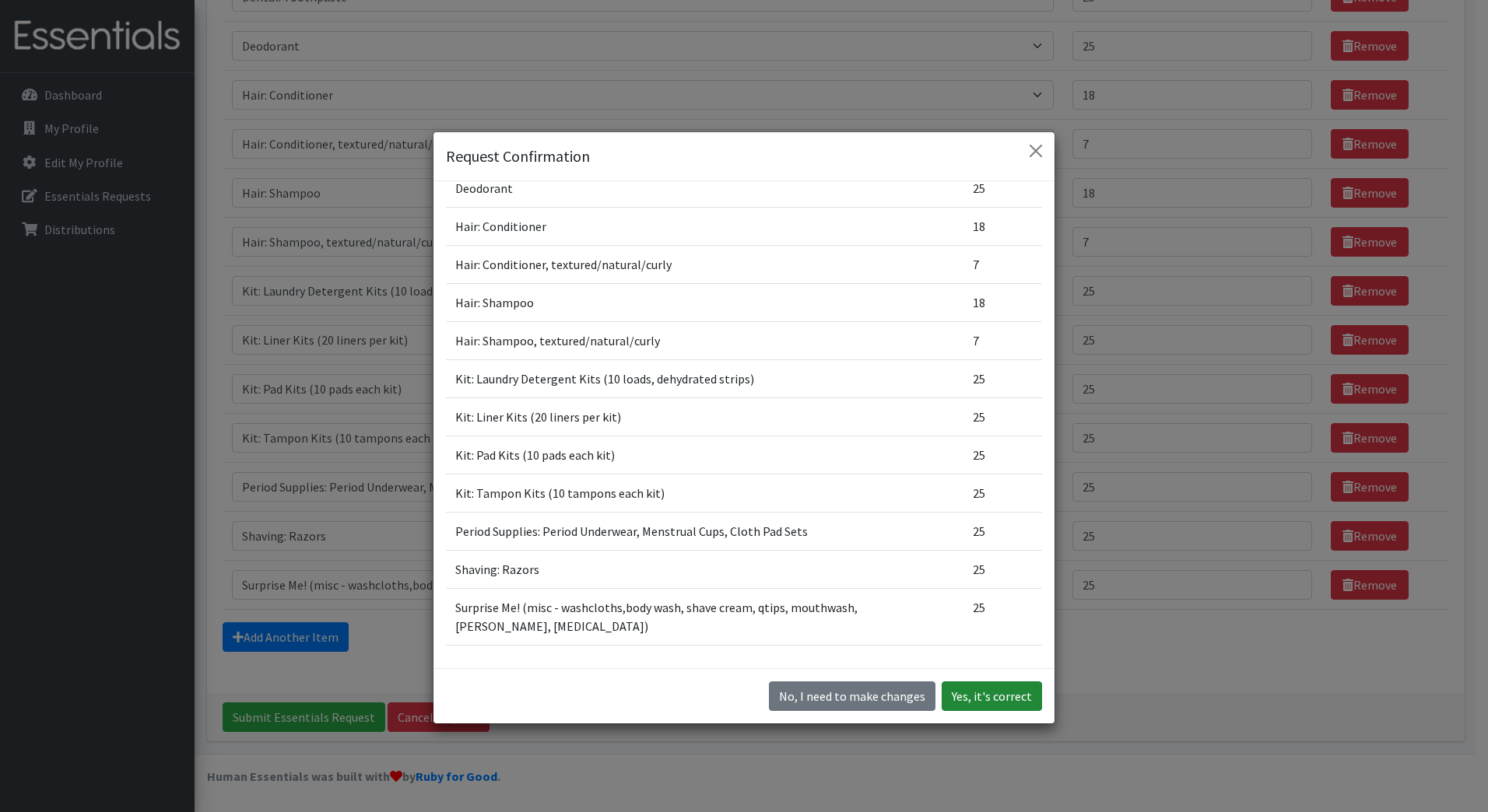
click at [998, 697] on button "Yes, it's correct" at bounding box center [992, 696] width 100 height 30
